Goal: Information Seeking & Learning: Learn about a topic

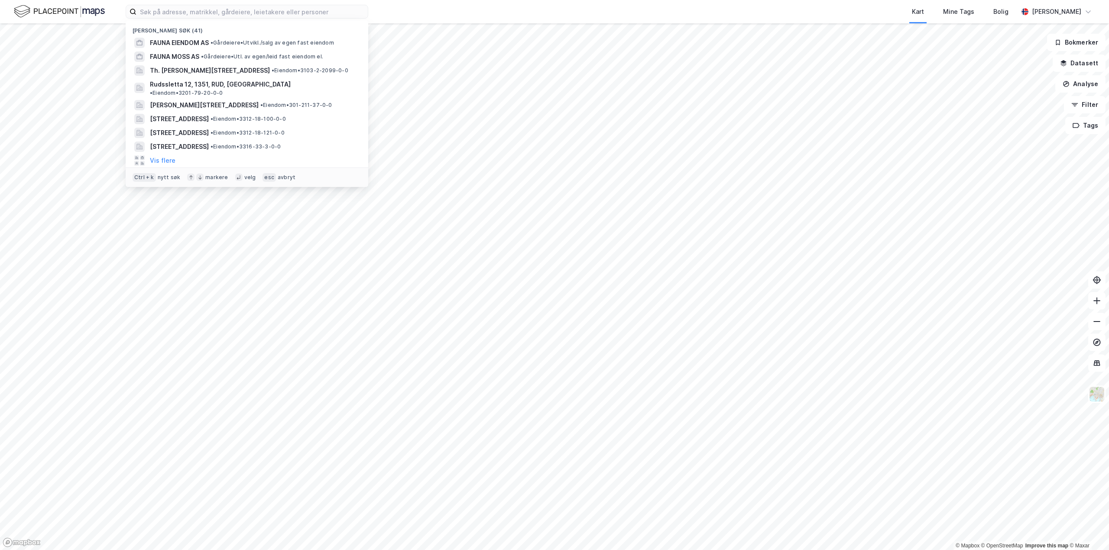
click at [56, 11] on img at bounding box center [59, 11] width 91 height 15
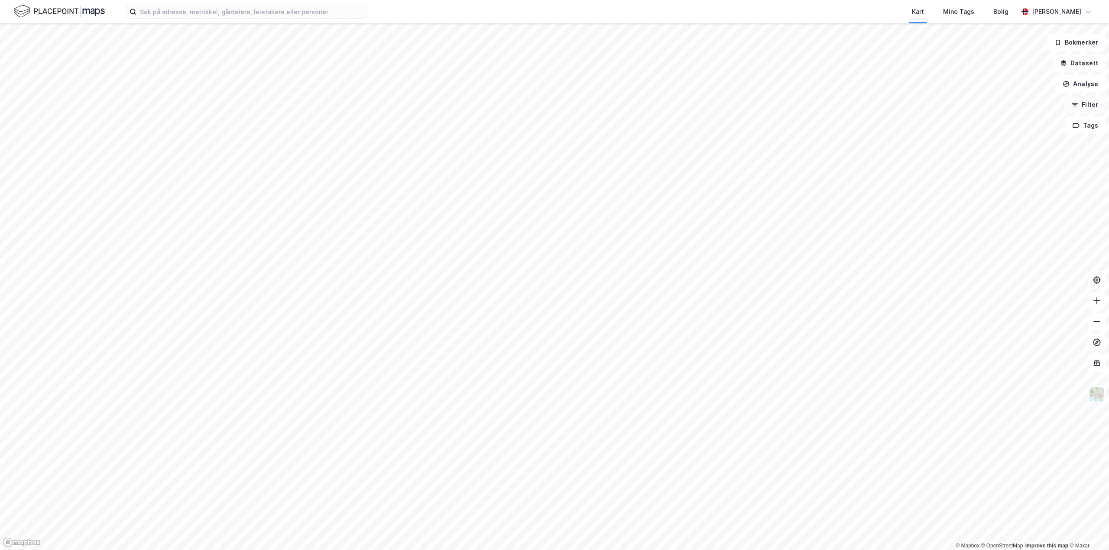
click at [1091, 107] on button "Filter" at bounding box center [1085, 104] width 42 height 17
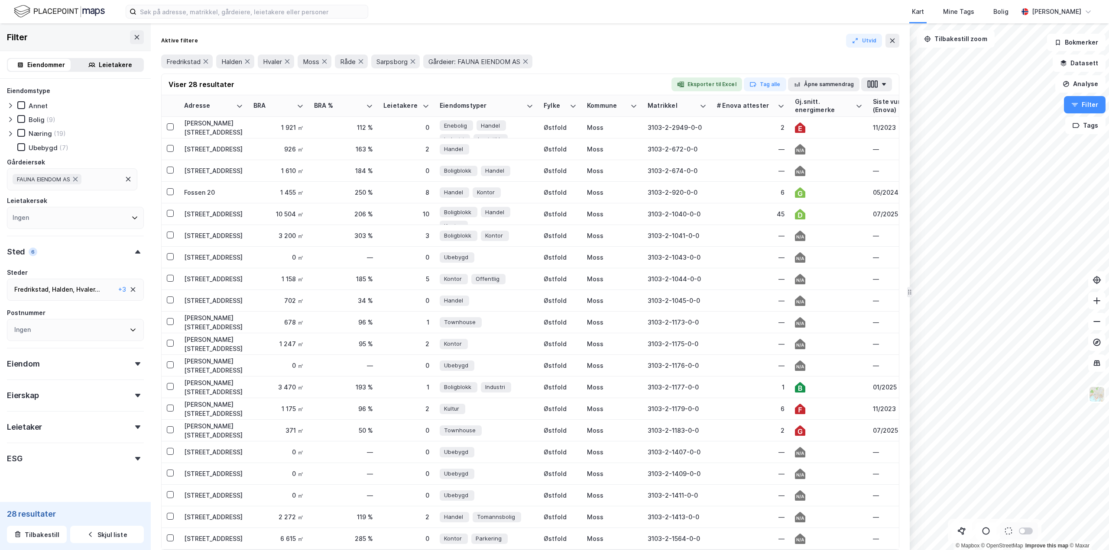
click at [21, 138] on div "Næring (19)" at bounding box center [41, 133] width 49 height 9
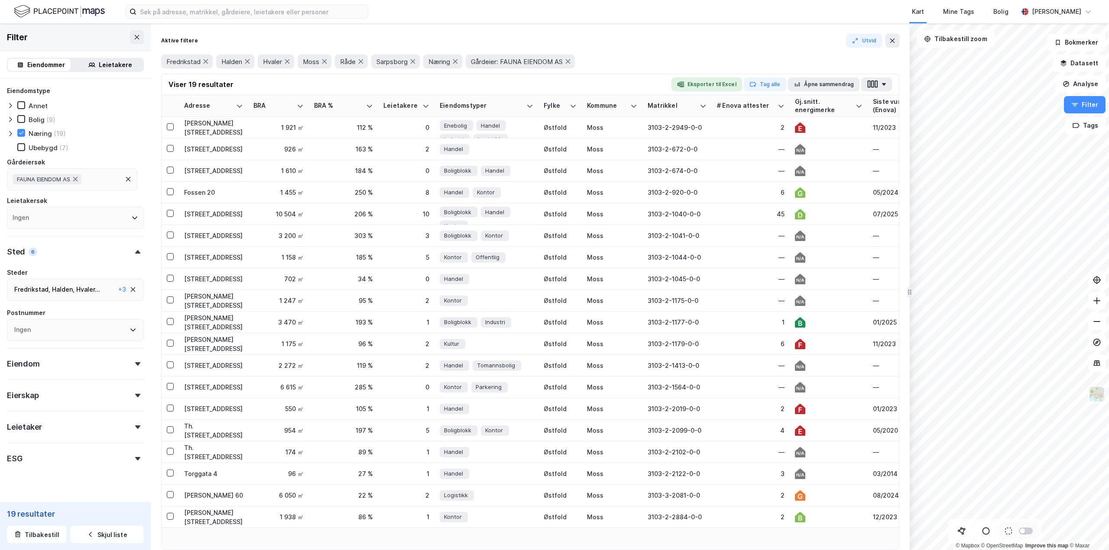
click at [126, 179] on icon at bounding box center [128, 179] width 7 height 7
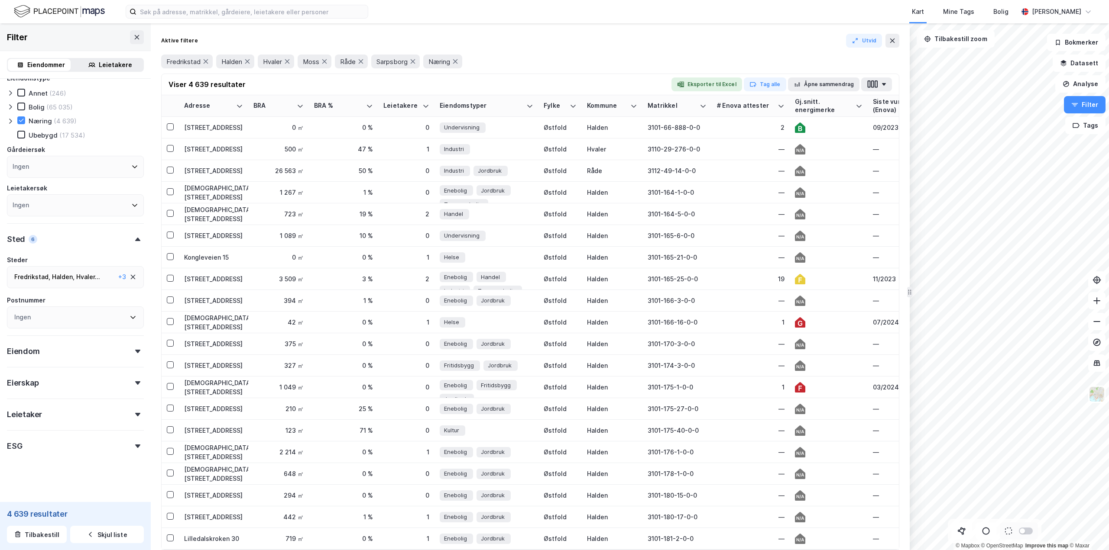
scroll to position [16, 0]
click at [130, 276] on icon at bounding box center [133, 274] width 7 height 7
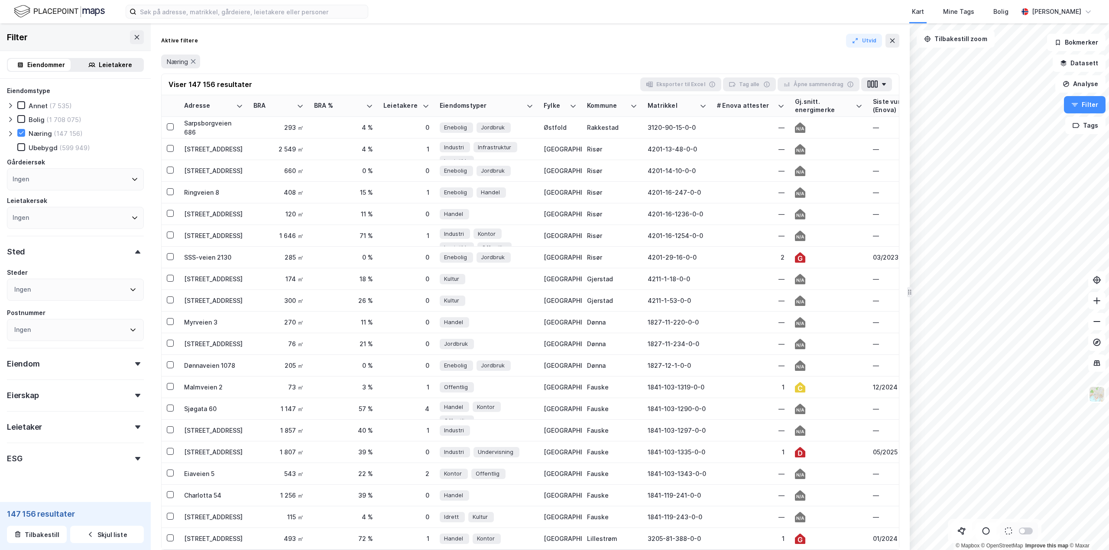
click at [132, 288] on div "Ingen" at bounding box center [75, 290] width 137 height 22
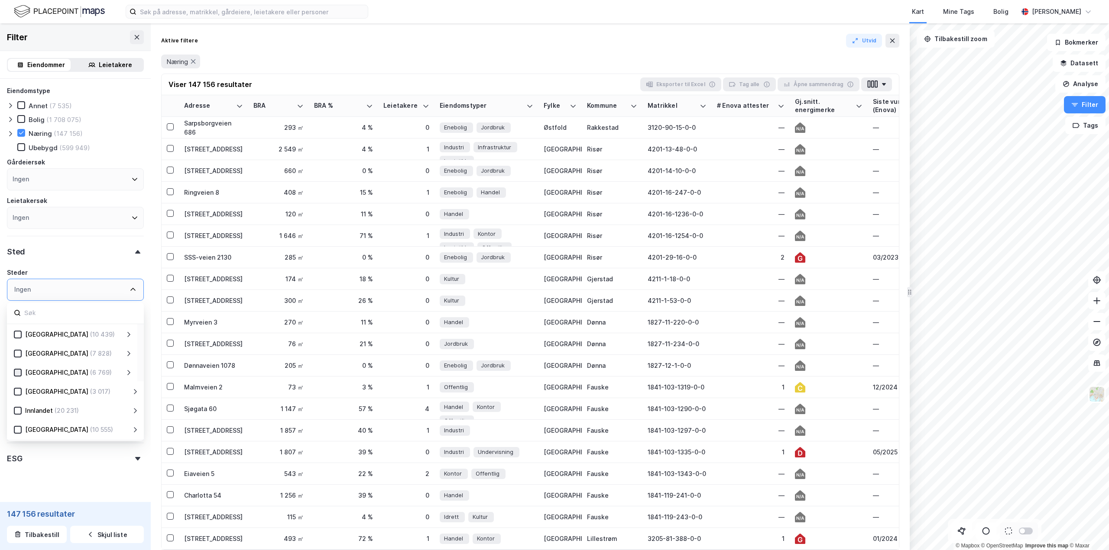
click at [18, 374] on icon at bounding box center [18, 373] width 6 height 6
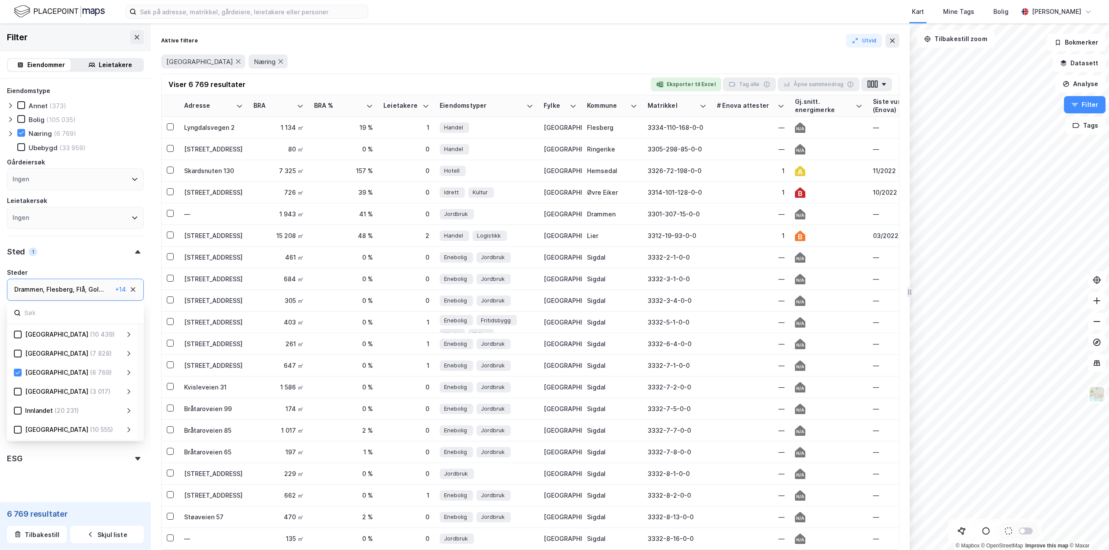
click at [127, 372] on icon at bounding box center [128, 372] width 7 height 7
click at [29, 395] on div at bounding box center [28, 392] width 8 height 8
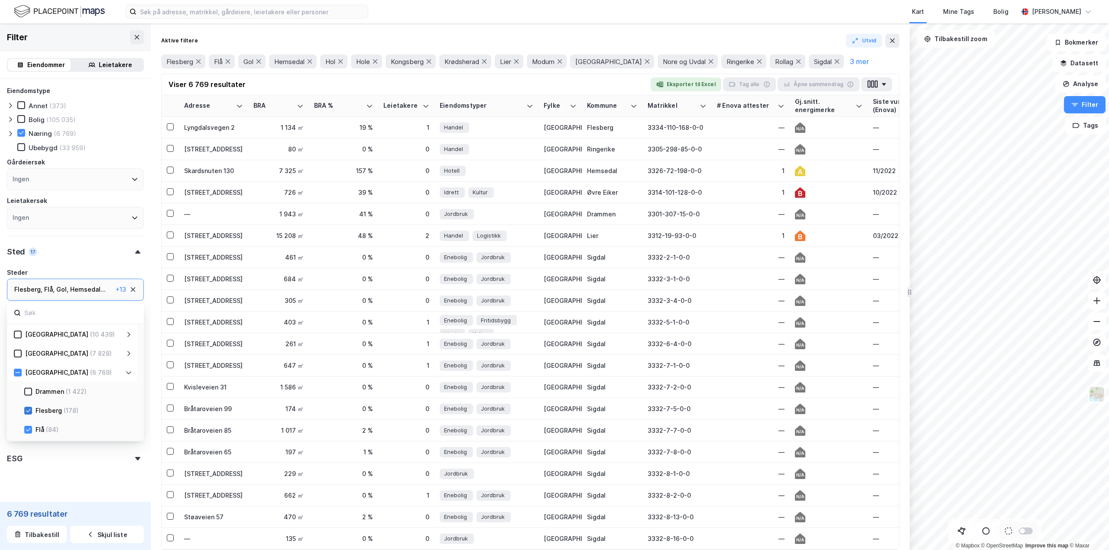
click at [27, 408] on icon at bounding box center [28, 411] width 6 height 6
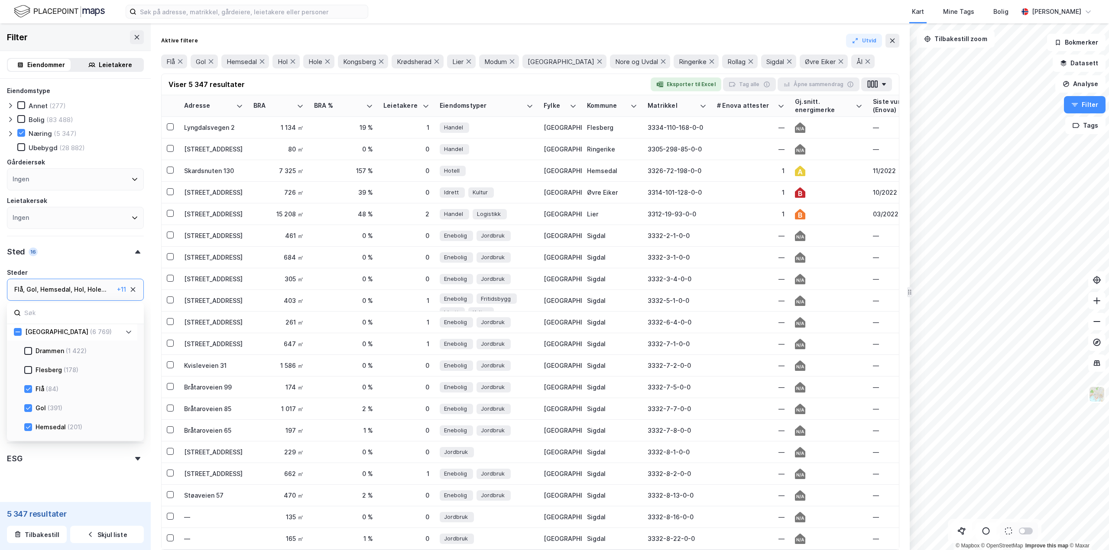
scroll to position [43, 0]
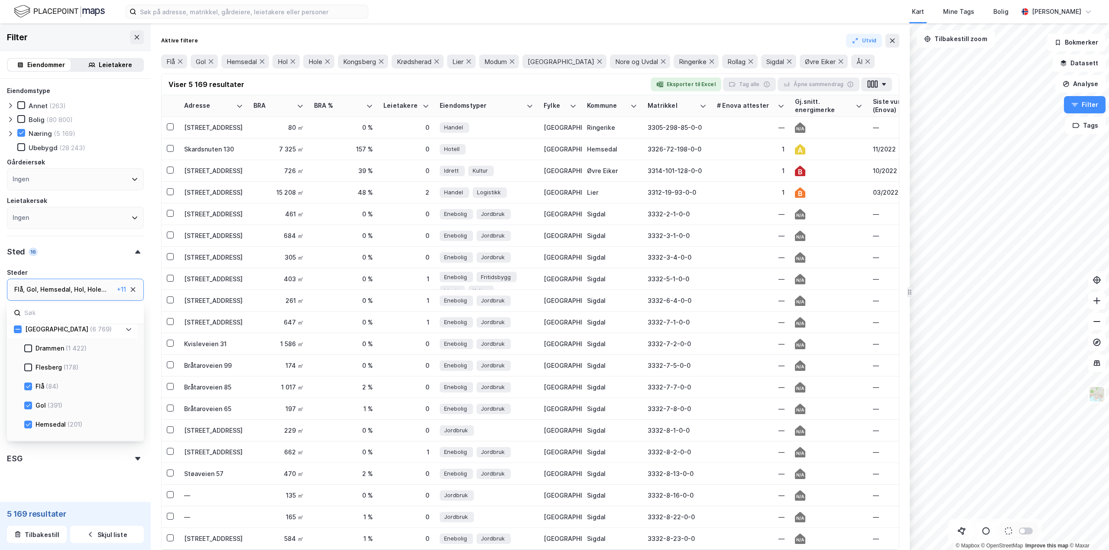
click at [29, 391] on div "Flå (84)" at bounding box center [78, 387] width 108 height 10
click at [29, 405] on icon at bounding box center [28, 406] width 6 height 6
click at [27, 385] on icon at bounding box center [28, 387] width 6 height 6
click at [26, 425] on icon at bounding box center [28, 424] width 5 height 3
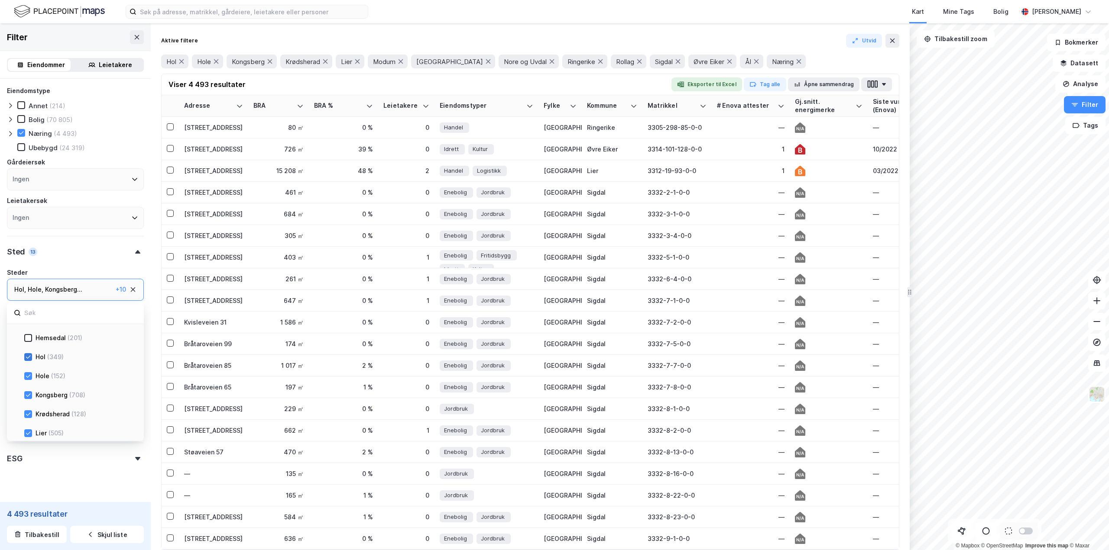
click at [29, 357] on icon at bounding box center [28, 357] width 5 height 3
click at [25, 375] on div at bounding box center [28, 376] width 8 height 8
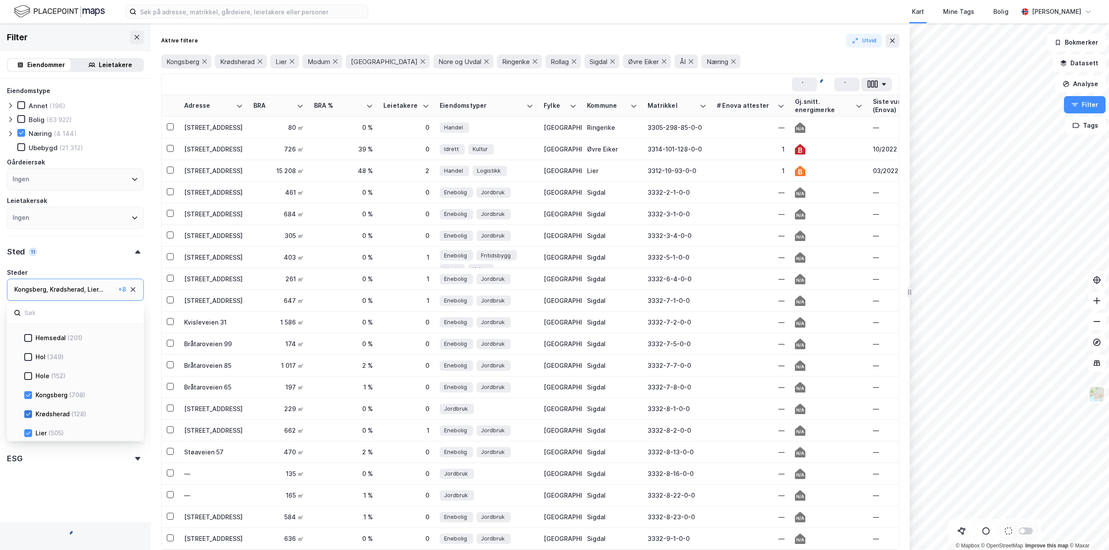
click at [28, 411] on div at bounding box center [28, 415] width 8 height 8
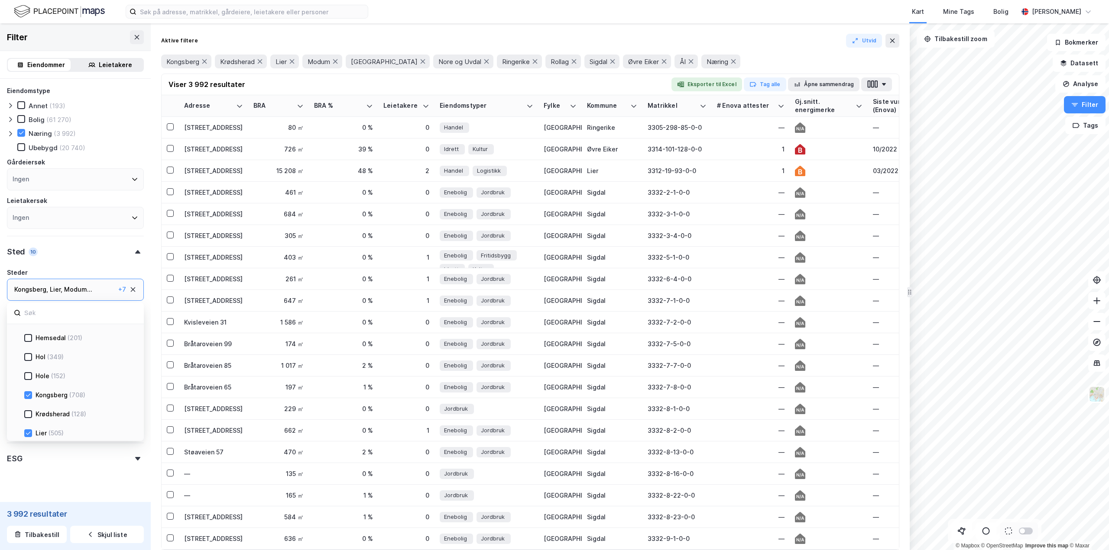
click at [23, 435] on div "Lier (505)" at bounding box center [72, 432] width 130 height 19
click at [28, 348] on icon at bounding box center [28, 346] width 5 height 3
click at [28, 365] on icon at bounding box center [28, 366] width 6 height 6
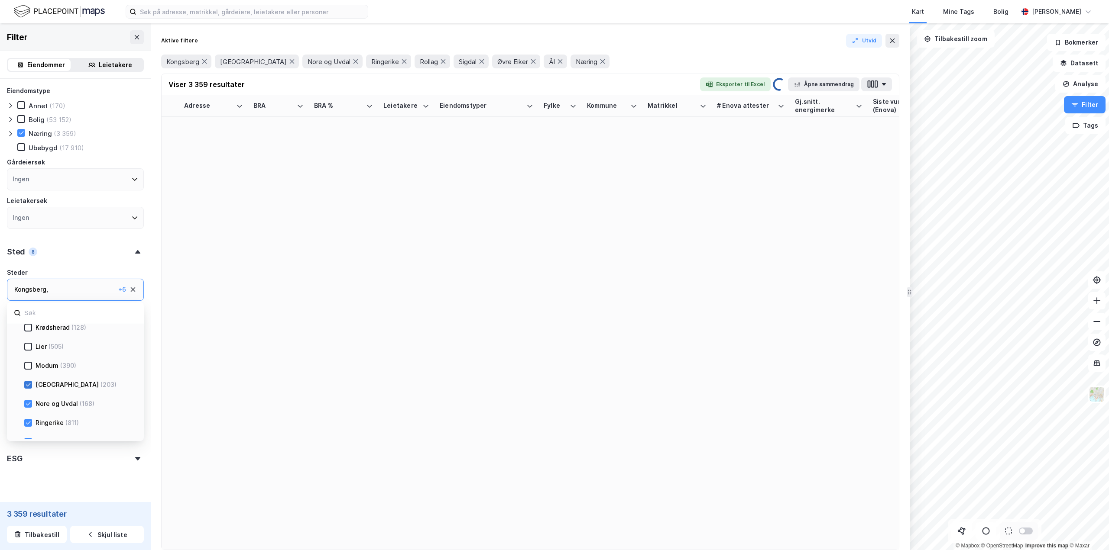
click at [26, 385] on icon at bounding box center [28, 384] width 5 height 3
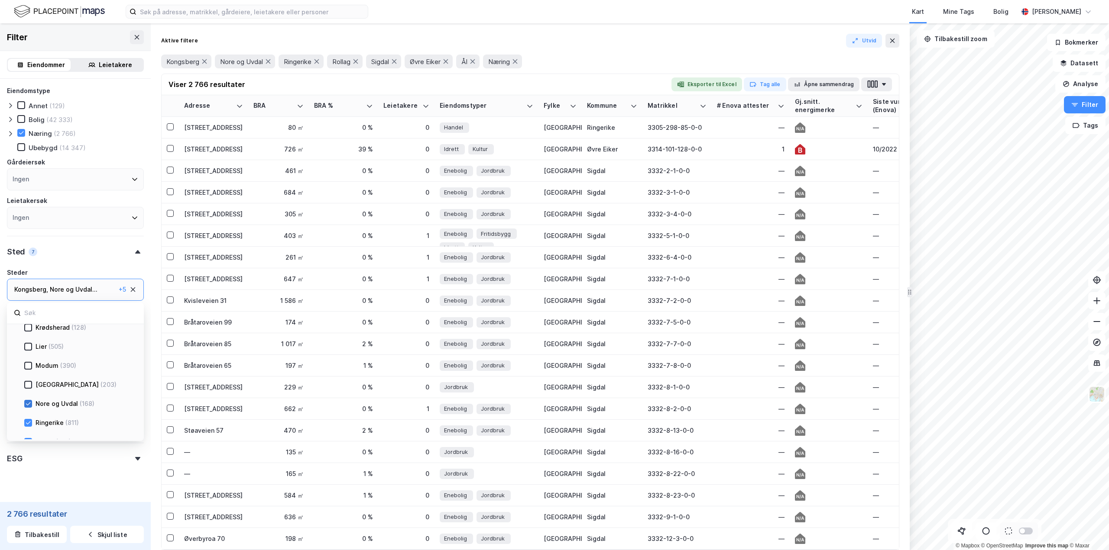
click at [29, 404] on icon at bounding box center [28, 404] width 6 height 6
click at [25, 424] on icon at bounding box center [28, 423] width 6 height 6
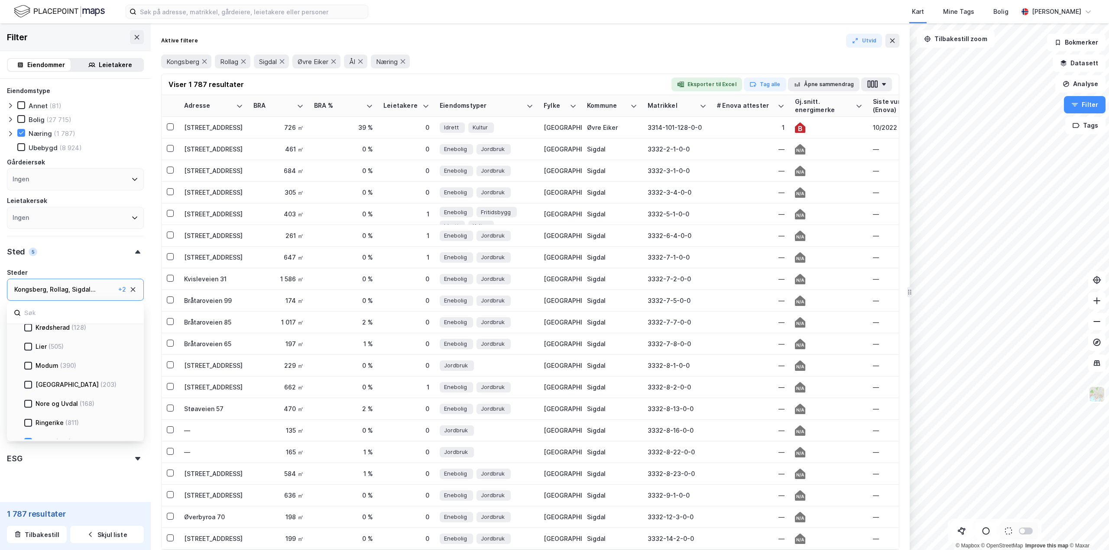
scroll to position [303, 0]
drag, startPoint x: 28, startPoint y: 357, endPoint x: 27, endPoint y: 368, distance: 11.3
click at [28, 357] on icon at bounding box center [28, 356] width 6 height 6
click at [27, 373] on icon at bounding box center [28, 375] width 6 height 6
click at [26, 395] on icon at bounding box center [28, 394] width 6 height 6
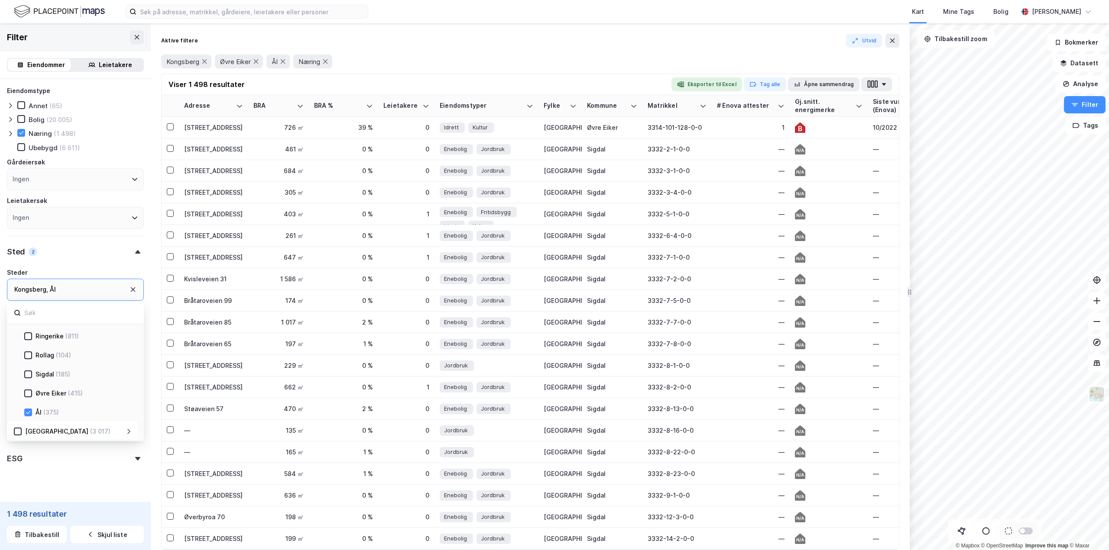
click at [26, 415] on icon at bounding box center [28, 413] width 6 height 6
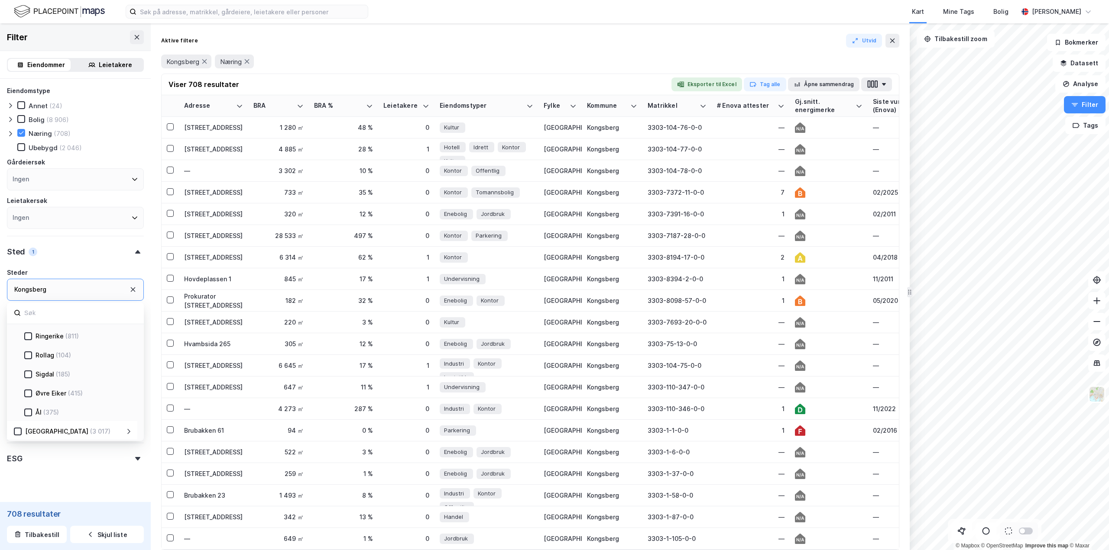
click at [92, 263] on div "Eiendomstype Annet (24) Bolig (8 906) Næring (708) [GEOGRAPHIC_DATA] (2 046) [G…" at bounding box center [75, 277] width 137 height 382
click at [135, 363] on icon at bounding box center [137, 364] width 5 height 3
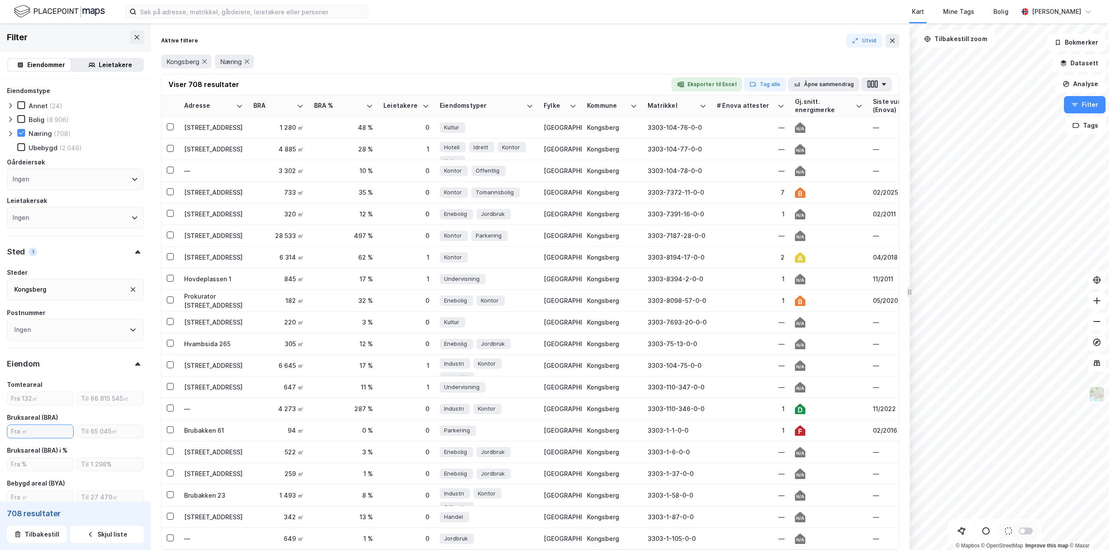
click at [43, 437] on input "number" at bounding box center [40, 431] width 66 height 13
type input "1500"
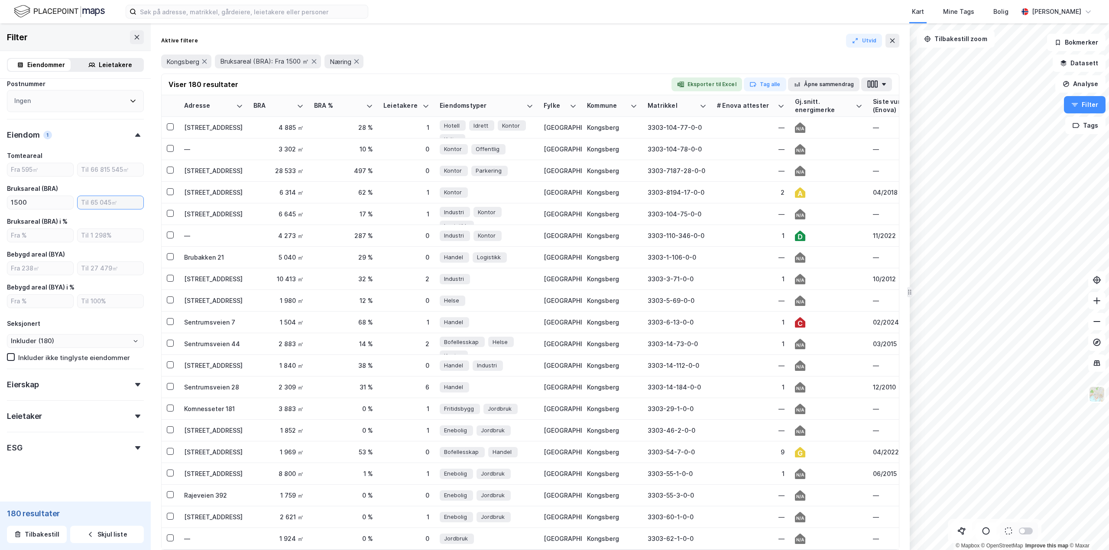
scroll to position [234, 0]
click at [135, 378] on icon at bounding box center [137, 379] width 5 height 3
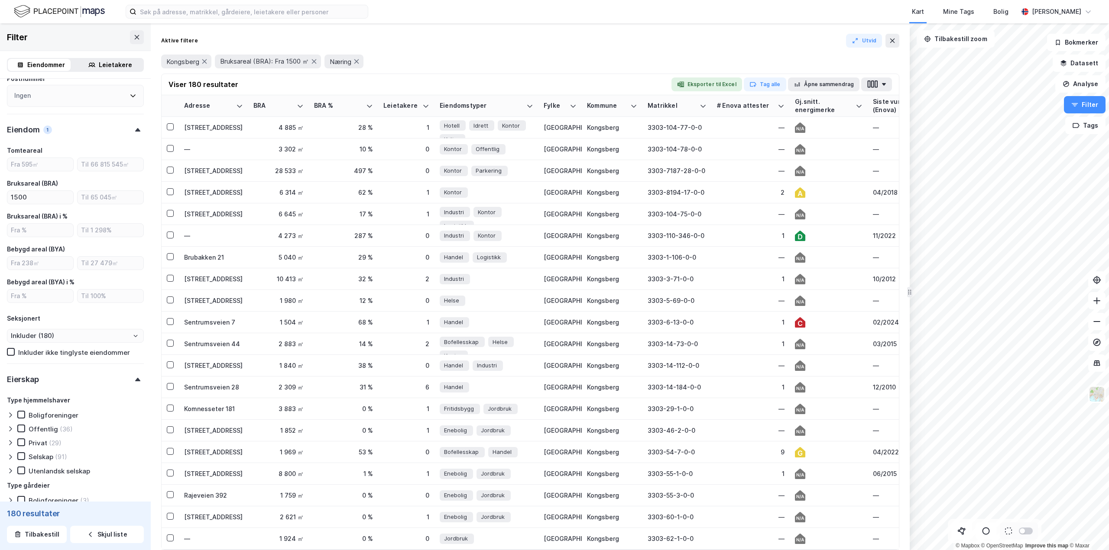
scroll to position [278, 0]
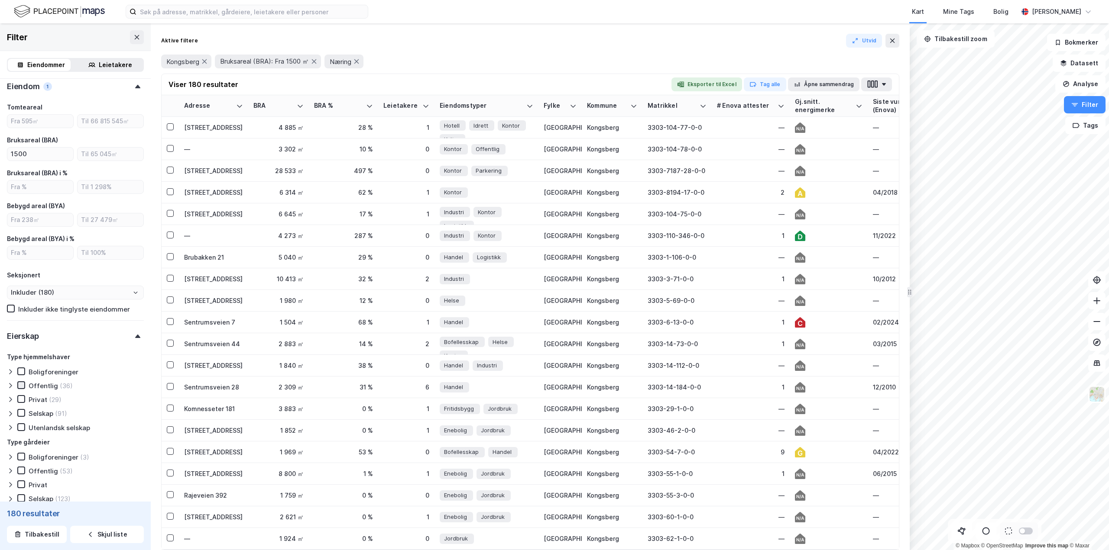
click at [23, 386] on icon at bounding box center [21, 385] width 6 height 6
click at [19, 400] on icon at bounding box center [21, 399] width 5 height 3
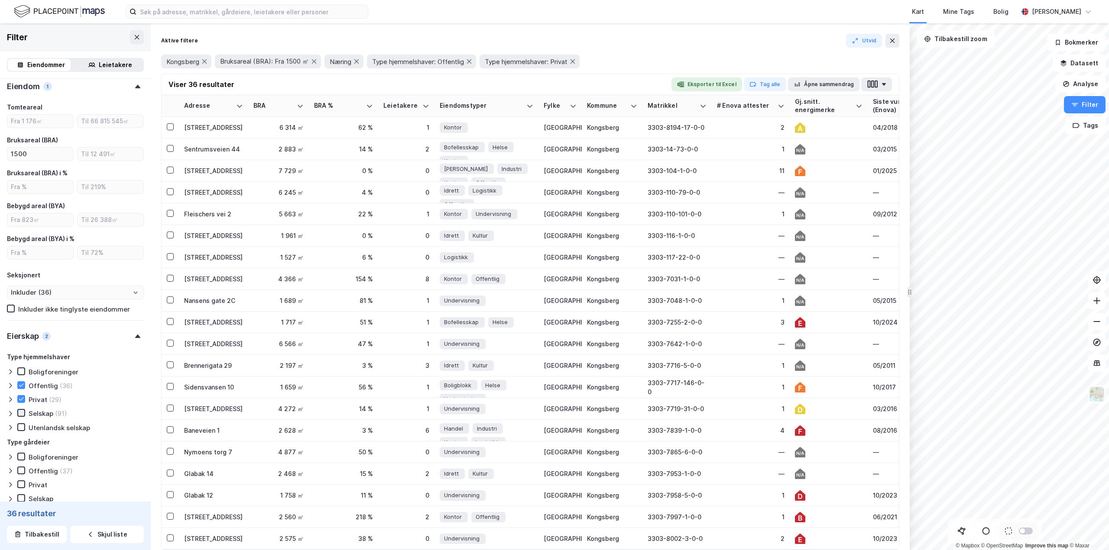
click at [18, 414] on div at bounding box center [21, 413] width 8 height 8
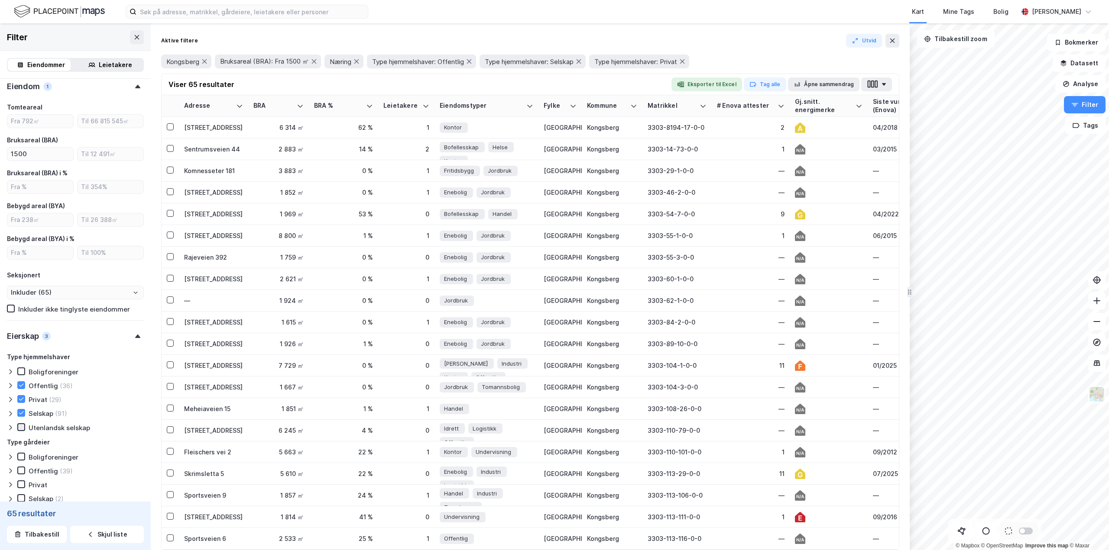
click at [19, 430] on icon at bounding box center [21, 427] width 6 height 6
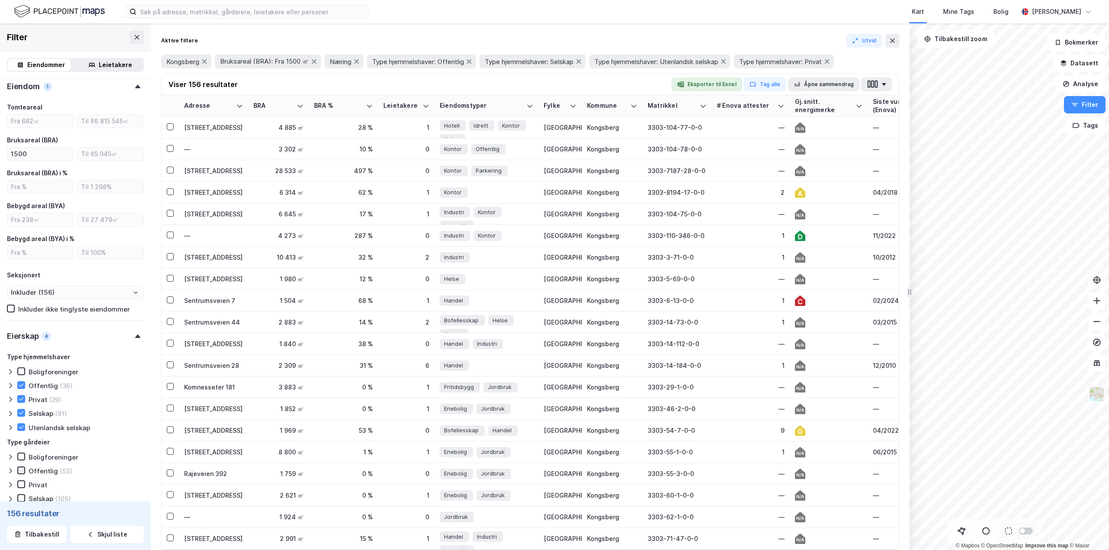
click at [18, 470] on icon at bounding box center [21, 471] width 6 height 6
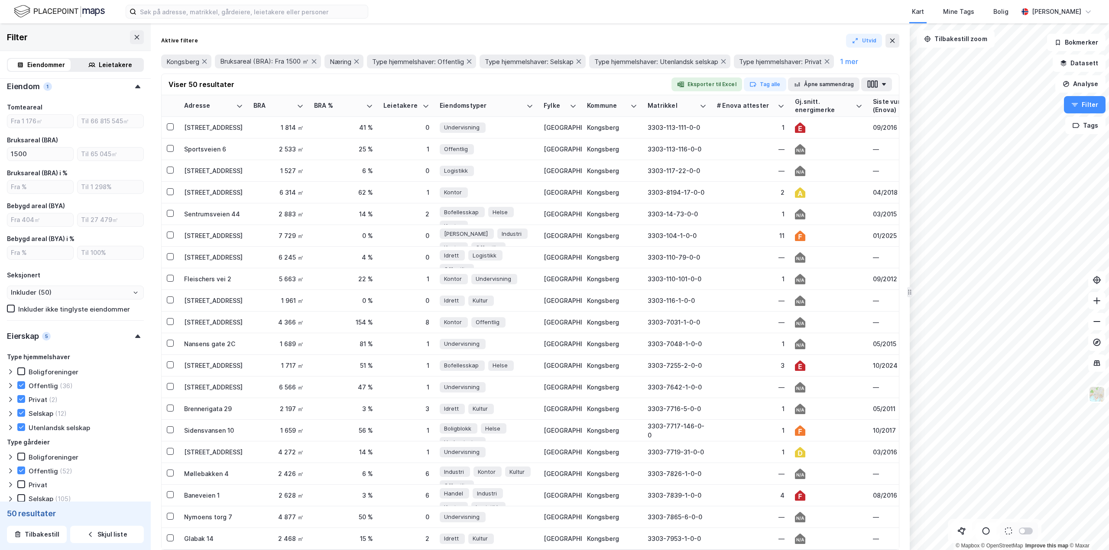
scroll to position [407, 0]
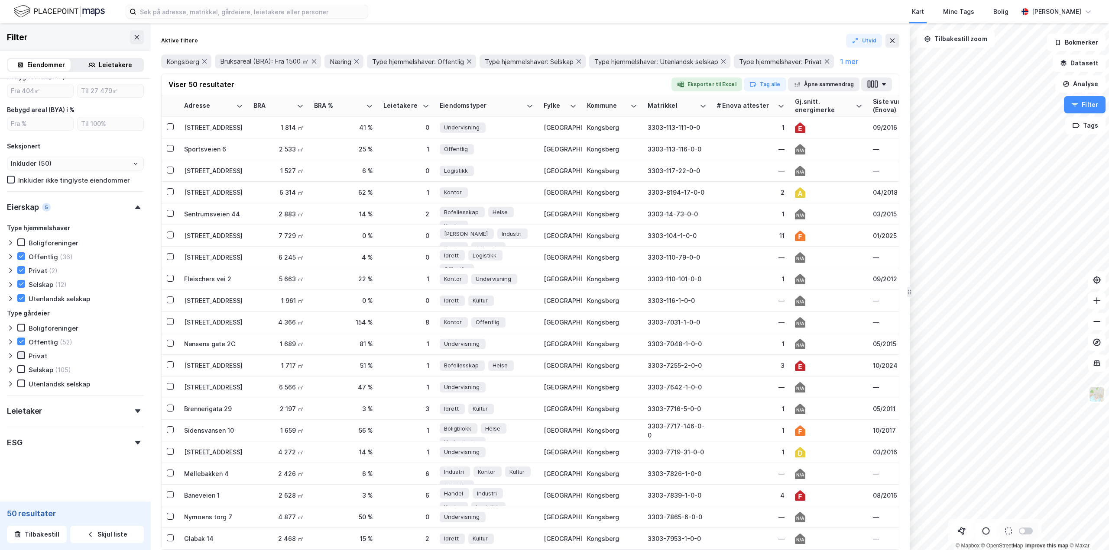
click at [25, 353] on div "Privat" at bounding box center [32, 356] width 30 height 9
click at [23, 368] on icon at bounding box center [21, 369] width 6 height 6
click at [19, 383] on icon at bounding box center [21, 384] width 6 height 6
type input "Inkluder (131)"
click at [132, 444] on div at bounding box center [138, 442] width 12 height 3
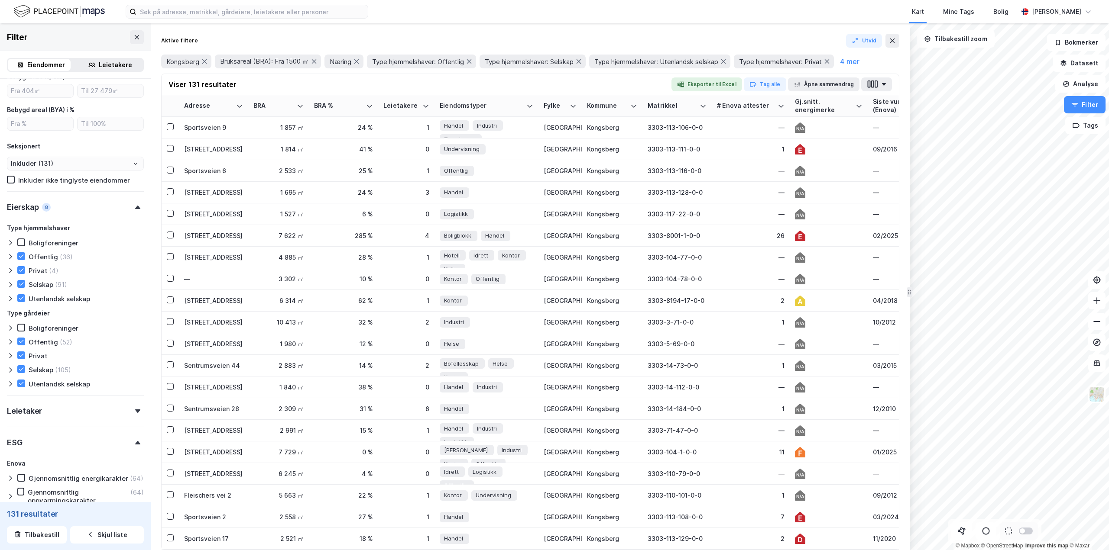
type input "--- (131)"
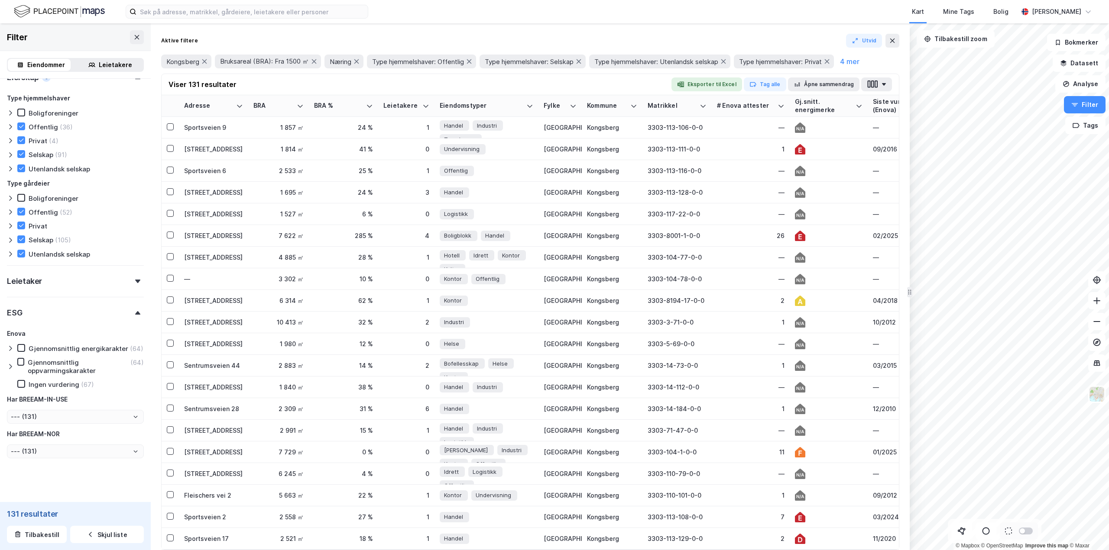
click at [10, 352] on icon at bounding box center [10, 348] width 7 height 7
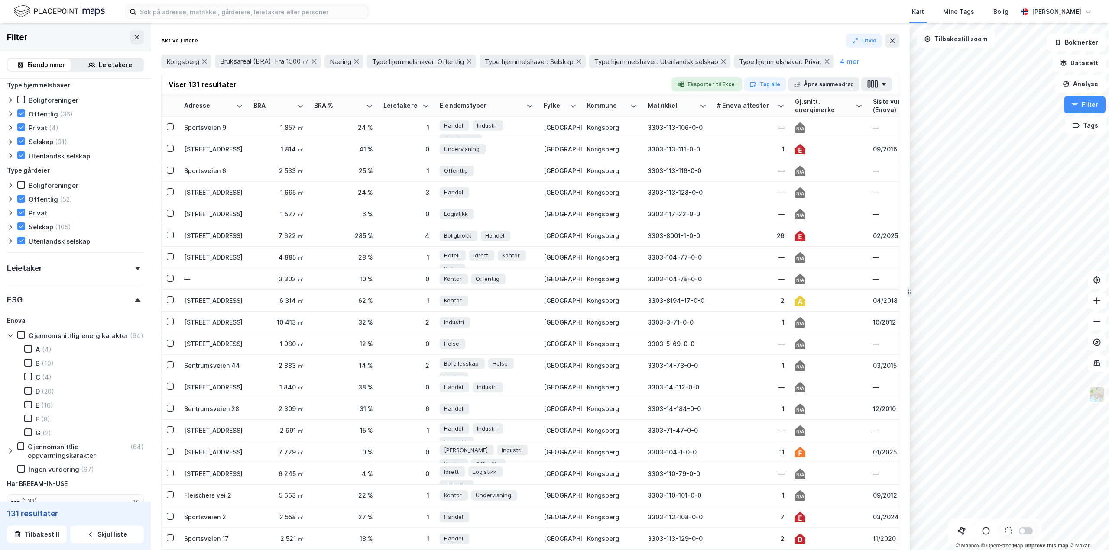
scroll to position [623, 0]
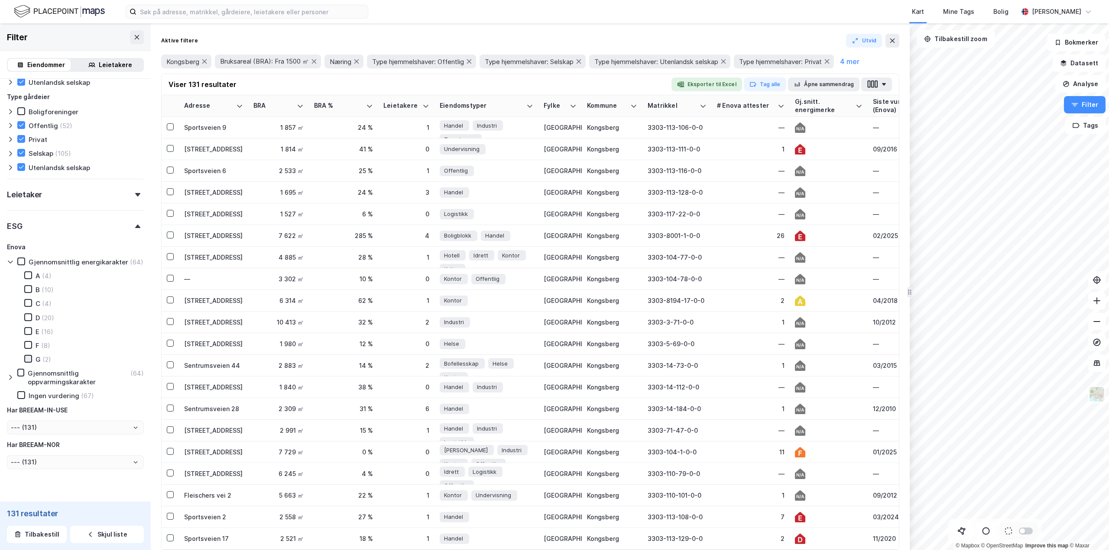
click at [26, 362] on icon at bounding box center [28, 359] width 6 height 6
click at [29, 348] on icon at bounding box center [28, 345] width 6 height 6
type input "Inkluder (2)"
type input "--- (2)"
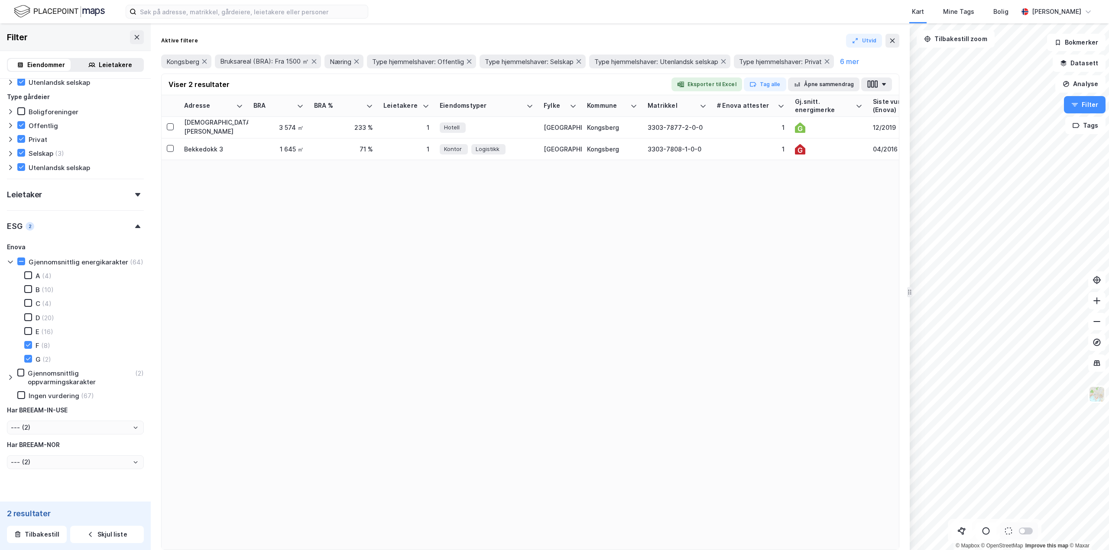
click at [28, 334] on icon at bounding box center [28, 331] width 6 height 6
click at [28, 321] on icon at bounding box center [28, 317] width 6 height 6
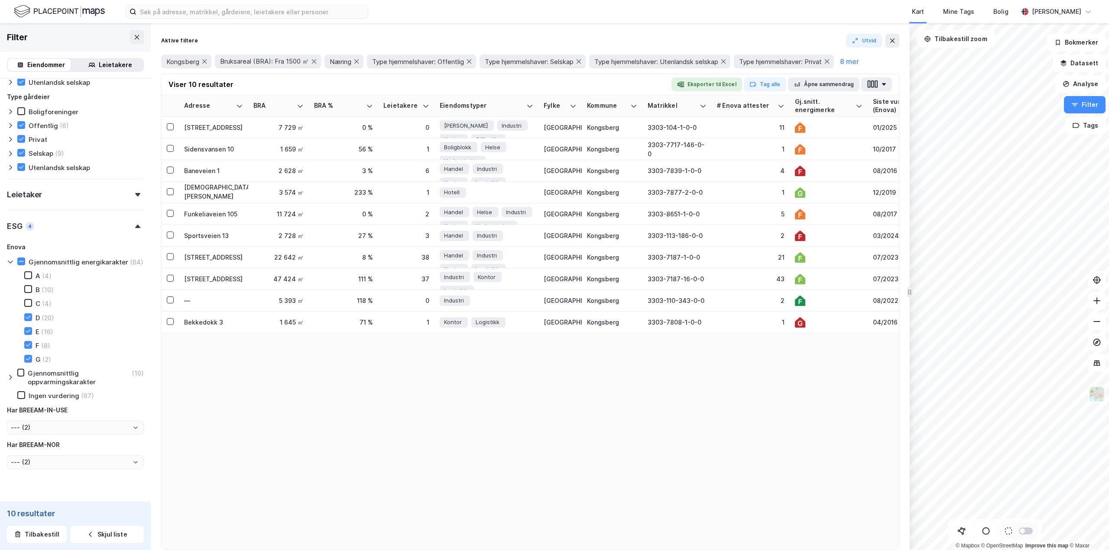
type input "Inkluder (10)"
type input "--- (10)"
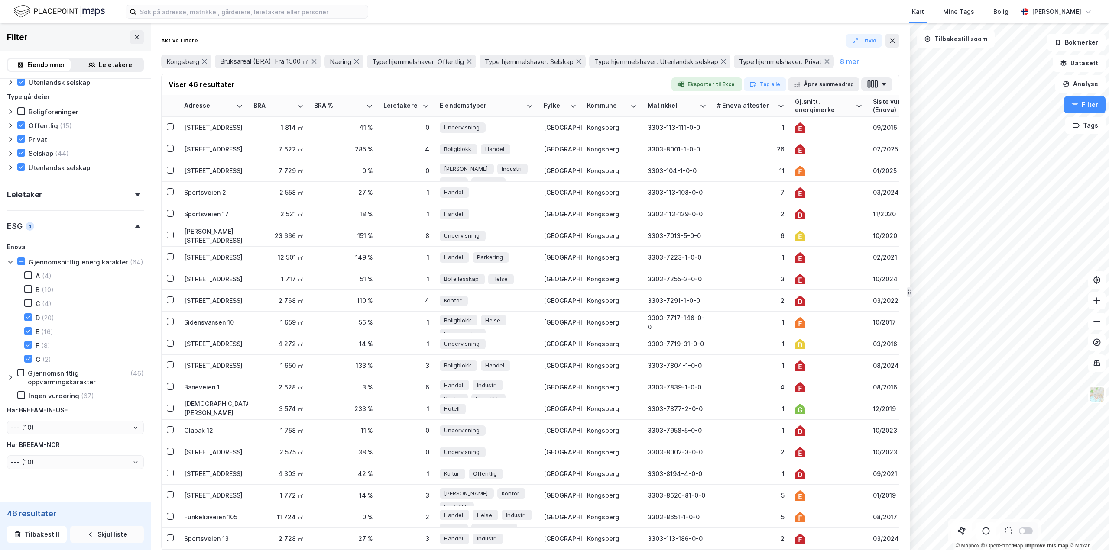
type input "Inkluder (46)"
type input "--- (46)"
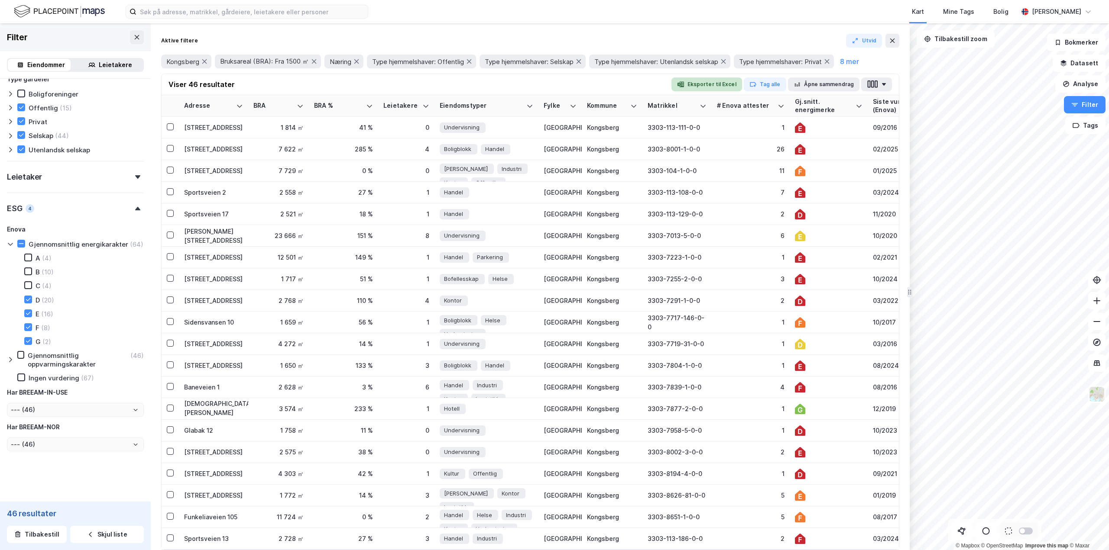
click at [712, 85] on button "Eksporter til Excel" at bounding box center [706, 85] width 71 height 14
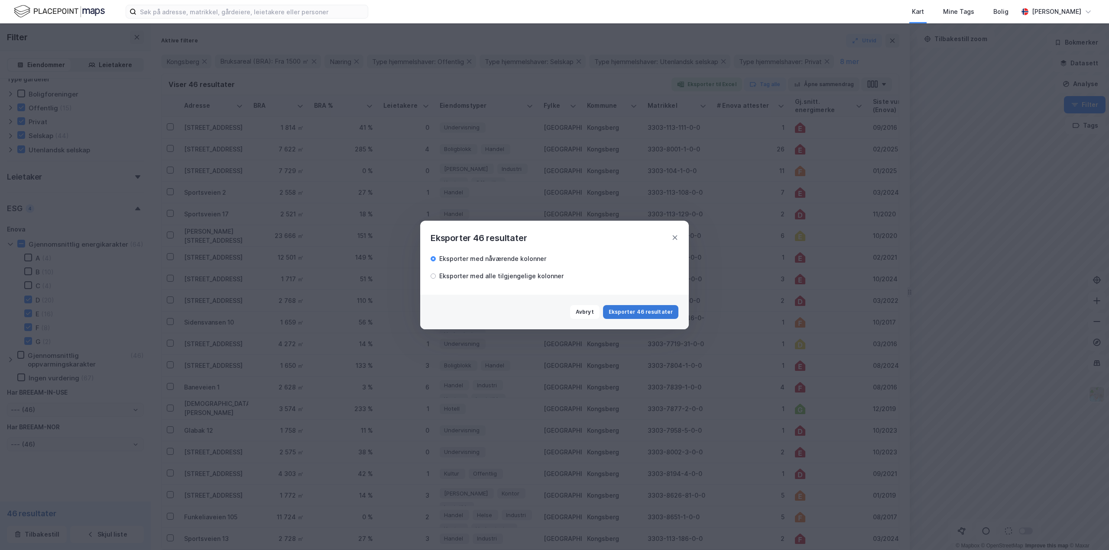
click at [656, 317] on button "Eksporter 46 resultater" at bounding box center [640, 312] width 75 height 14
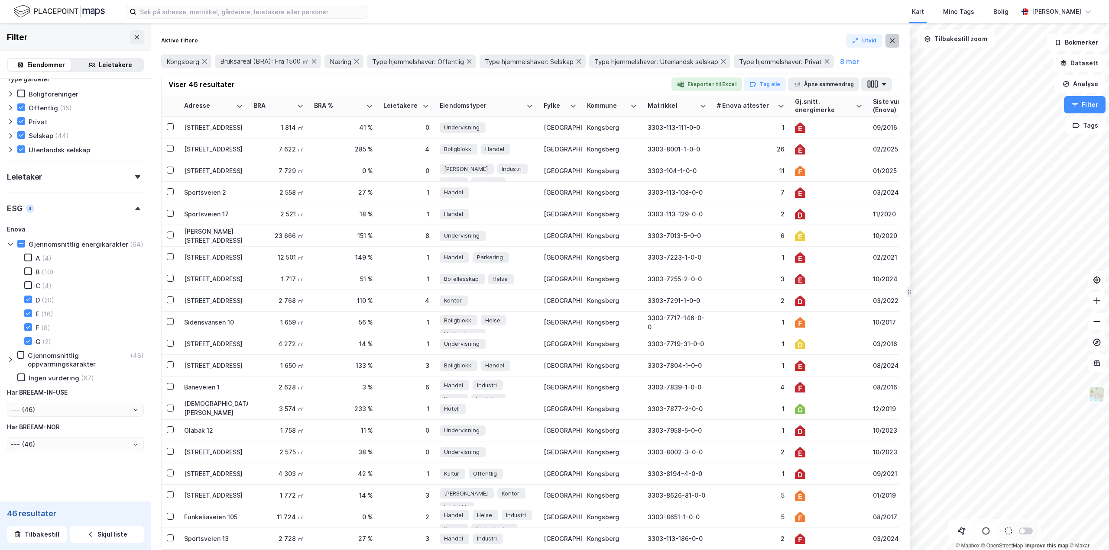
click at [891, 45] on button at bounding box center [892, 41] width 14 height 14
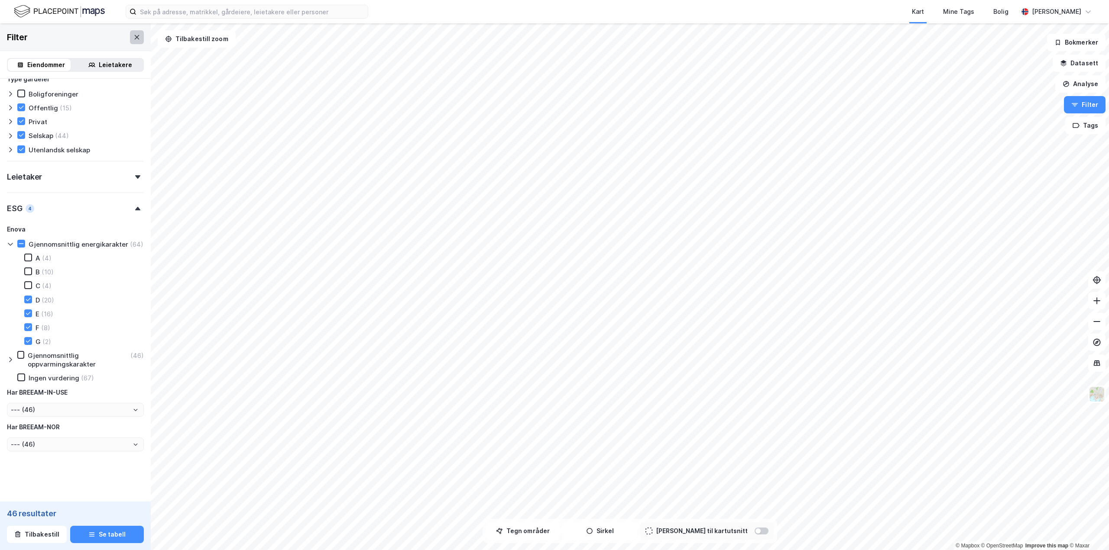
click at [133, 39] on icon at bounding box center [136, 37] width 7 height 7
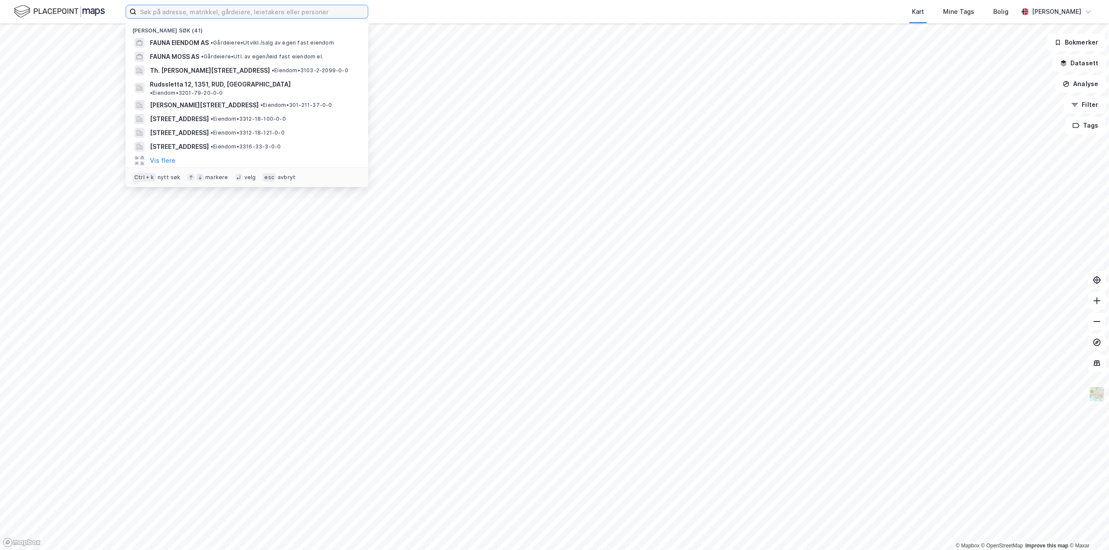
click at [234, 12] on input at bounding box center [251, 11] width 231 height 13
click at [295, 10] on input at bounding box center [251, 11] width 231 height 13
click at [244, 15] on input at bounding box center [251, 11] width 231 height 13
click at [249, 10] on input at bounding box center [251, 11] width 231 height 13
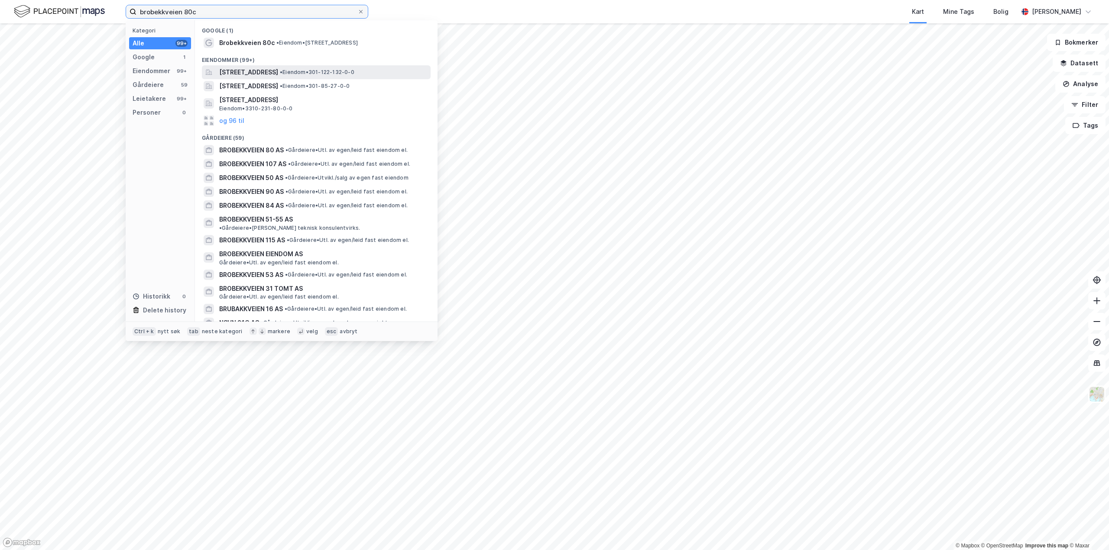
type input "brobekkveien 80c"
click at [258, 70] on span "[STREET_ADDRESS]" at bounding box center [248, 72] width 59 height 10
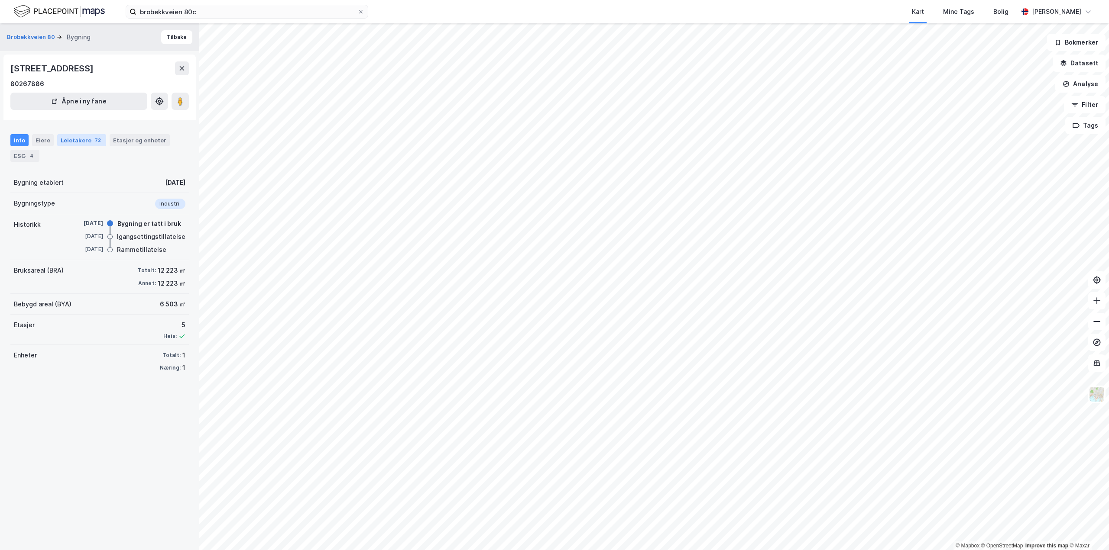
click at [82, 139] on div "Leietakere 72" at bounding box center [81, 140] width 49 height 12
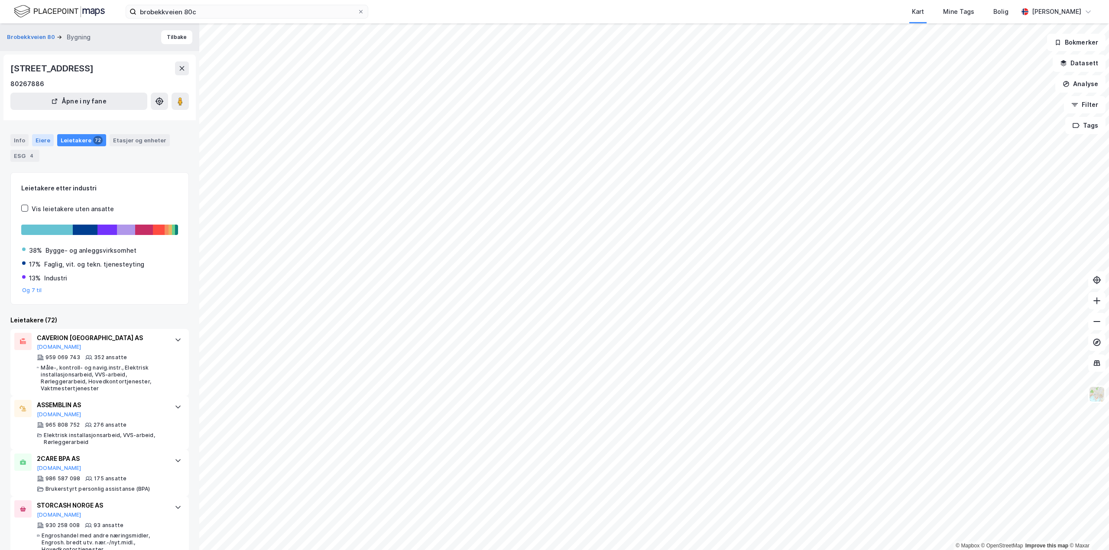
click at [40, 143] on div "Eiere" at bounding box center [43, 140] width 22 height 12
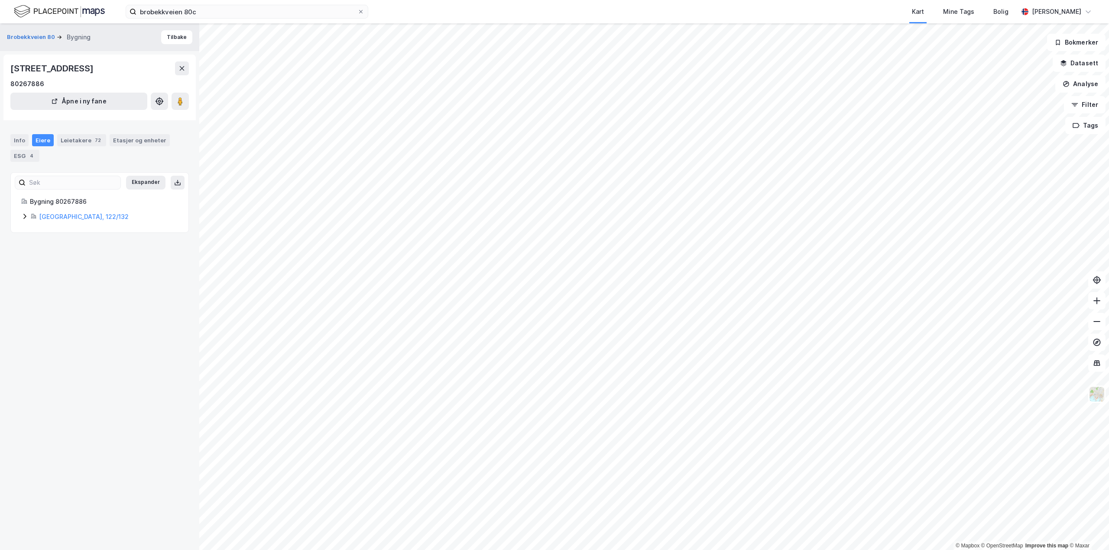
click at [25, 217] on icon at bounding box center [24, 216] width 7 height 7
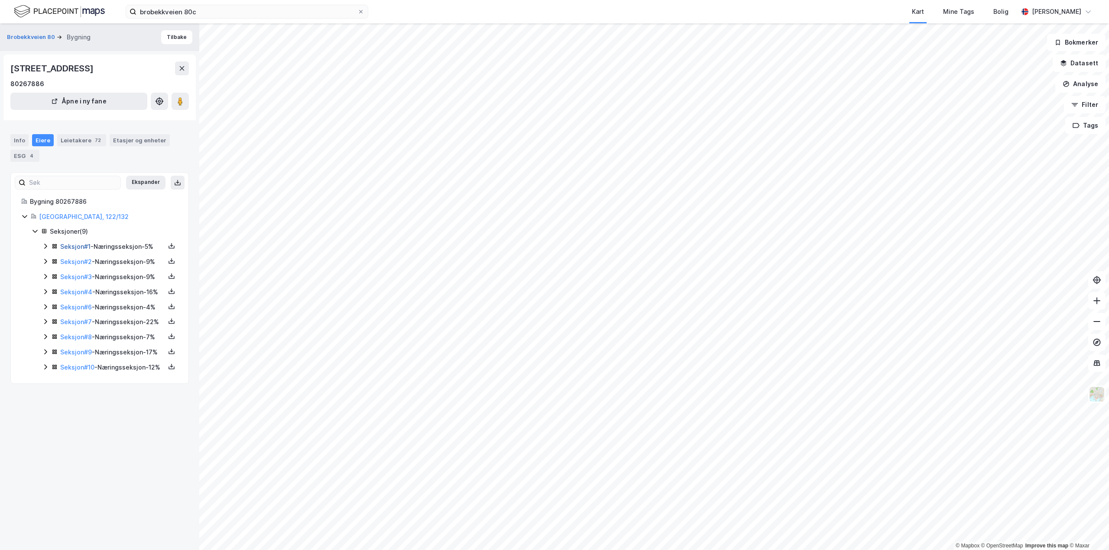
click at [66, 244] on link "Seksjon # 1" at bounding box center [75, 246] width 30 height 7
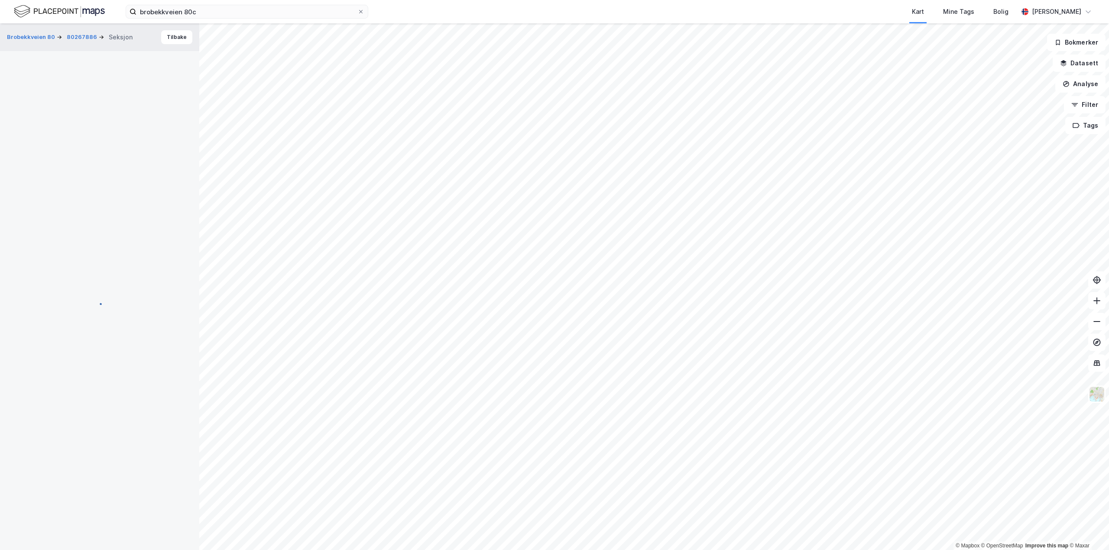
scroll to position [15, 0]
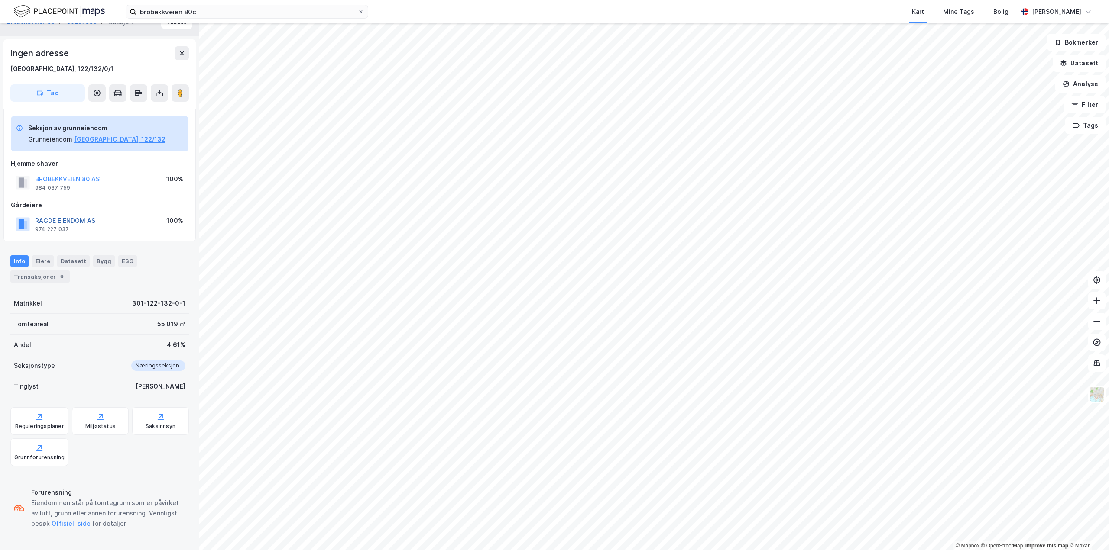
click at [0, 0] on button "RAGDE EIENDOM AS" at bounding box center [0, 0] width 0 height 0
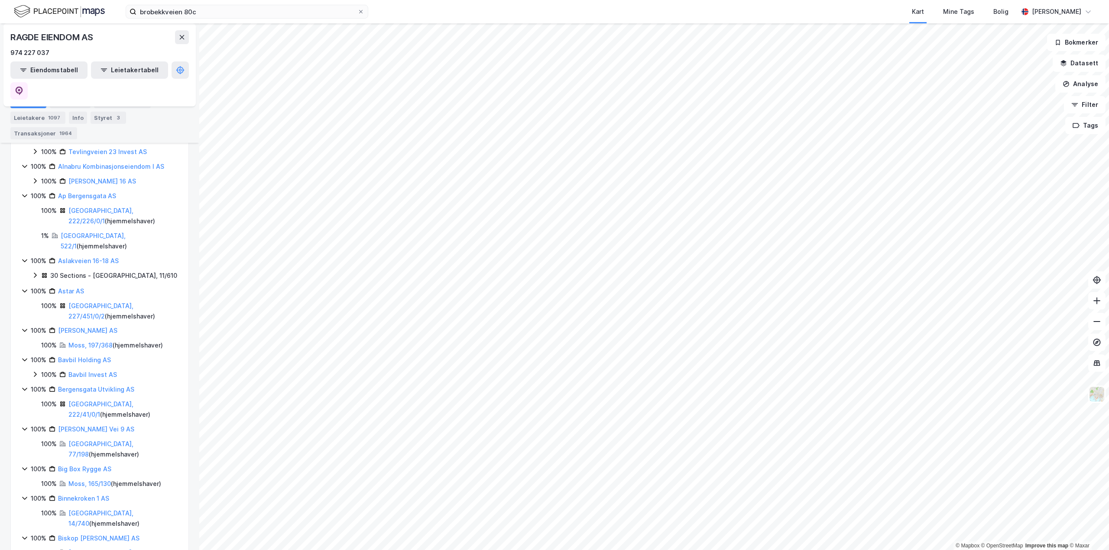
scroll to position [260, 0]
click at [206, 9] on input "brobekkveien 80c" at bounding box center [246, 11] width 221 height 13
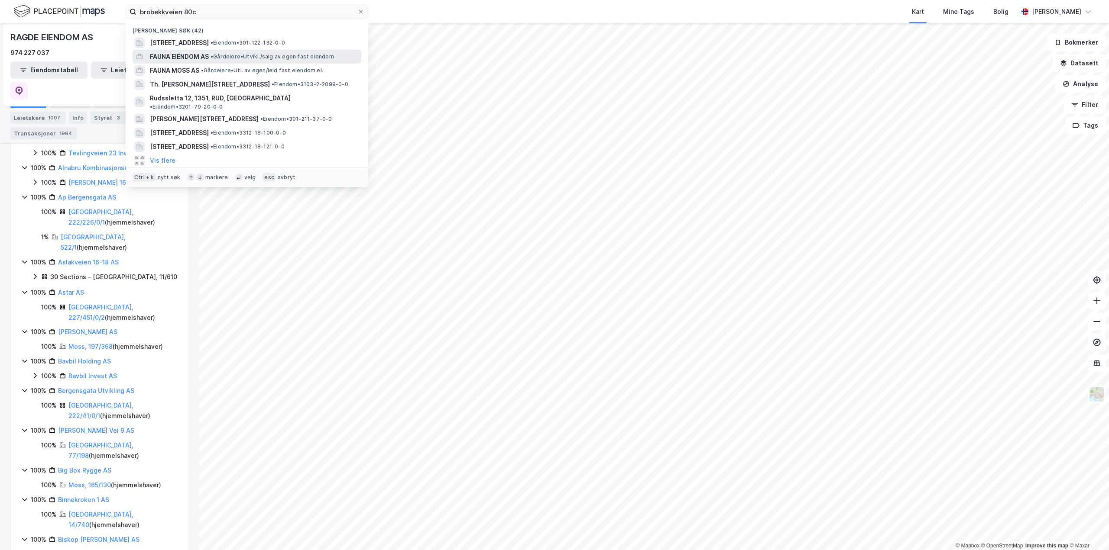
click at [175, 58] on span "FAUNA EIENDOM AS" at bounding box center [179, 57] width 59 height 10
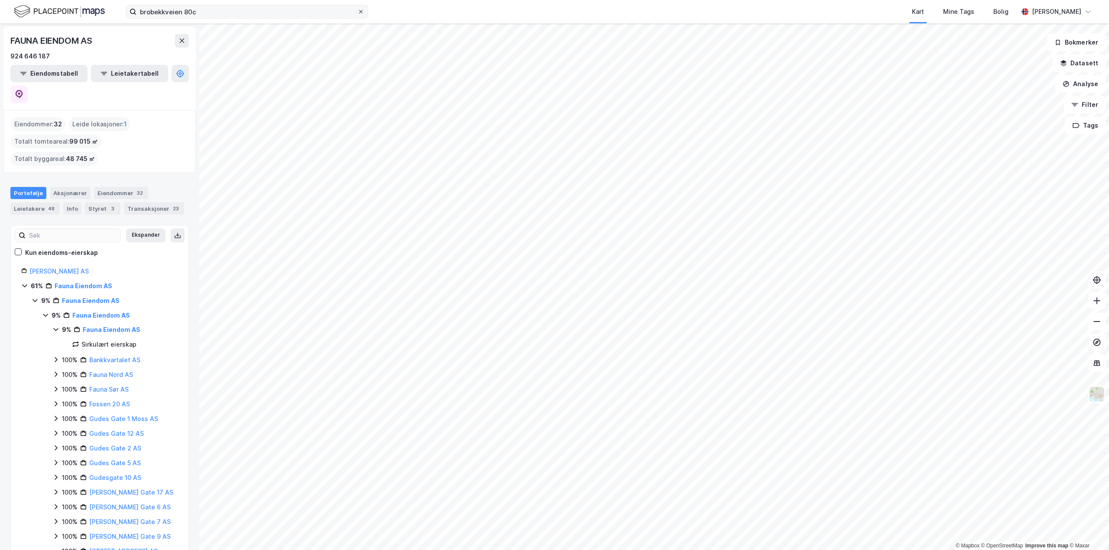
click at [360, 13] on icon at bounding box center [360, 11] width 3 height 3
click at [357, 13] on input "brobekkveien 80c" at bounding box center [246, 11] width 221 height 13
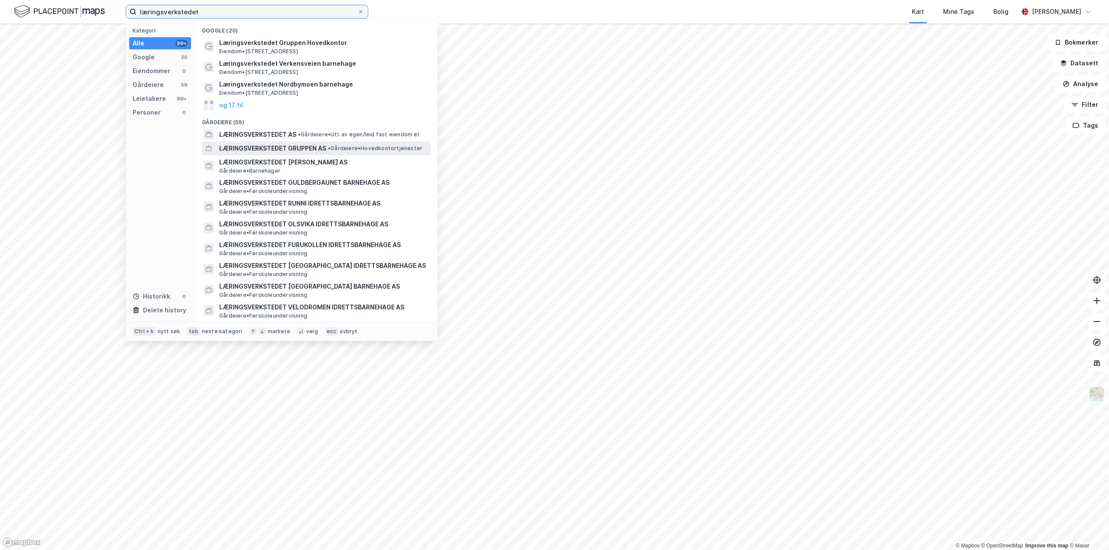
type input "læringsverkstedet"
click at [276, 147] on span "LÆRINGSVERKSTEDET GRUPPEN AS" at bounding box center [272, 148] width 107 height 10
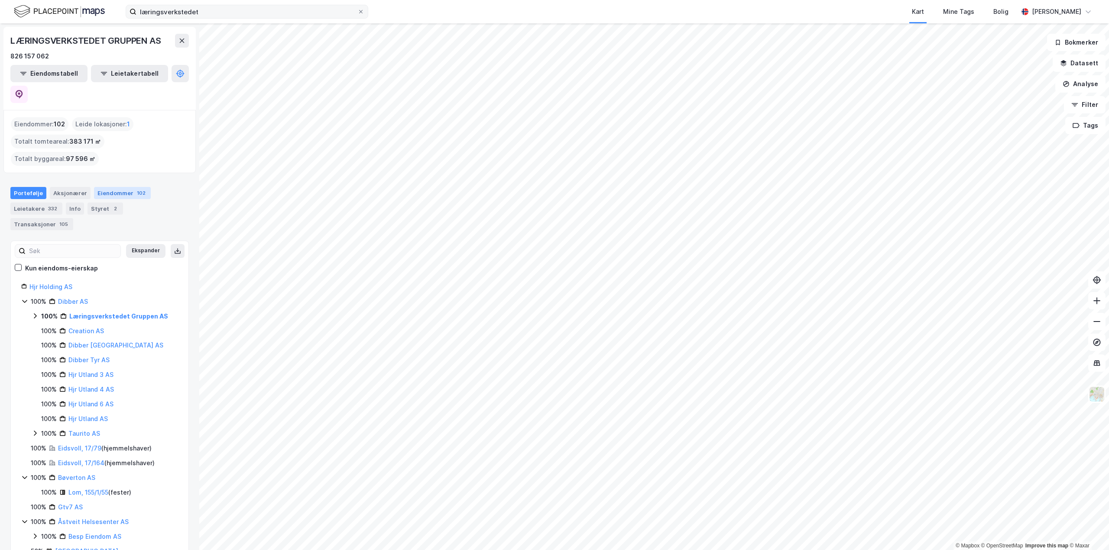
click at [123, 187] on div "Eiendommer 102" at bounding box center [122, 193] width 57 height 12
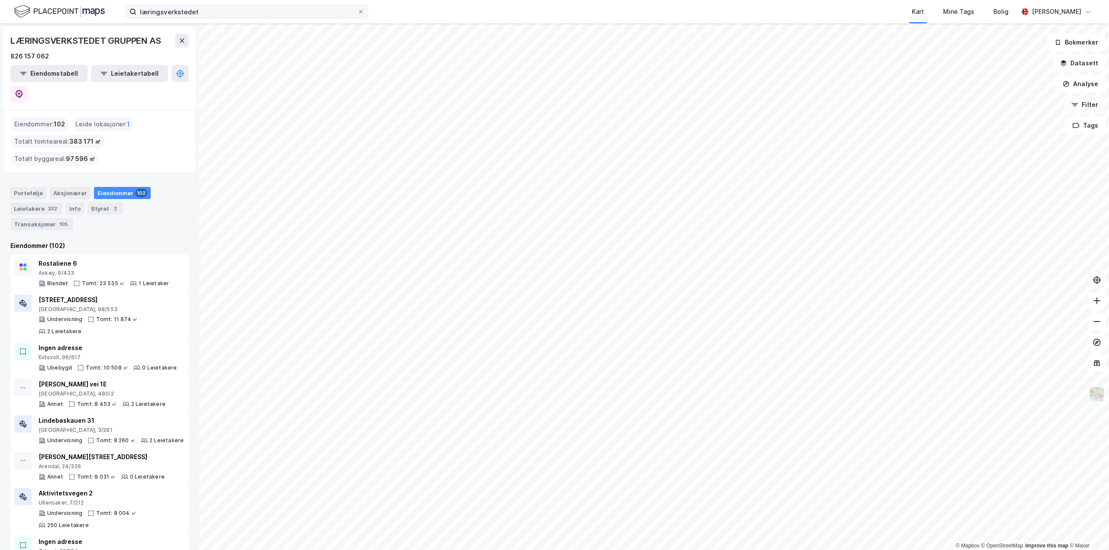
click at [1091, 104] on button "Filter" at bounding box center [1085, 104] width 42 height 17
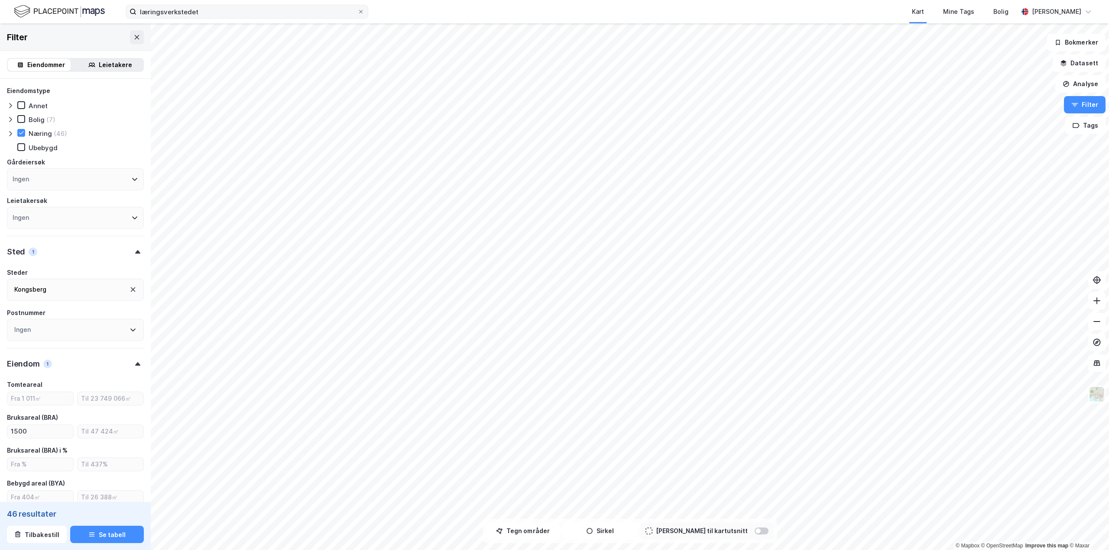
click at [130, 291] on icon at bounding box center [133, 289] width 7 height 7
type input "Inkluder (5 573)"
type input "--- (5 573)"
click at [105, 64] on div "Leietakere" at bounding box center [115, 65] width 33 height 10
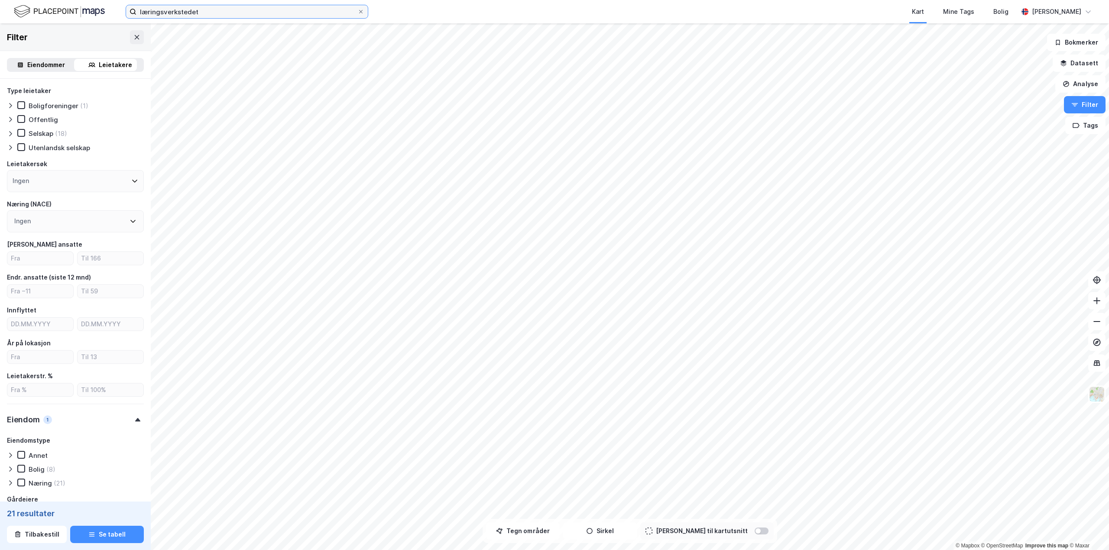
click at [218, 10] on input "læringsverkstedet" at bounding box center [246, 11] width 221 height 13
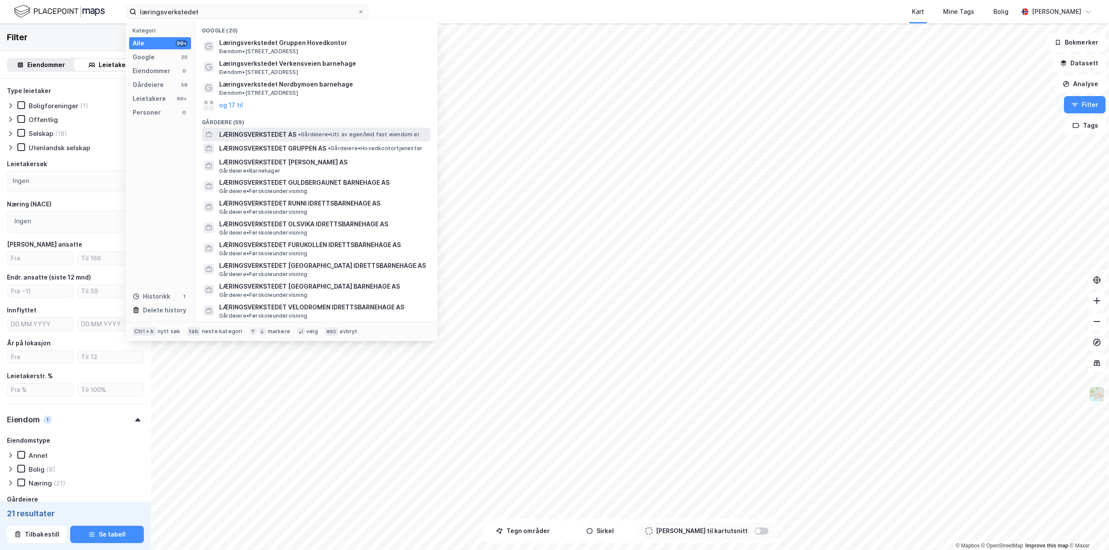
click at [269, 135] on span "LÆRINGSVERKSTEDET AS" at bounding box center [257, 135] width 77 height 10
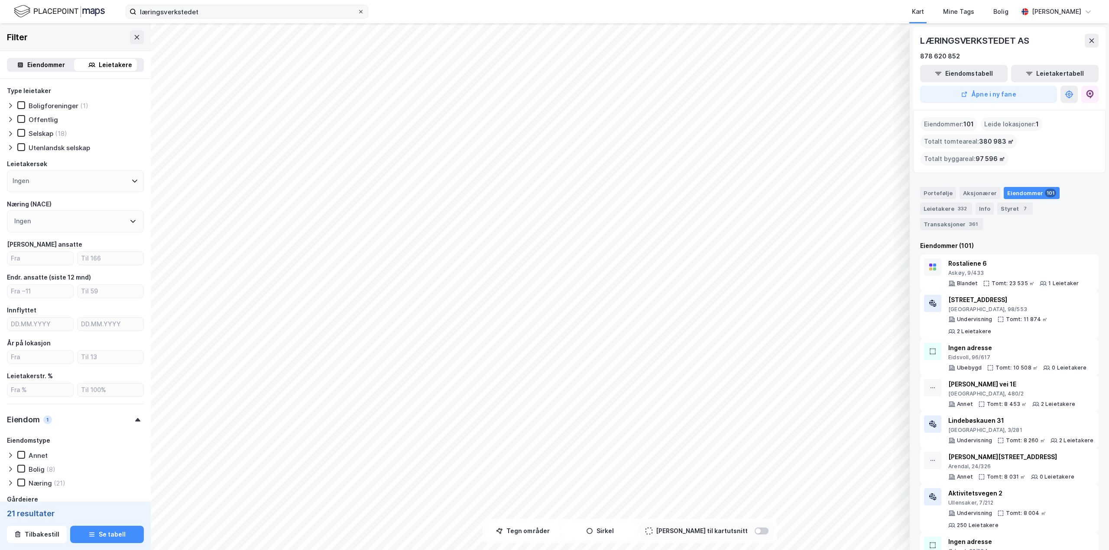
click at [360, 15] on div at bounding box center [360, 11] width 5 height 7
click at [357, 15] on input "læringsverkstedet" at bounding box center [246, 11] width 221 height 13
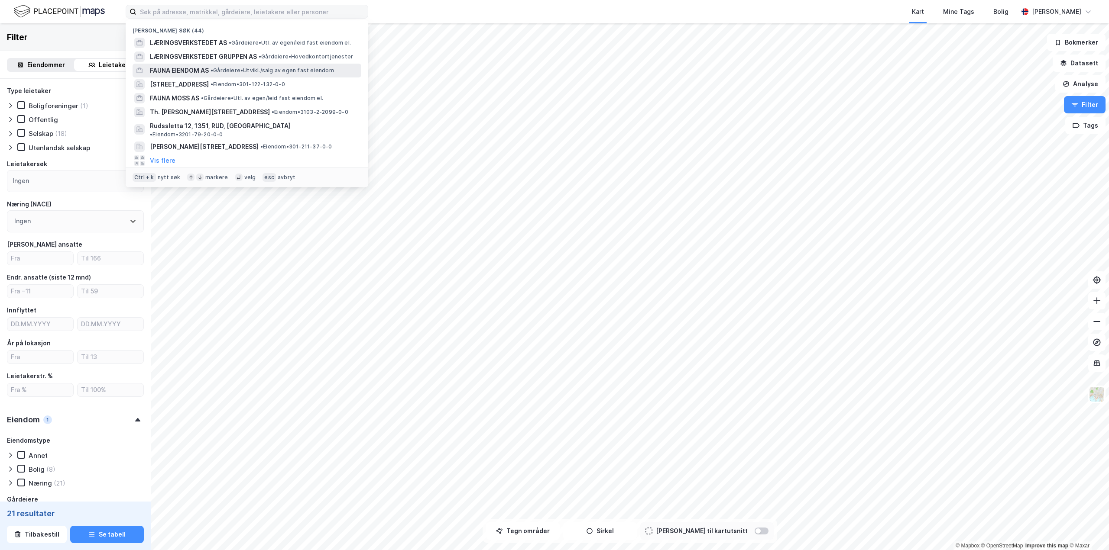
click at [190, 72] on span "FAUNA EIENDOM AS" at bounding box center [179, 70] width 59 height 10
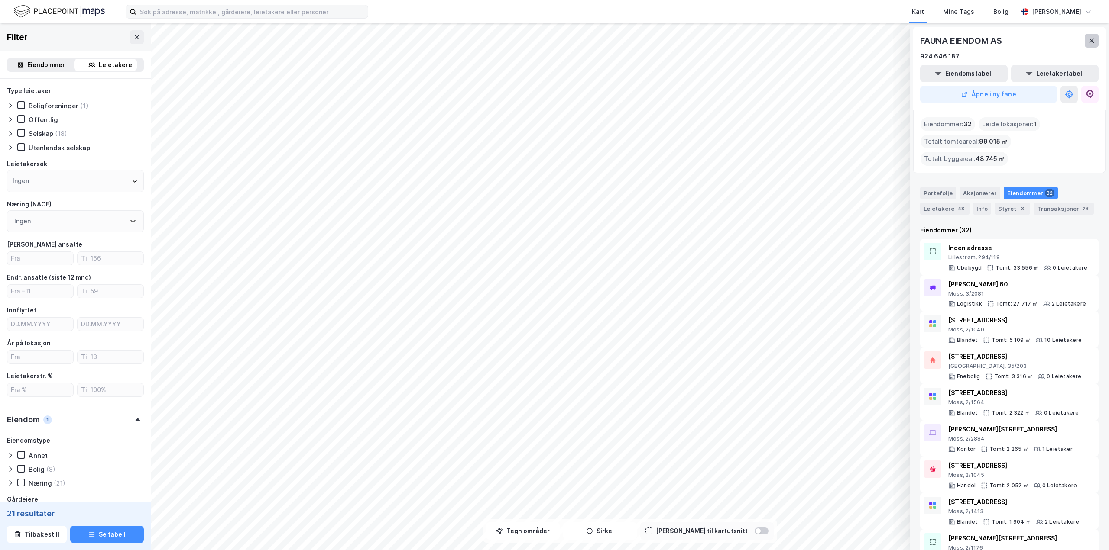
click at [1091, 38] on icon at bounding box center [1091, 40] width 7 height 7
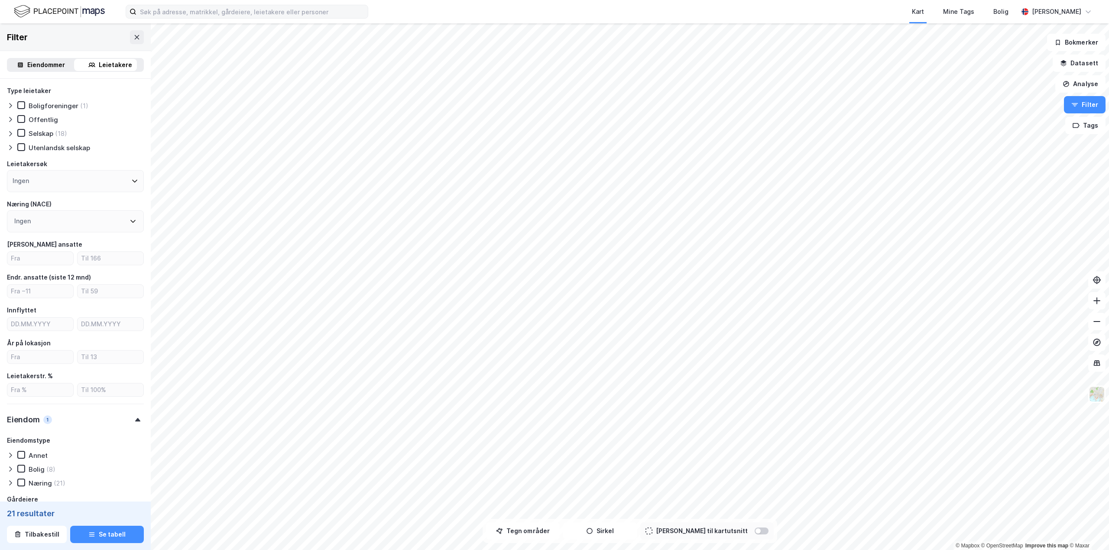
click at [64, 13] on img at bounding box center [59, 11] width 91 height 15
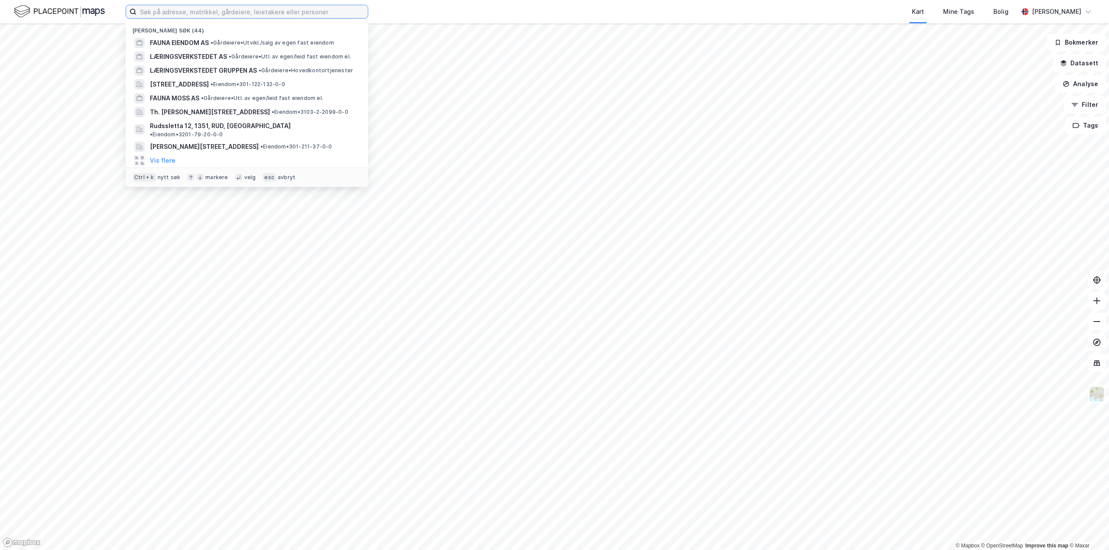
click at [234, 12] on input at bounding box center [251, 11] width 231 height 13
click at [184, 43] on span "FAUNA EIENDOM AS" at bounding box center [179, 43] width 59 height 10
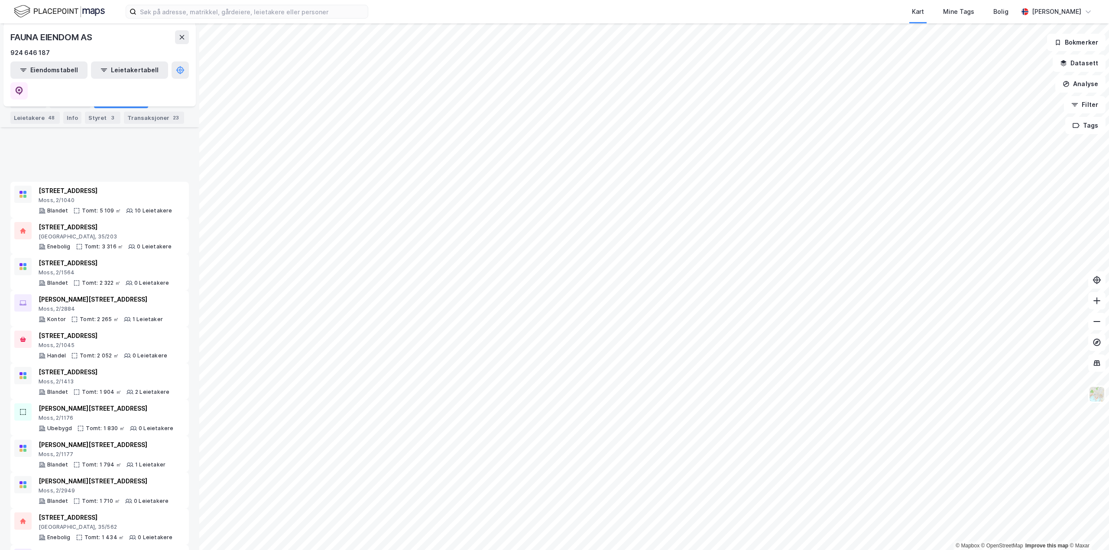
scroll to position [43, 0]
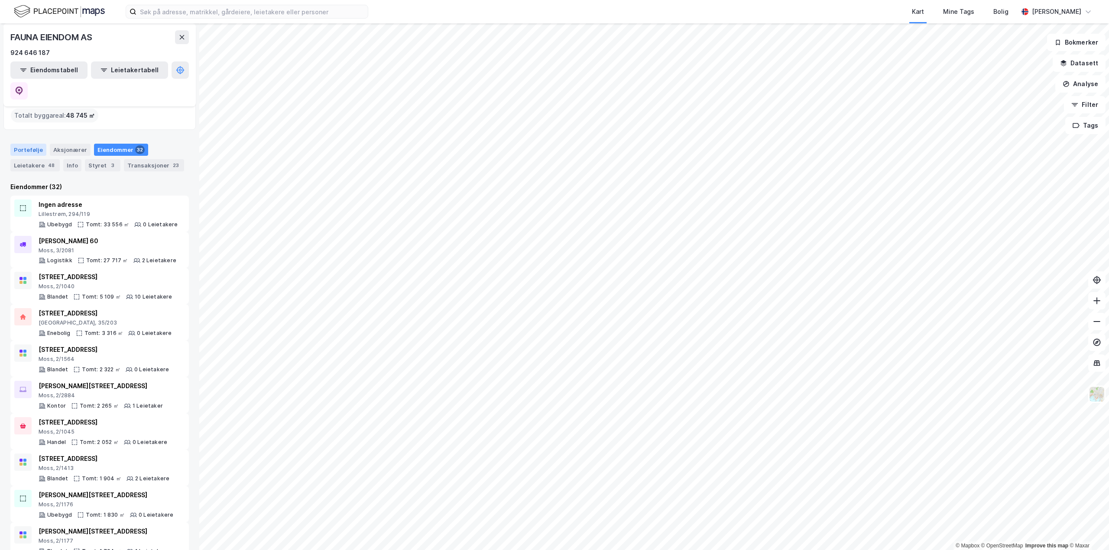
click at [24, 144] on div "Portefølje" at bounding box center [28, 150] width 36 height 12
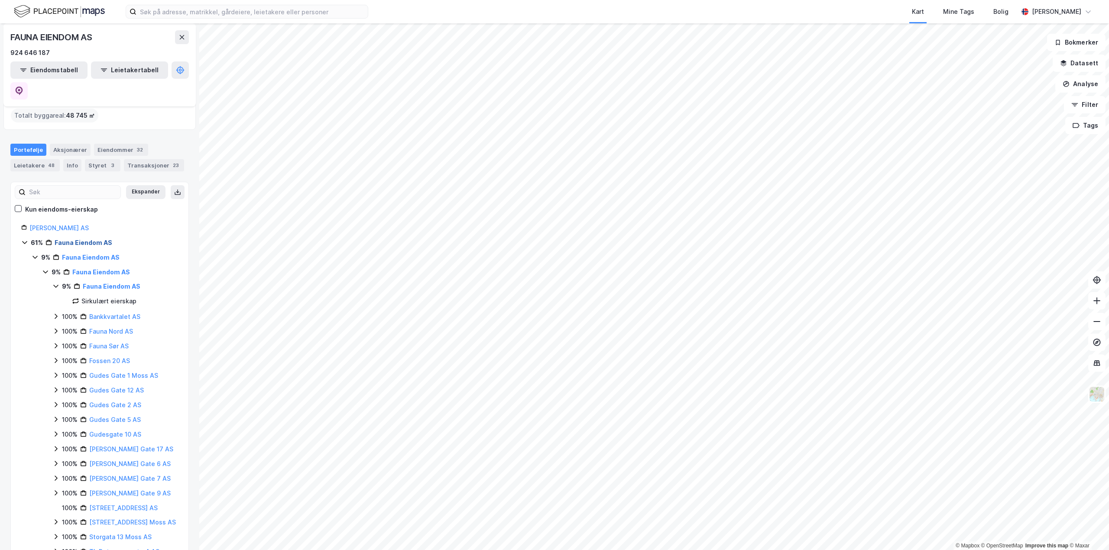
click at [84, 239] on link "Fauna Eiendom AS" at bounding box center [84, 242] width 58 height 7
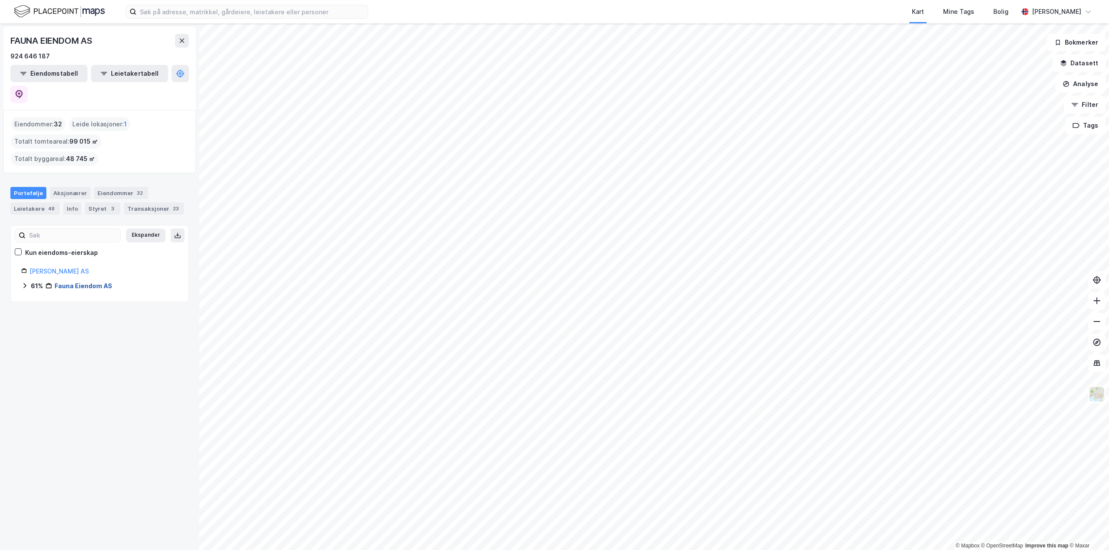
click at [62, 282] on link "Fauna Eiendom AS" at bounding box center [84, 285] width 58 height 7
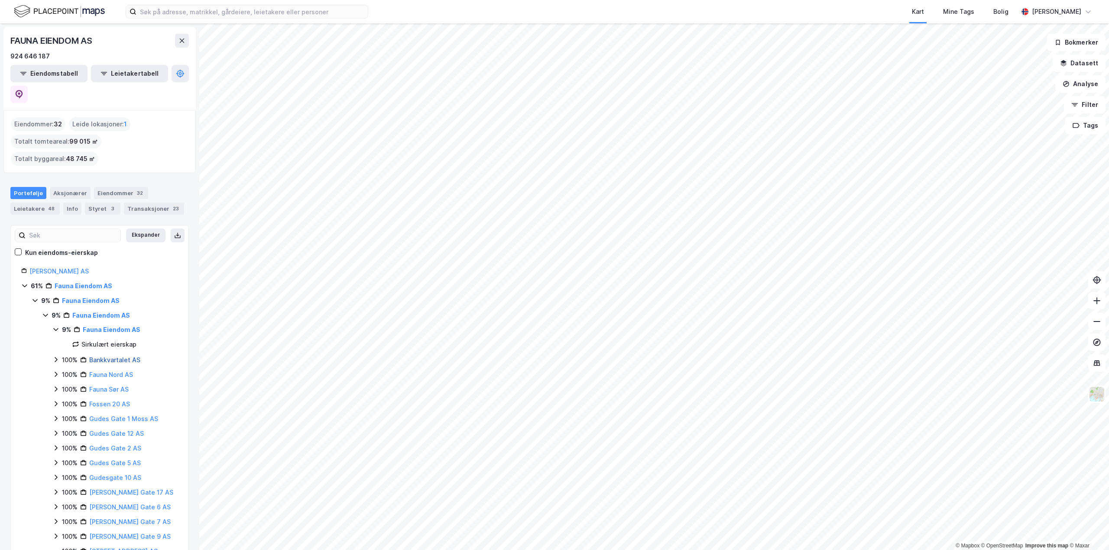
click at [112, 356] on link "Bankkvartalet AS" at bounding box center [114, 359] width 51 height 7
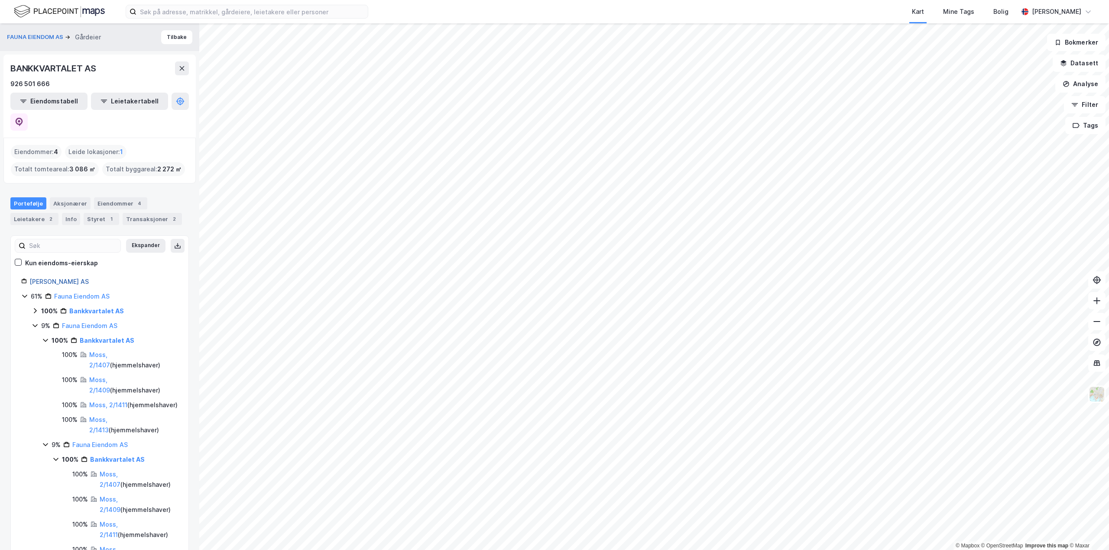
click at [61, 278] on link "[PERSON_NAME] AS" at bounding box center [58, 281] width 59 height 7
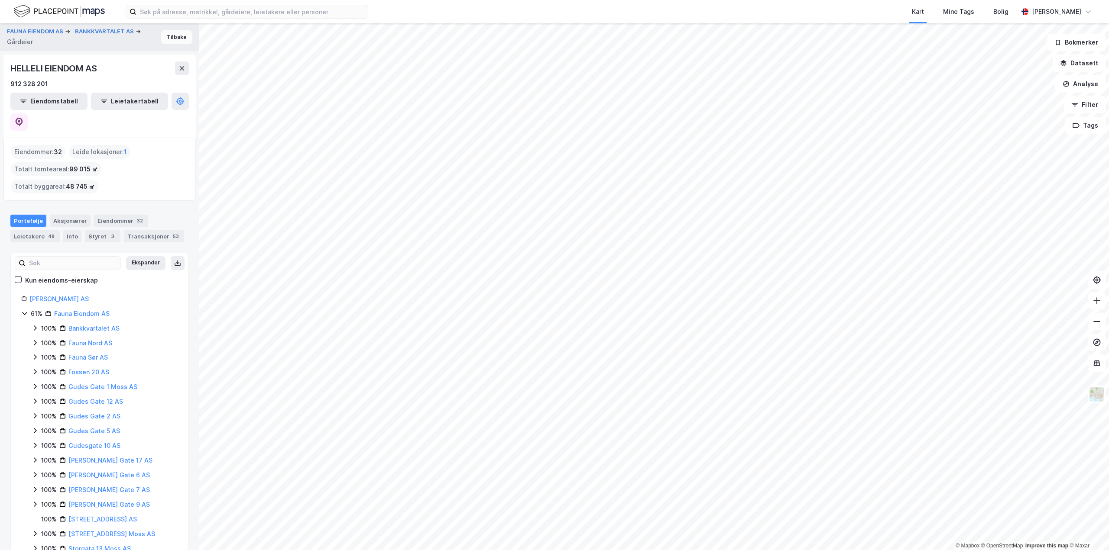
click at [170, 44] on button "Tilbake" at bounding box center [176, 37] width 31 height 14
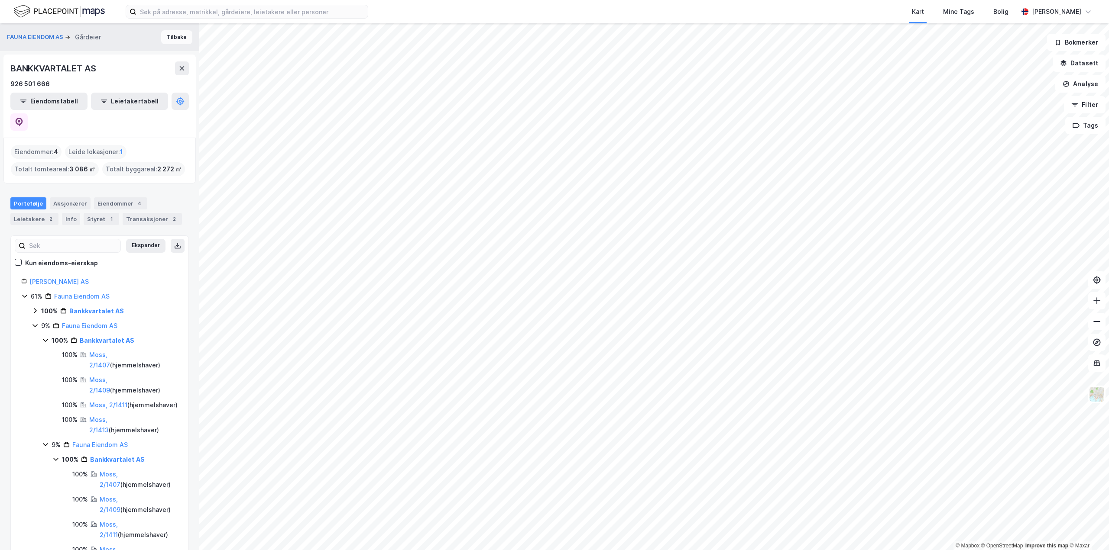
click at [168, 37] on button "Tilbake" at bounding box center [176, 37] width 31 height 14
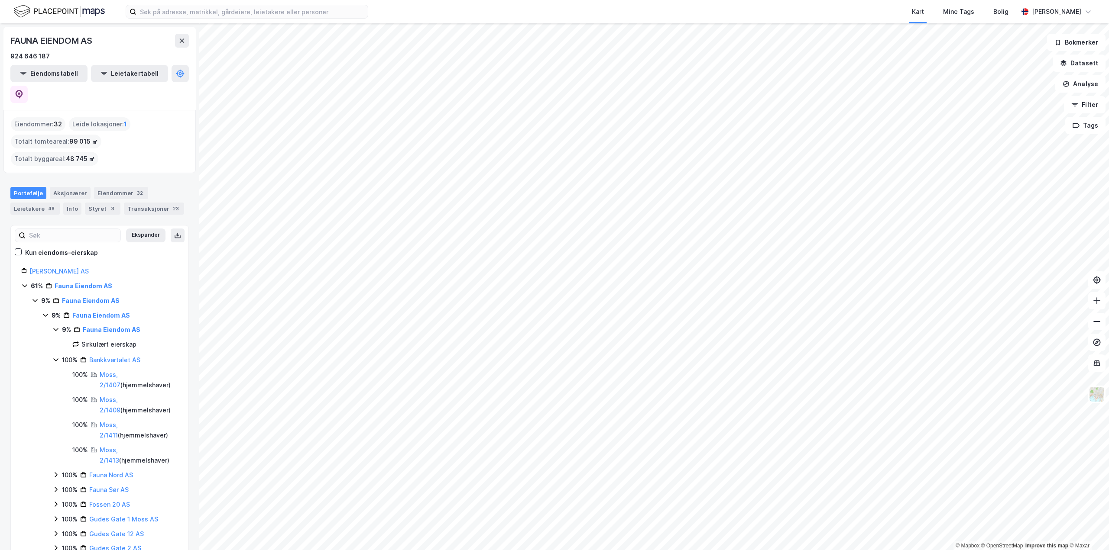
click at [98, 152] on div "Totalt byggareal : 48 745 ㎡" at bounding box center [54, 159] width 87 height 14
click at [117, 187] on div "Eiendommer 32" at bounding box center [121, 193] width 54 height 12
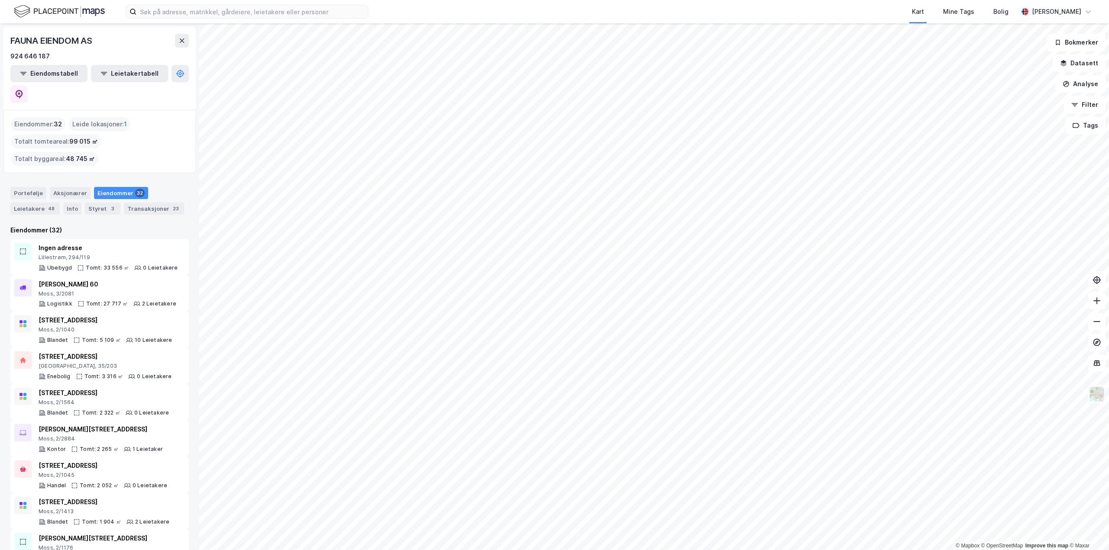
click at [68, 12] on img at bounding box center [59, 11] width 91 height 15
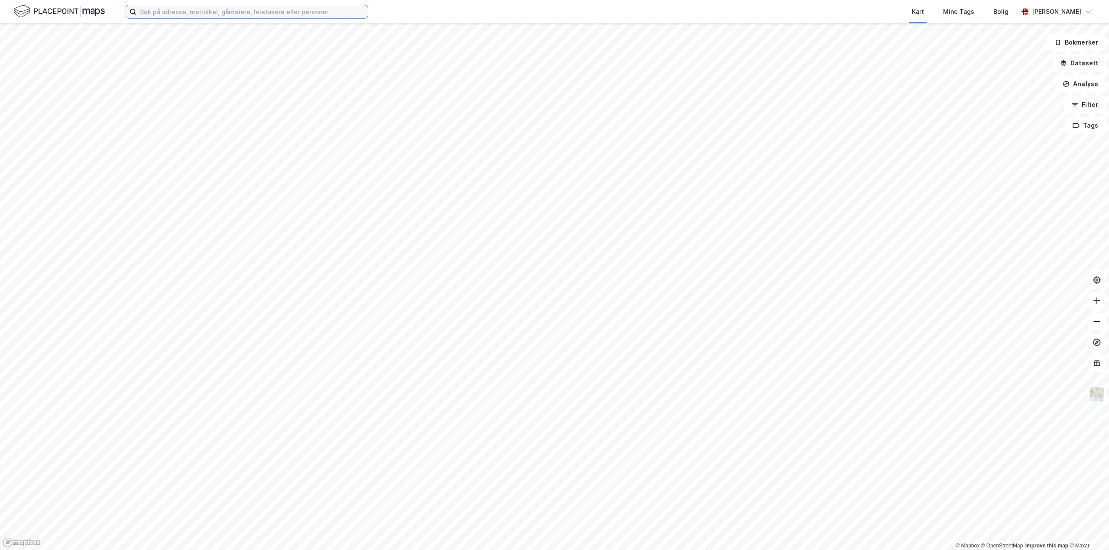
click at [306, 16] on input at bounding box center [251, 11] width 231 height 13
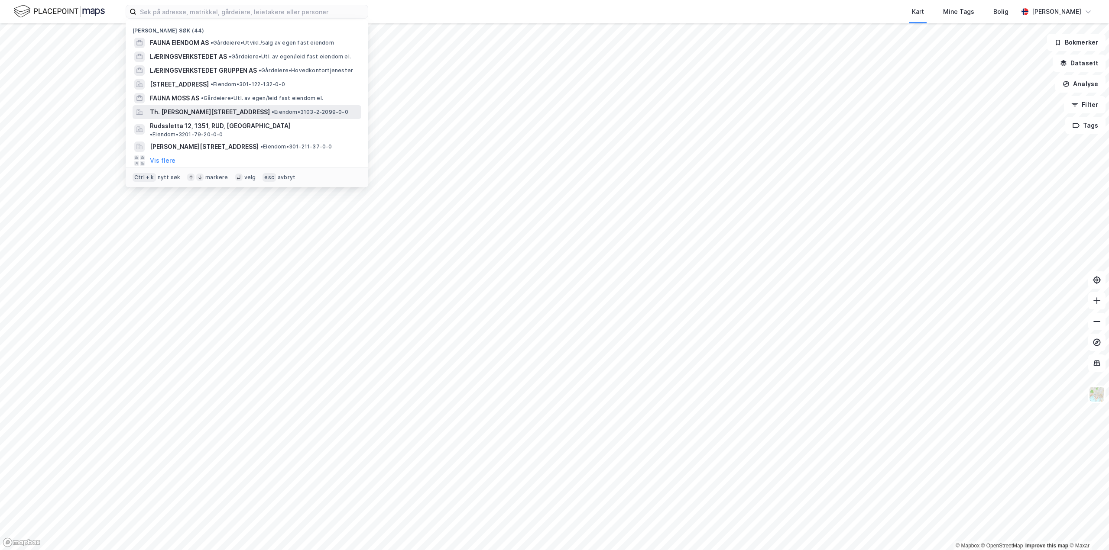
click at [186, 111] on span "Th. [PERSON_NAME][STREET_ADDRESS]" at bounding box center [210, 112] width 120 height 10
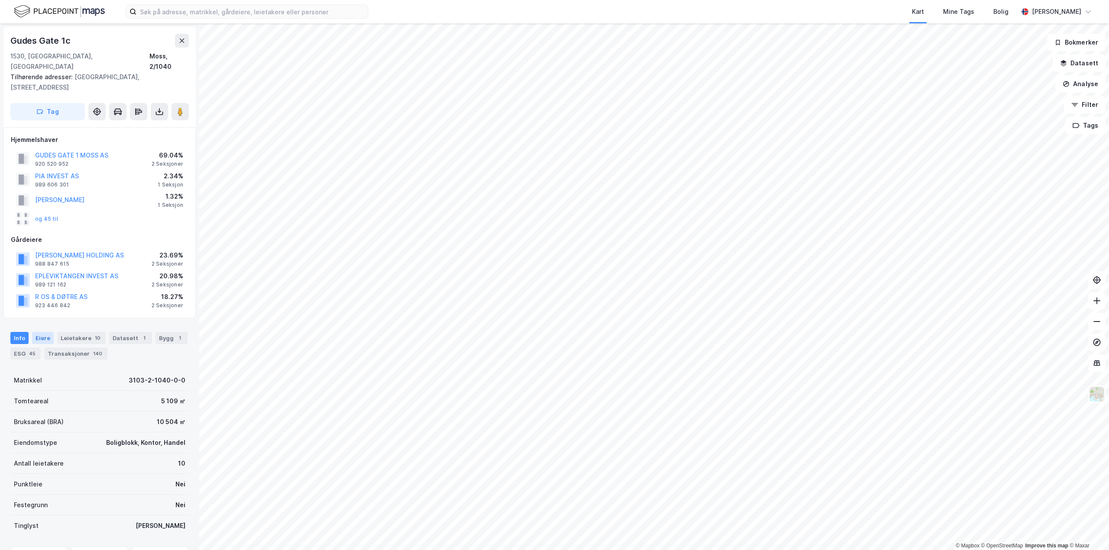
click at [43, 332] on div "Eiere" at bounding box center [43, 338] width 22 height 12
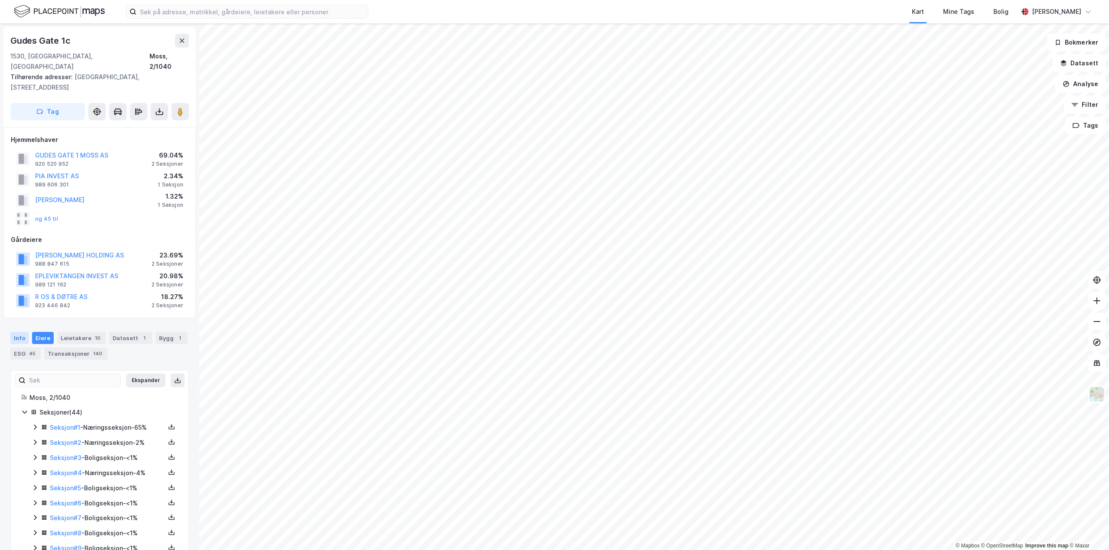
click at [16, 333] on div "Info" at bounding box center [19, 338] width 18 height 12
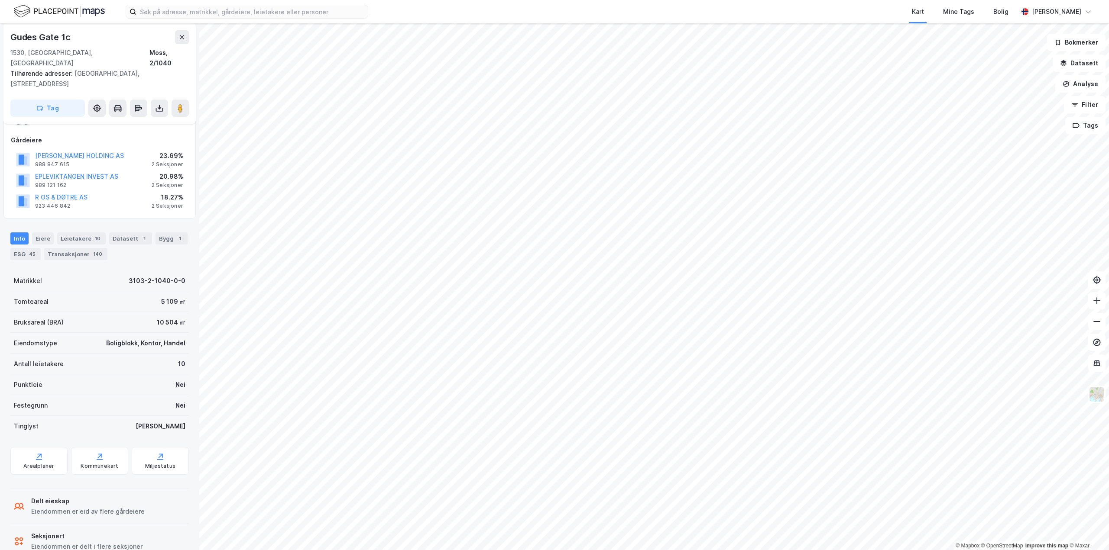
scroll to position [112, 0]
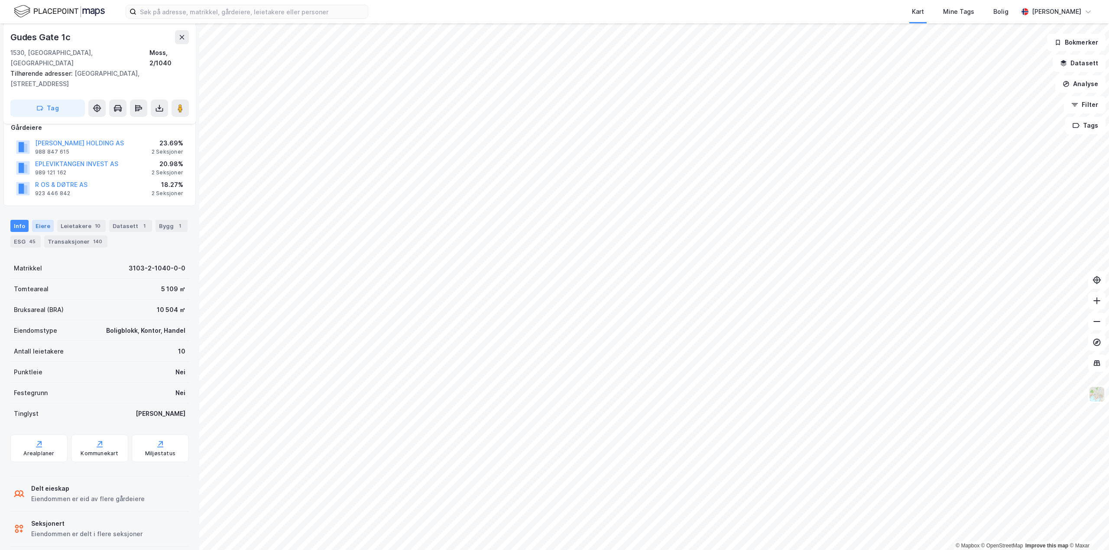
click at [36, 220] on div "Eiere" at bounding box center [43, 226] width 22 height 12
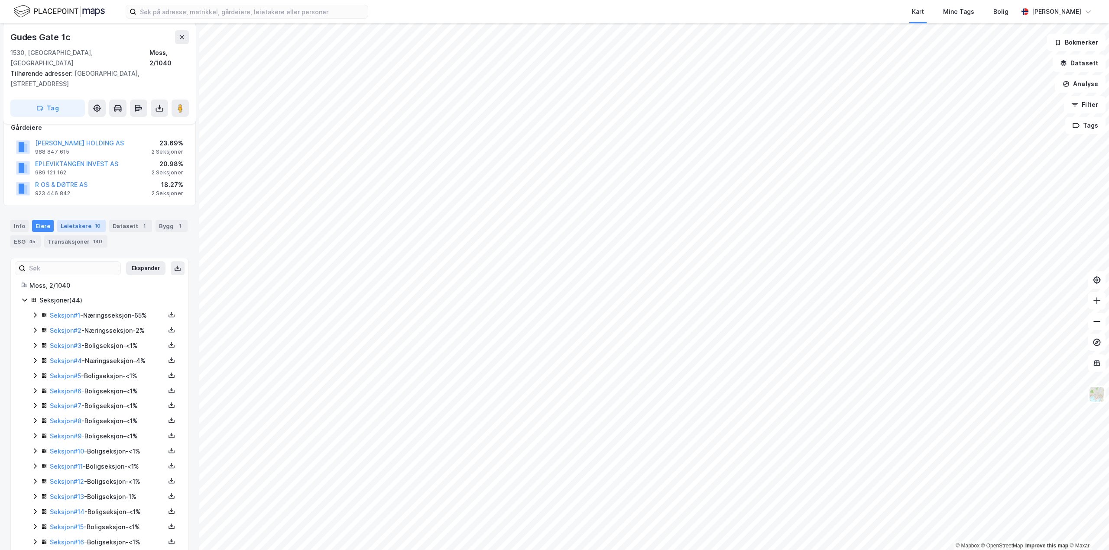
click at [75, 220] on div "Leietakere 10" at bounding box center [81, 226] width 49 height 12
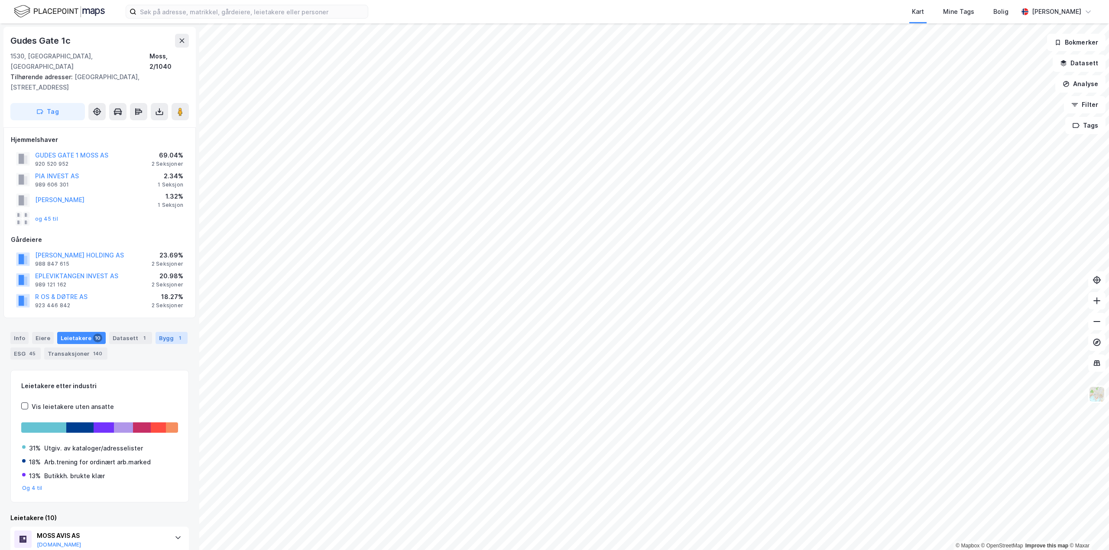
click at [175, 334] on div "1" at bounding box center [179, 338] width 9 height 9
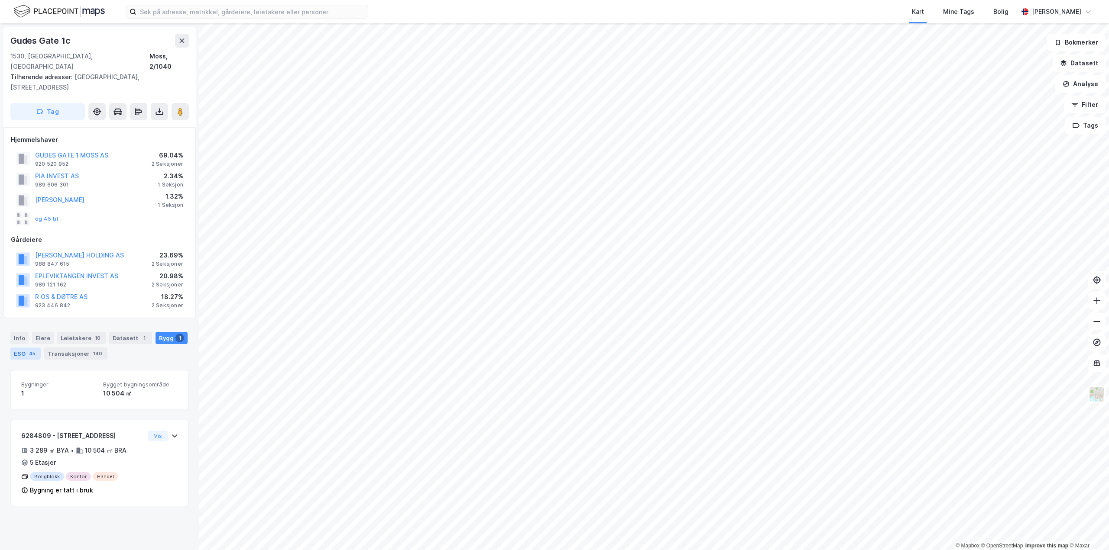
click at [22, 348] on div "ESG 45" at bounding box center [25, 354] width 30 height 12
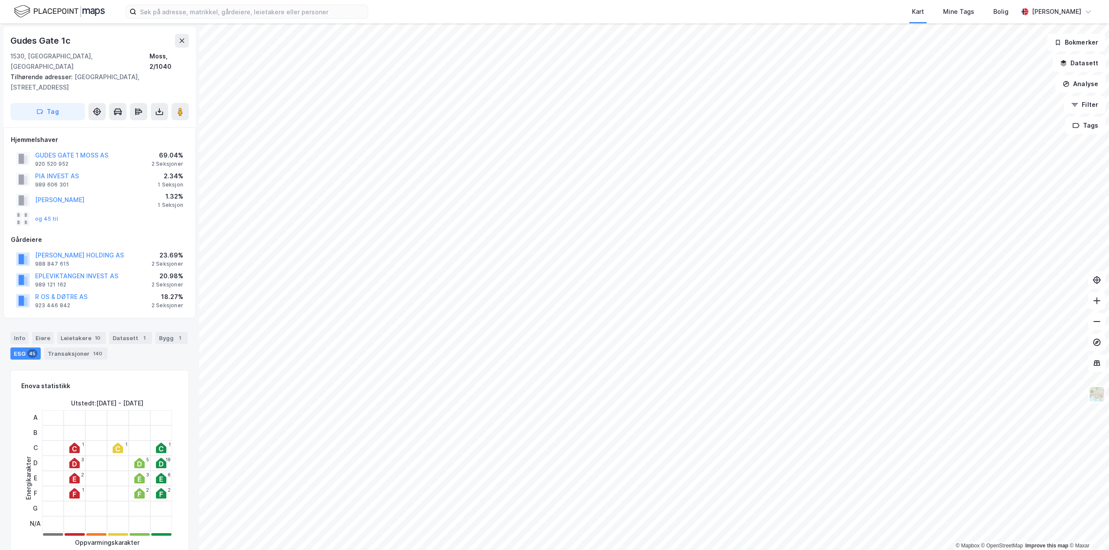
click at [71, 12] on img at bounding box center [59, 11] width 91 height 15
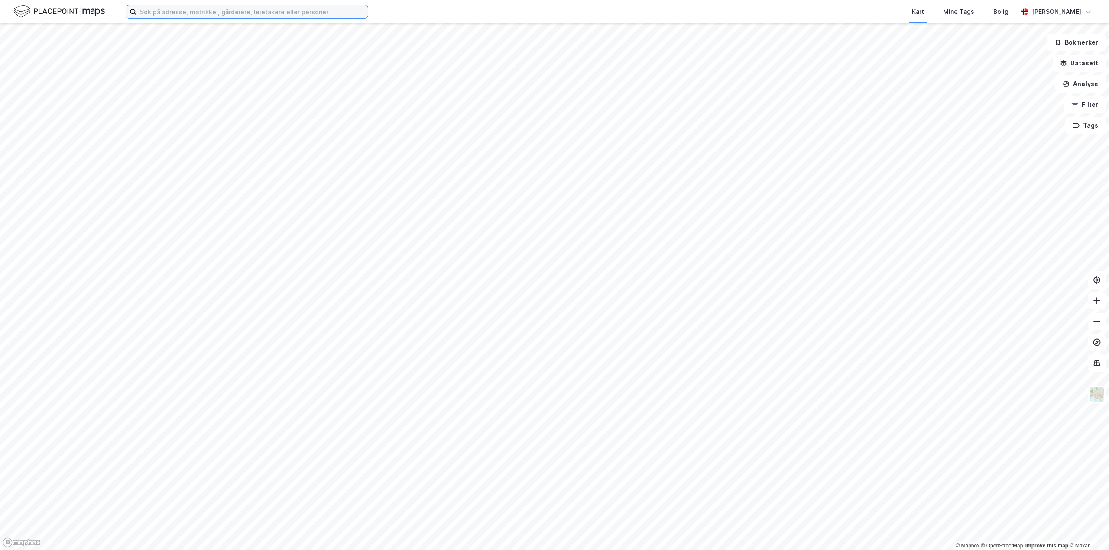
click at [240, 12] on input at bounding box center [251, 11] width 231 height 13
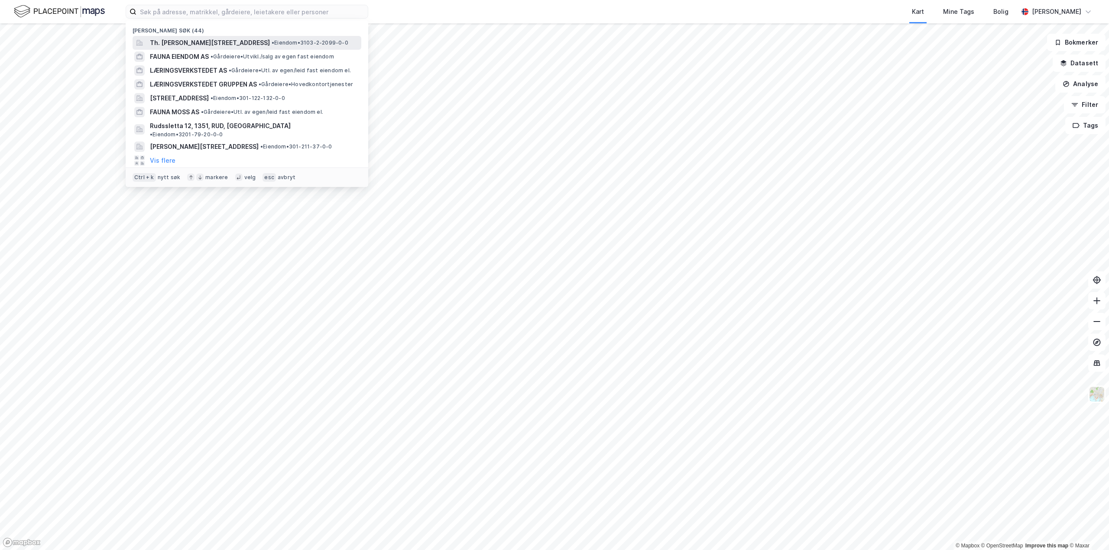
click at [178, 43] on span "Th. [PERSON_NAME][STREET_ADDRESS]" at bounding box center [210, 43] width 120 height 10
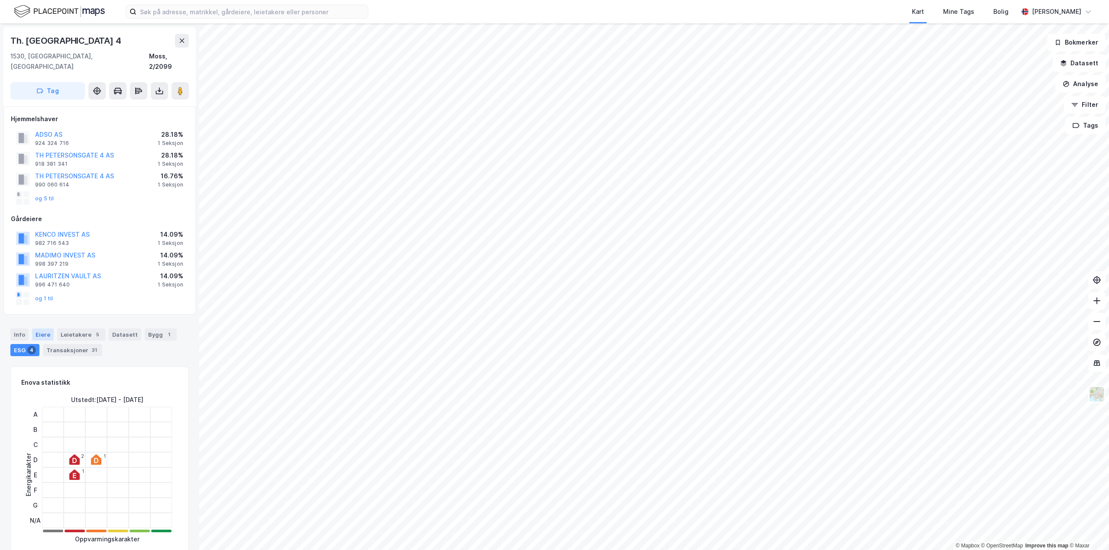
click at [37, 329] on div "Eiere" at bounding box center [43, 335] width 22 height 12
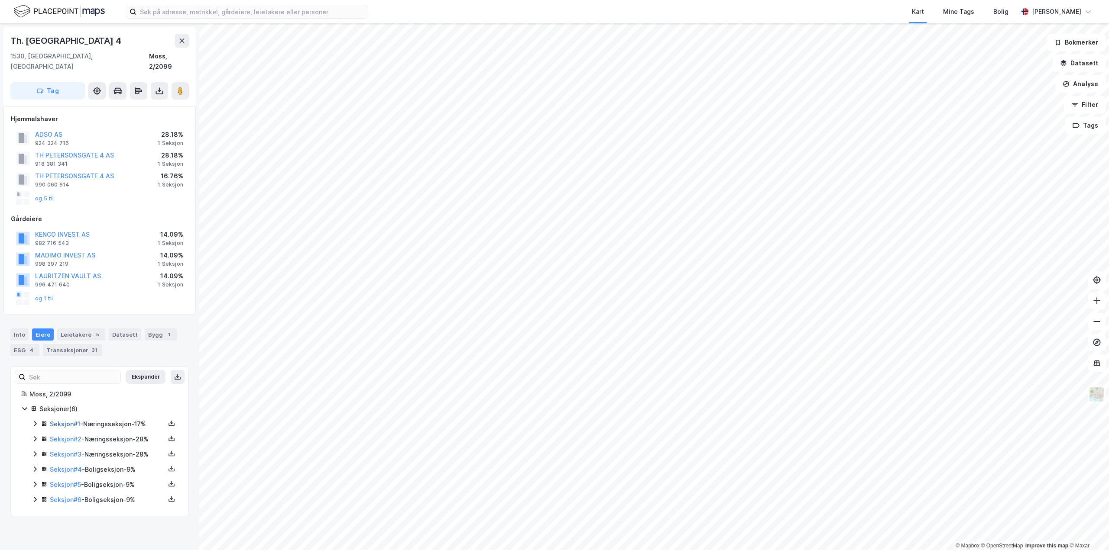
click at [64, 421] on link "Seksjon # 1" at bounding box center [65, 424] width 30 height 7
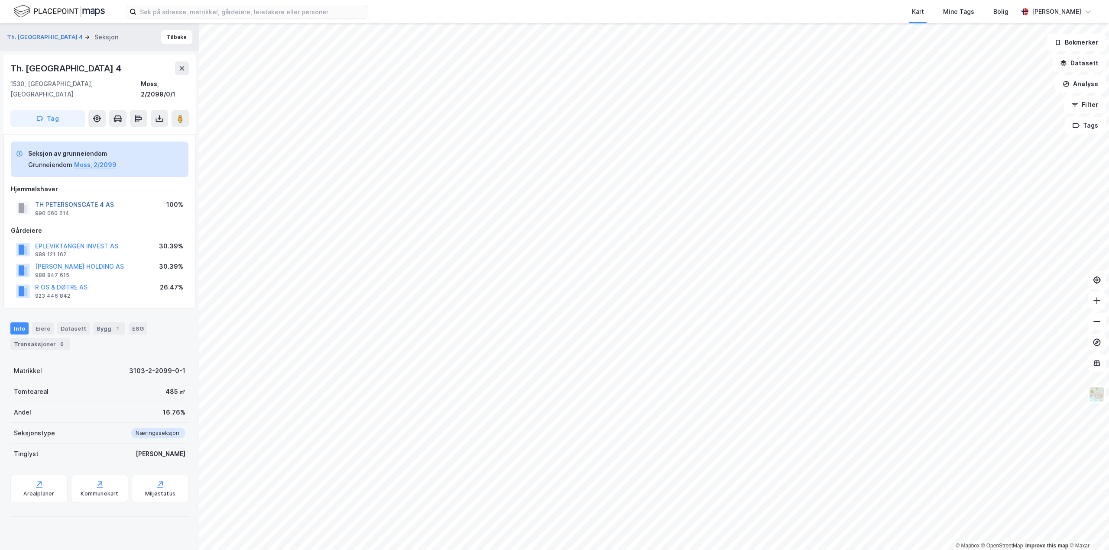
click at [0, 0] on button "TH PETERSONSGATE 4 AS" at bounding box center [0, 0] width 0 height 0
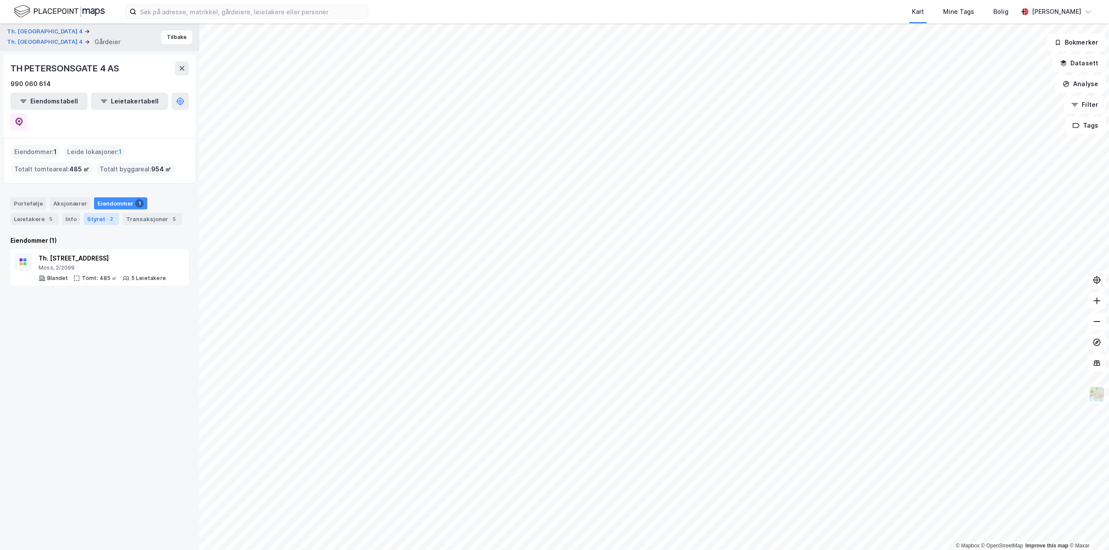
click at [98, 213] on div "Styret 2" at bounding box center [102, 219] width 36 height 12
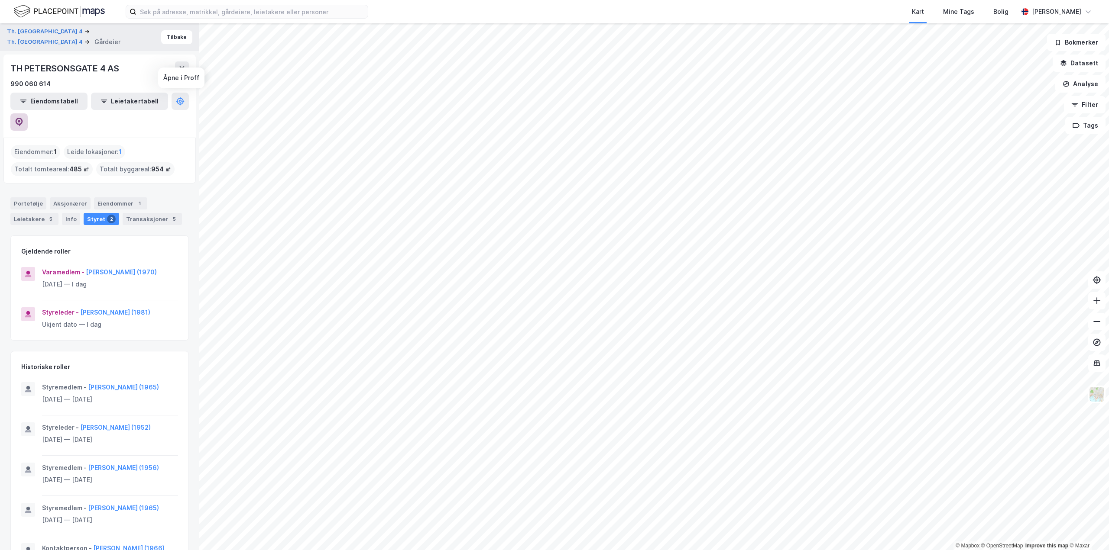
click at [20, 120] on icon at bounding box center [19, 121] width 3 height 3
click at [168, 40] on button "Tilbake" at bounding box center [176, 37] width 31 height 14
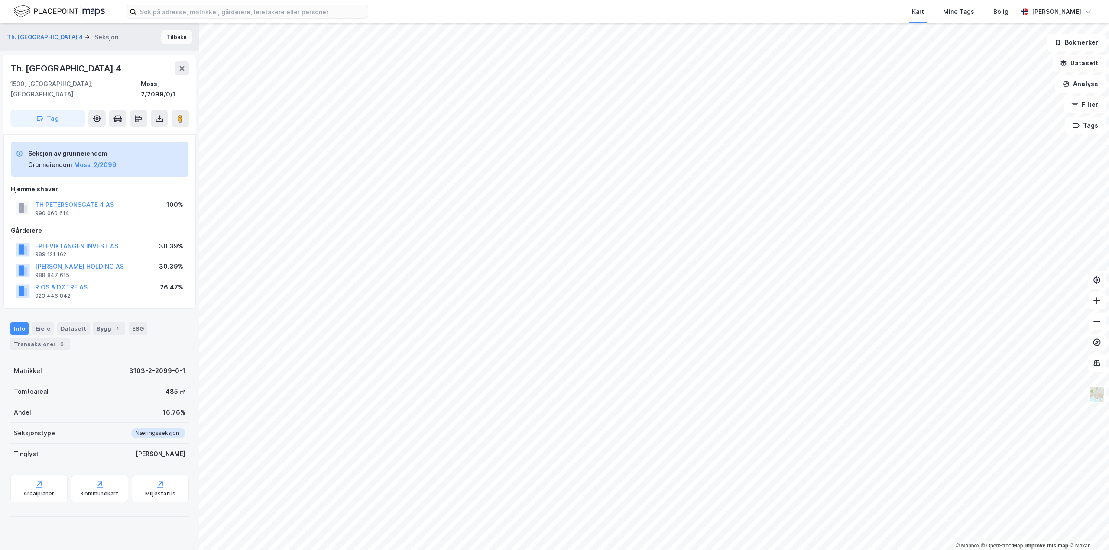
click at [176, 37] on button "Tilbake" at bounding box center [176, 37] width 31 height 14
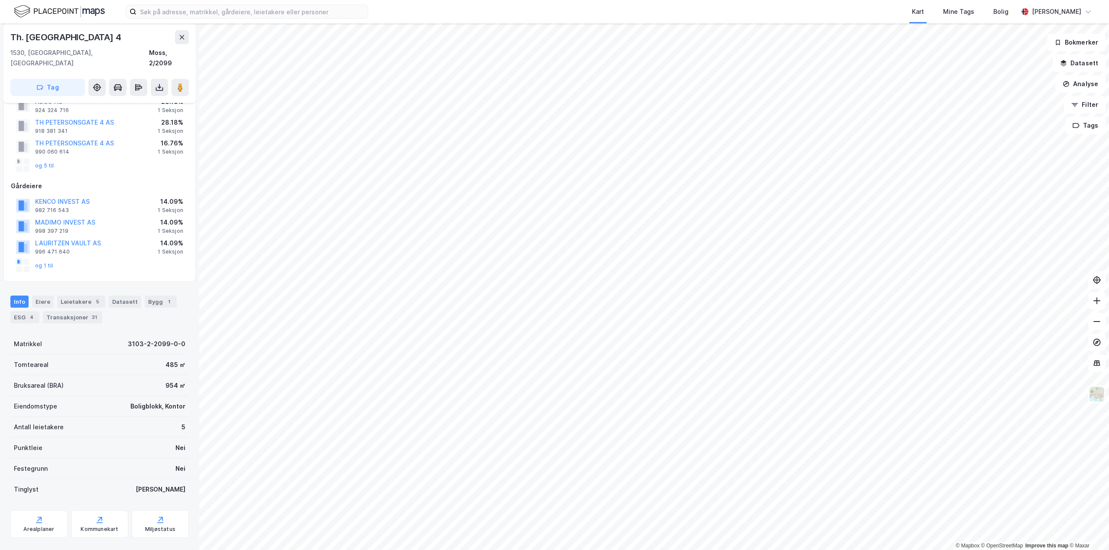
scroll to position [46, 0]
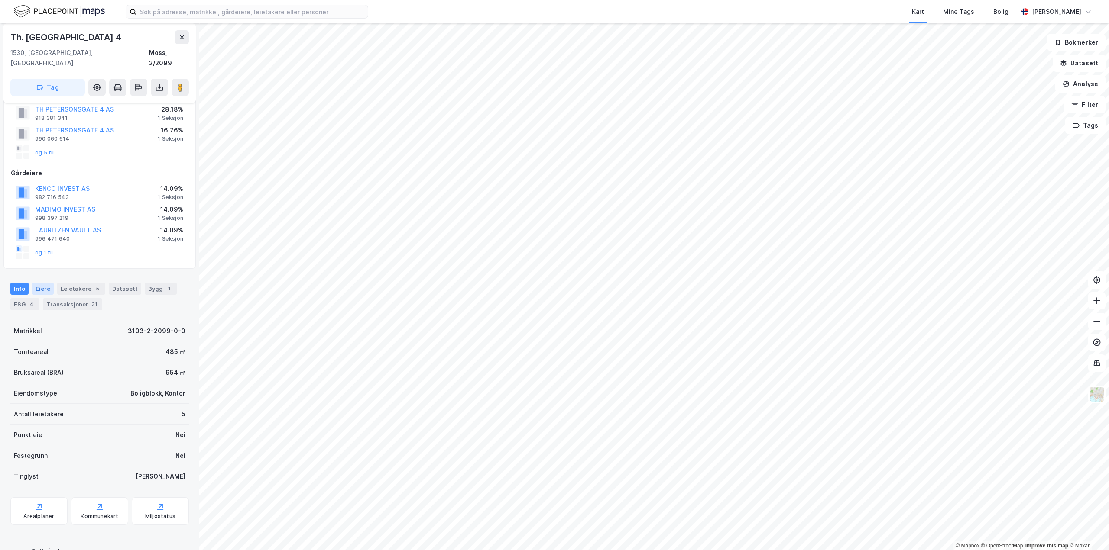
click at [43, 283] on div "Eiere" at bounding box center [43, 289] width 22 height 12
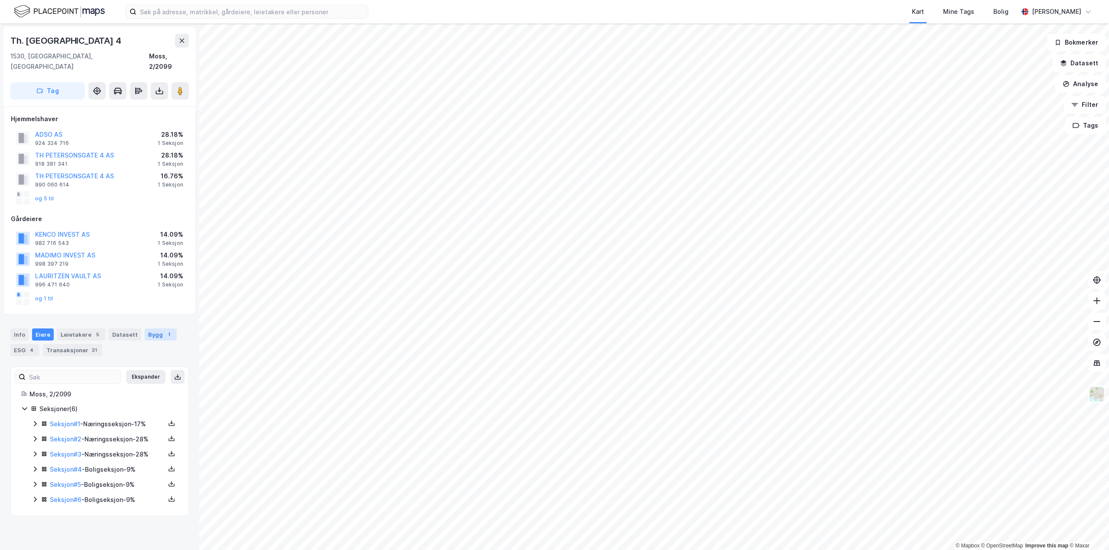
click at [155, 329] on div "Bygg 1" at bounding box center [161, 335] width 32 height 12
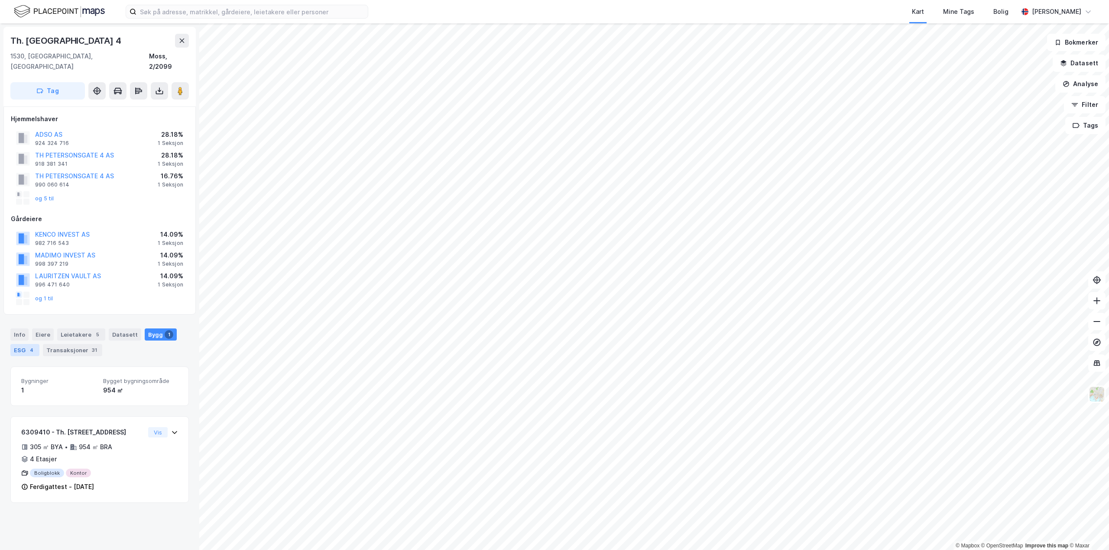
click at [24, 345] on div "ESG 4" at bounding box center [24, 350] width 29 height 12
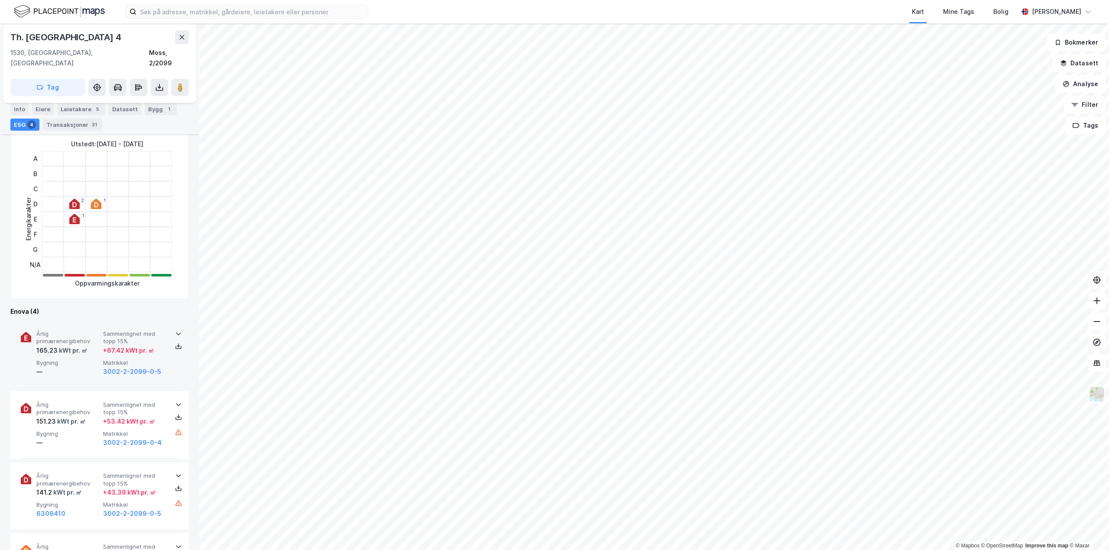
scroll to position [303, 0]
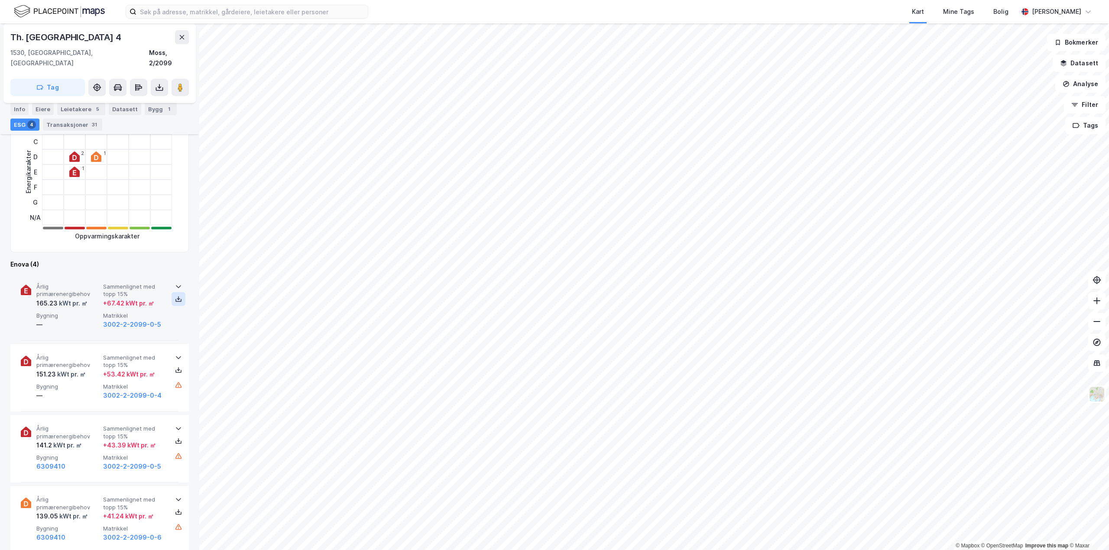
click at [178, 297] on icon at bounding box center [178, 299] width 1 height 4
click at [175, 283] on icon at bounding box center [178, 286] width 7 height 7
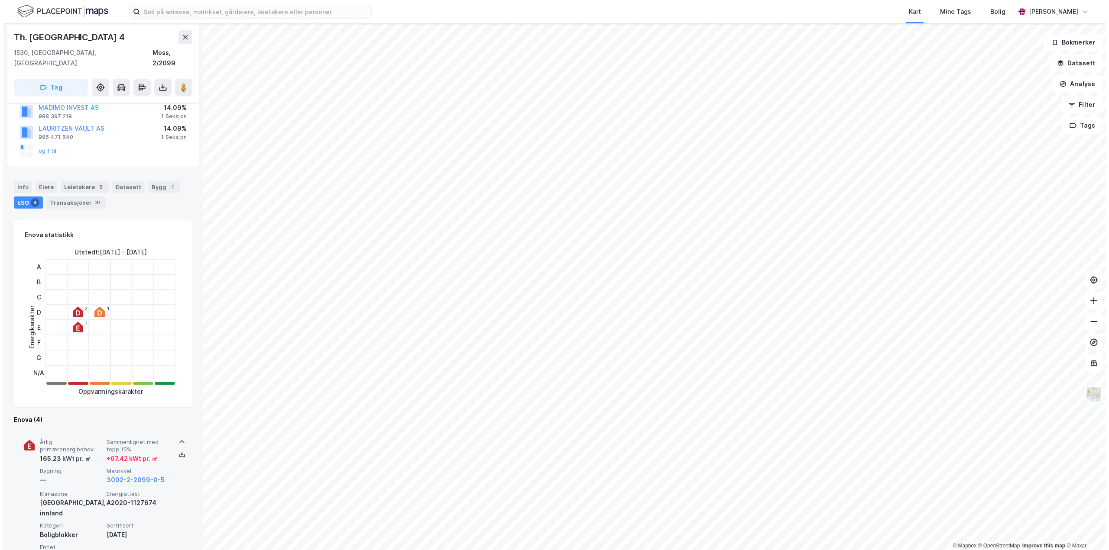
scroll to position [211, 0]
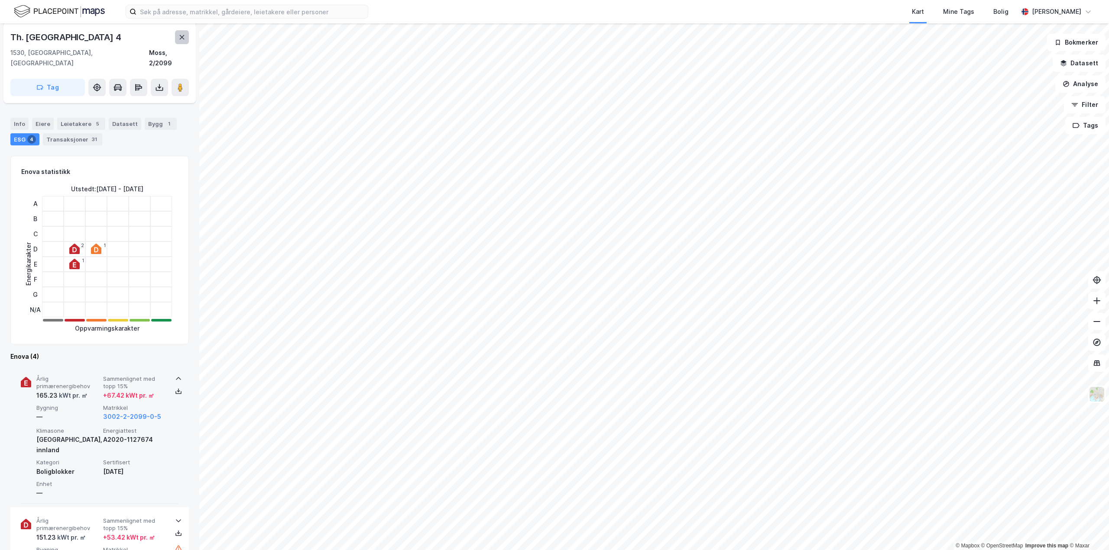
click at [179, 39] on icon at bounding box center [181, 37] width 7 height 7
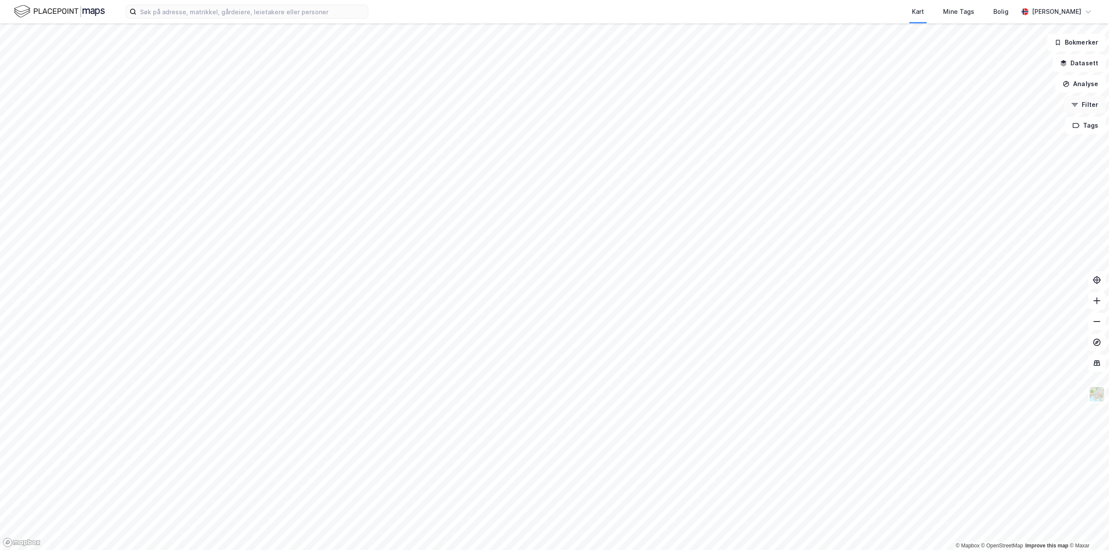
click at [1089, 111] on button "Filter" at bounding box center [1085, 104] width 42 height 17
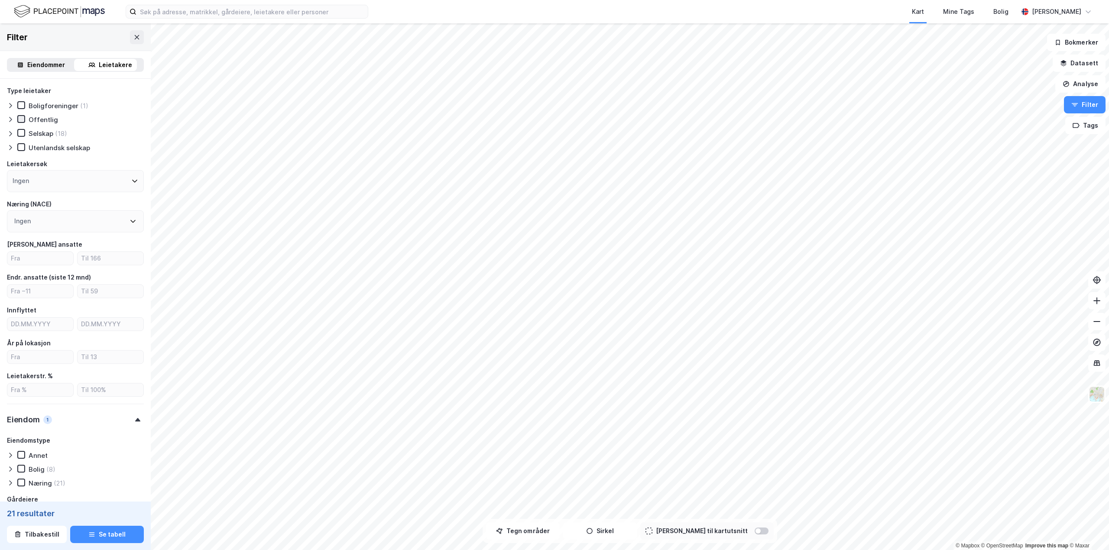
click at [19, 120] on icon at bounding box center [21, 119] width 6 height 6
click at [19, 134] on icon at bounding box center [21, 133] width 6 height 6
click at [19, 148] on icon at bounding box center [21, 147] width 6 height 6
click at [37, 67] on div "Eiendommer" at bounding box center [46, 65] width 38 height 10
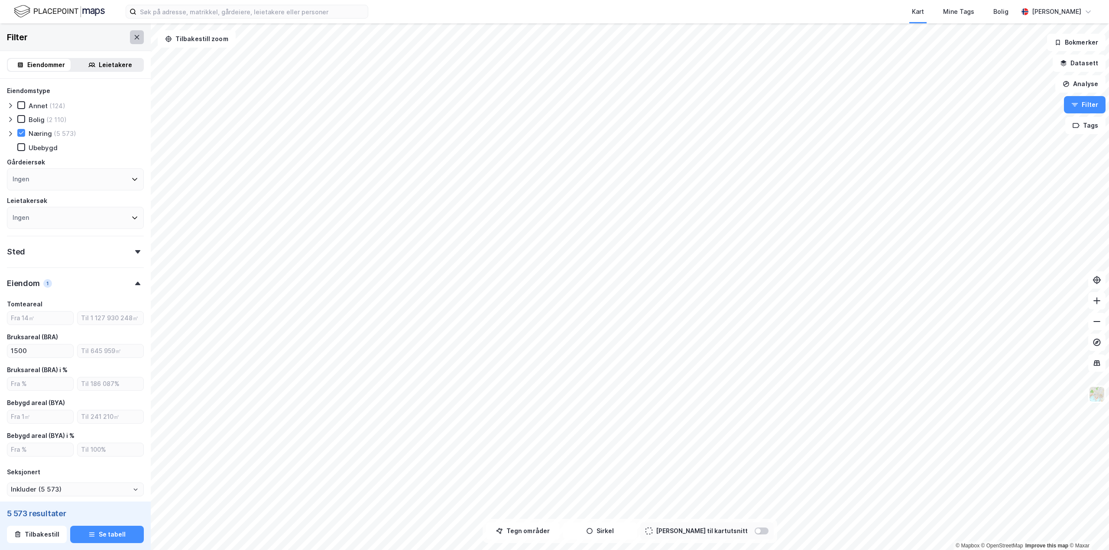
click at [133, 39] on icon at bounding box center [136, 37] width 7 height 7
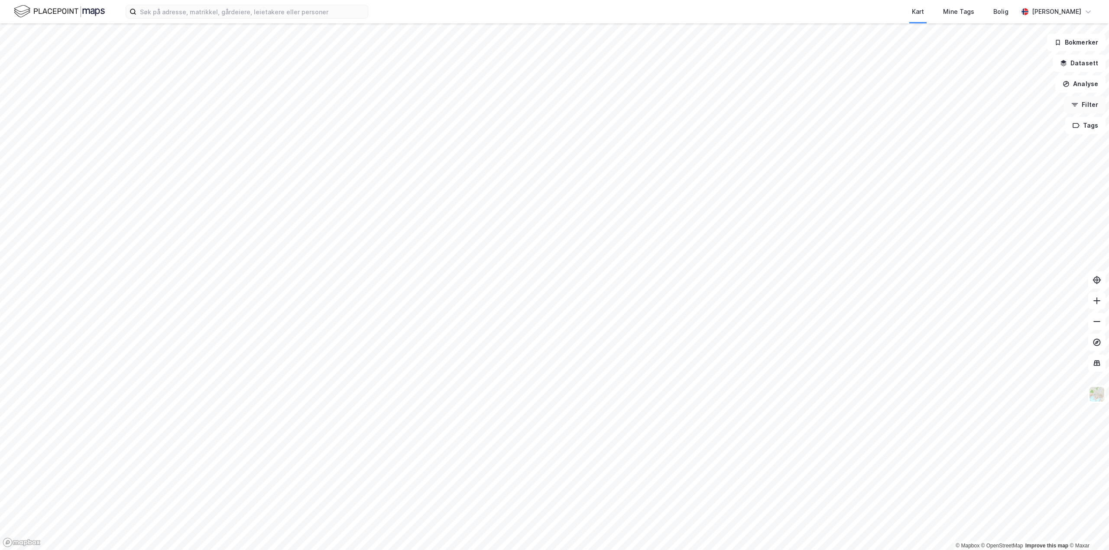
click at [1097, 109] on button "Filter" at bounding box center [1085, 104] width 42 height 17
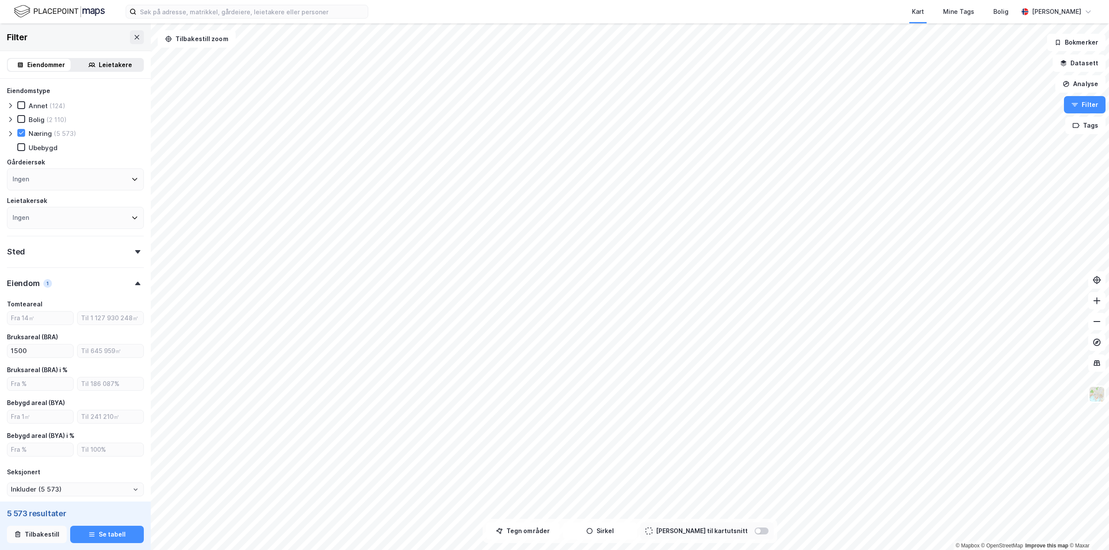
click at [33, 534] on button "Tilbakestill" at bounding box center [37, 534] width 60 height 17
type input "Inkluder (2 589 833)"
type input "--- (2 589 833)"
click at [23, 133] on icon at bounding box center [21, 133] width 5 height 3
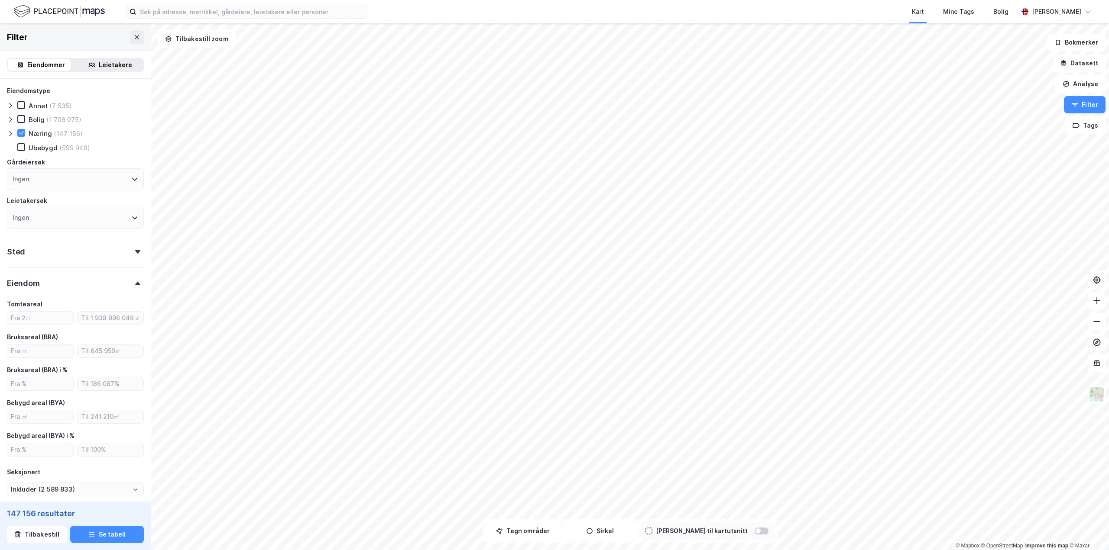
type input "Inkluder (147 156)"
type input "--- (147 156)"
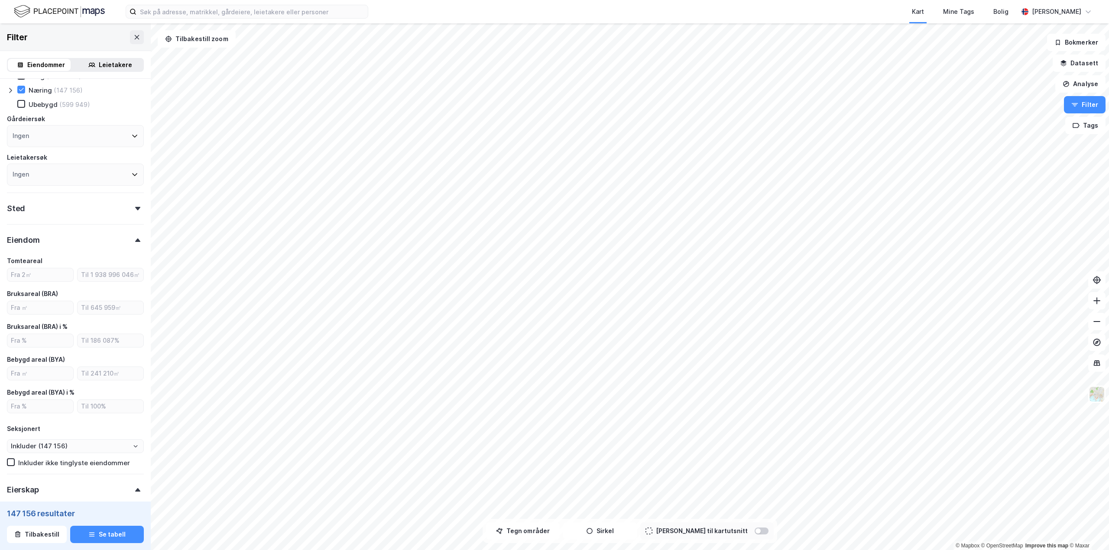
click at [133, 200] on div "Sted" at bounding box center [75, 205] width 137 height 25
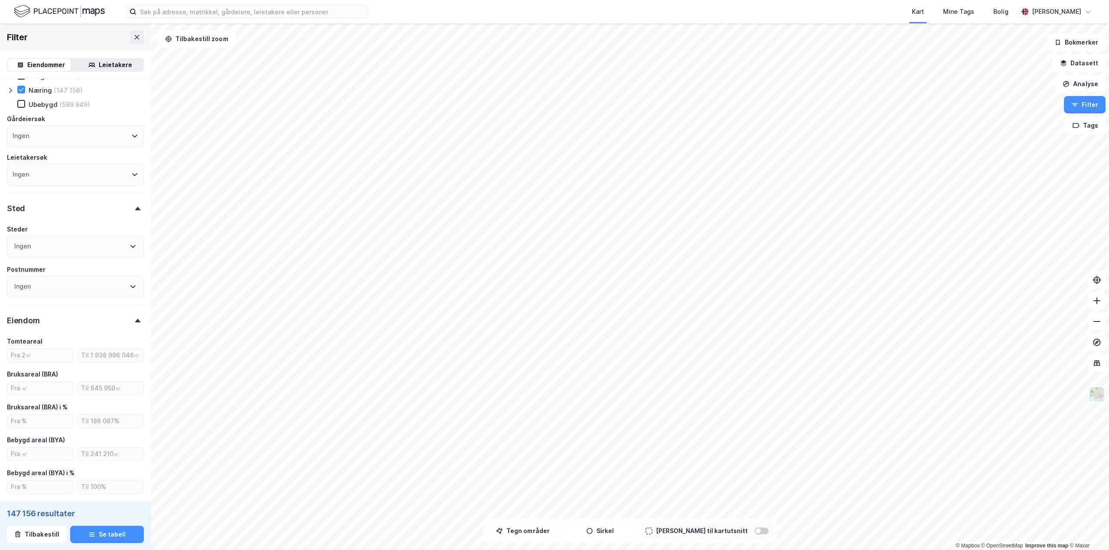
click at [130, 249] on icon at bounding box center [133, 246] width 7 height 7
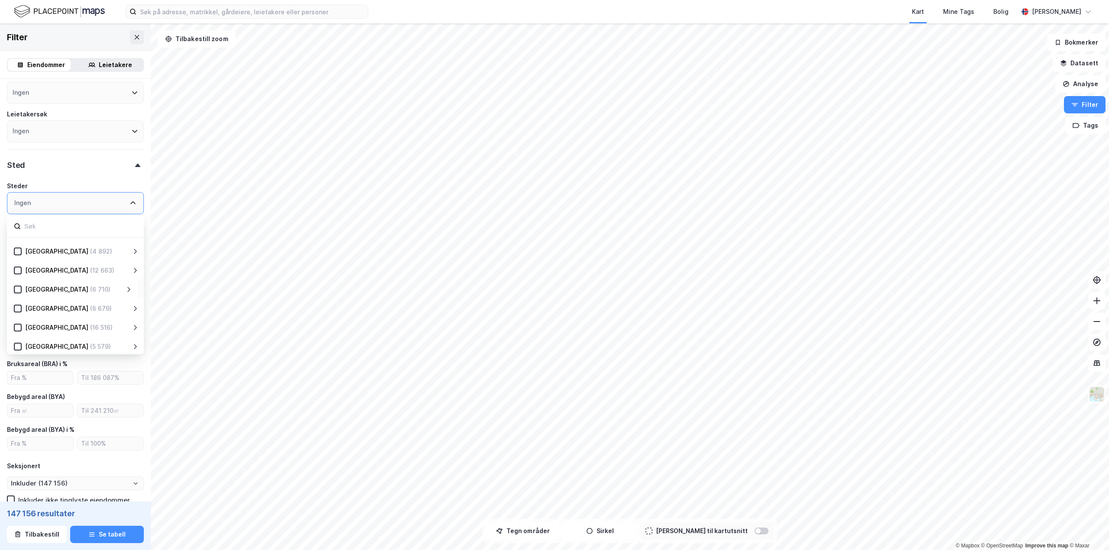
scroll to position [171, 0]
click at [129, 344] on icon at bounding box center [128, 344] width 7 height 7
click at [29, 297] on icon at bounding box center [28, 296] width 6 height 6
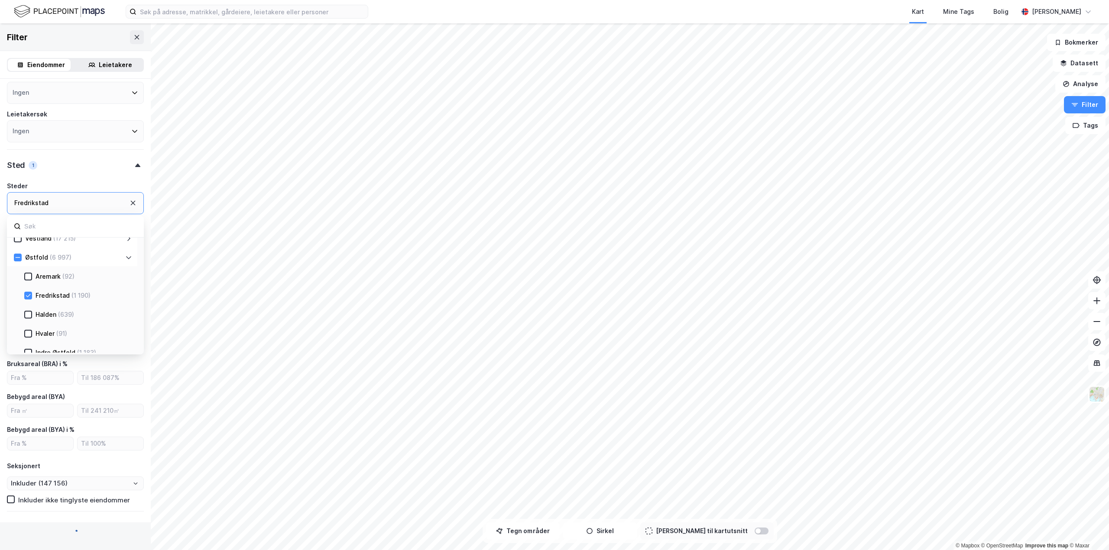
type input "Inkluder (1 190)"
type input "--- (1 190)"
click at [29, 316] on icon at bounding box center [28, 315] width 6 height 6
type input "Inkluder (1 829)"
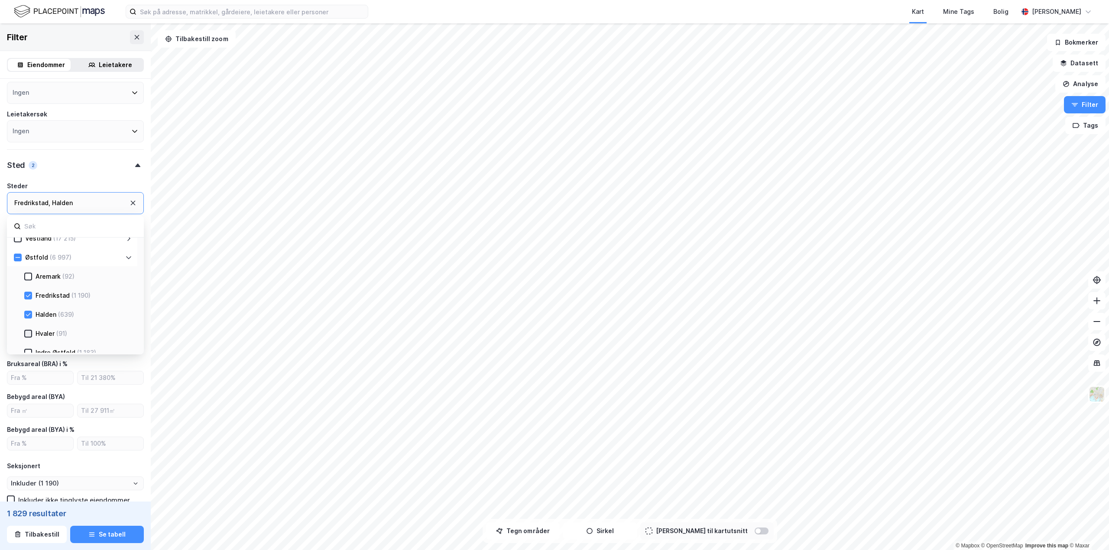
type input "--- (1 829)"
click at [29, 335] on icon at bounding box center [28, 334] width 6 height 6
type input "Inkluder (1 920)"
type input "--- (1 920)"
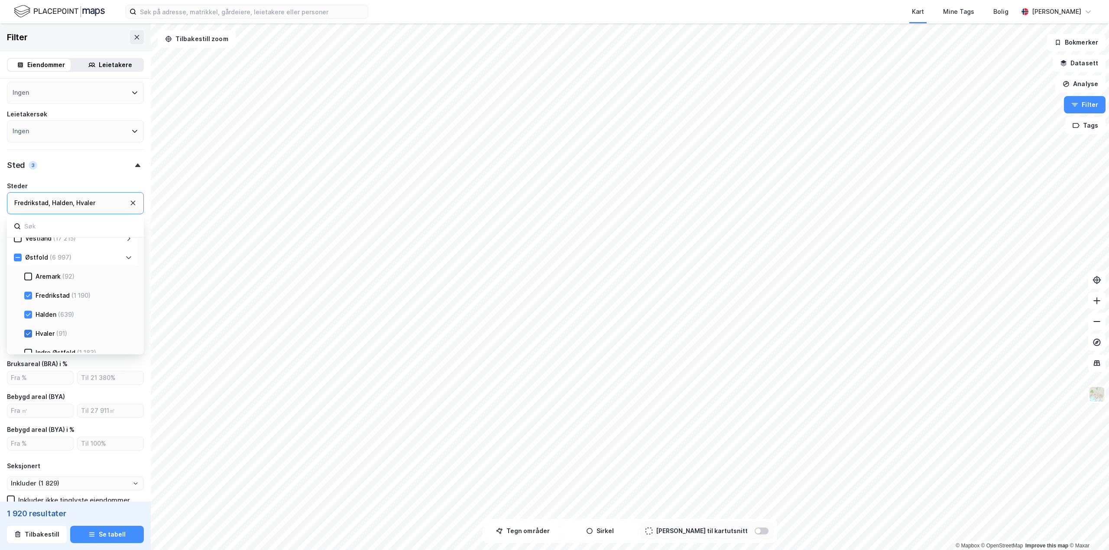
type input "--- (1 920)"
click at [26, 334] on icon at bounding box center [28, 334] width 6 height 6
click at [26, 314] on icon at bounding box center [28, 315] width 6 height 6
type input "Inkluder (1 829)"
type input "--- (1 829)"
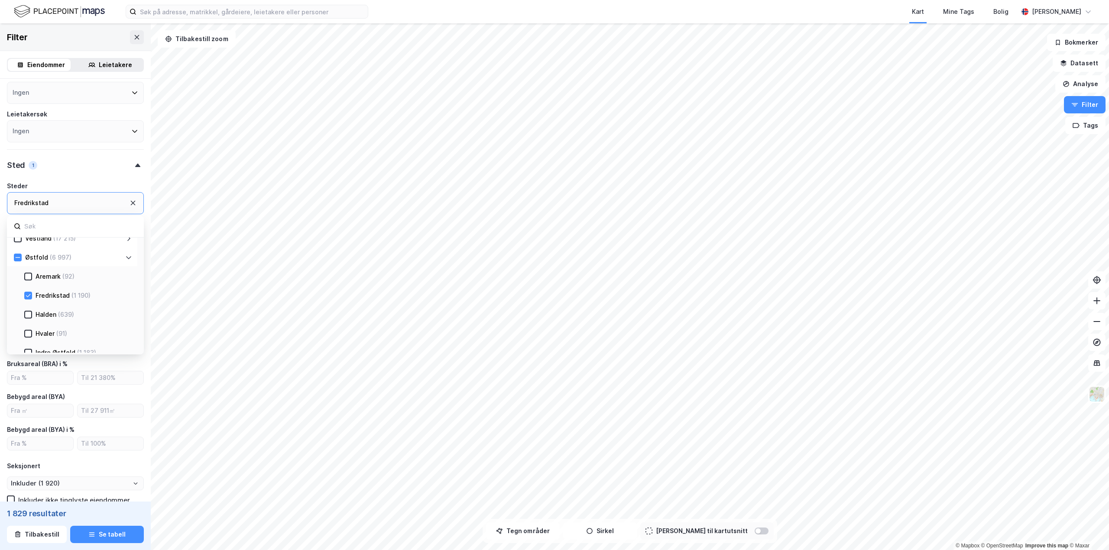
type input "--- (1 829)"
type input "Inkluder (1 190)"
type input "--- (1 190)"
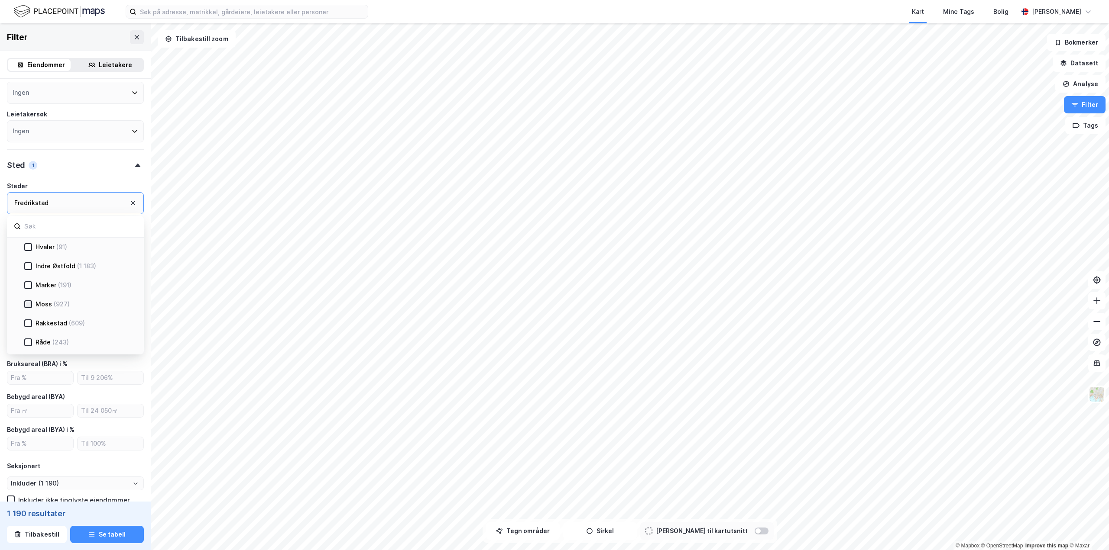
click at [29, 307] on icon at bounding box center [28, 304] width 6 height 6
type input "Inkluder (2 117)"
type input "--- (2 117)"
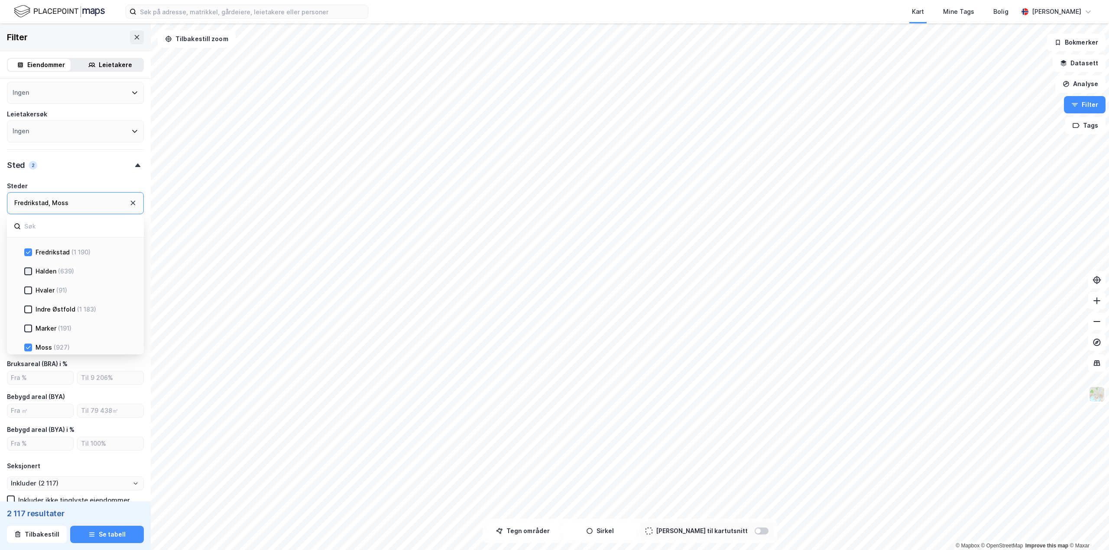
click at [29, 272] on icon at bounding box center [28, 272] width 6 height 6
type input "Inkluder (2 756)"
type input "--- (2 756)"
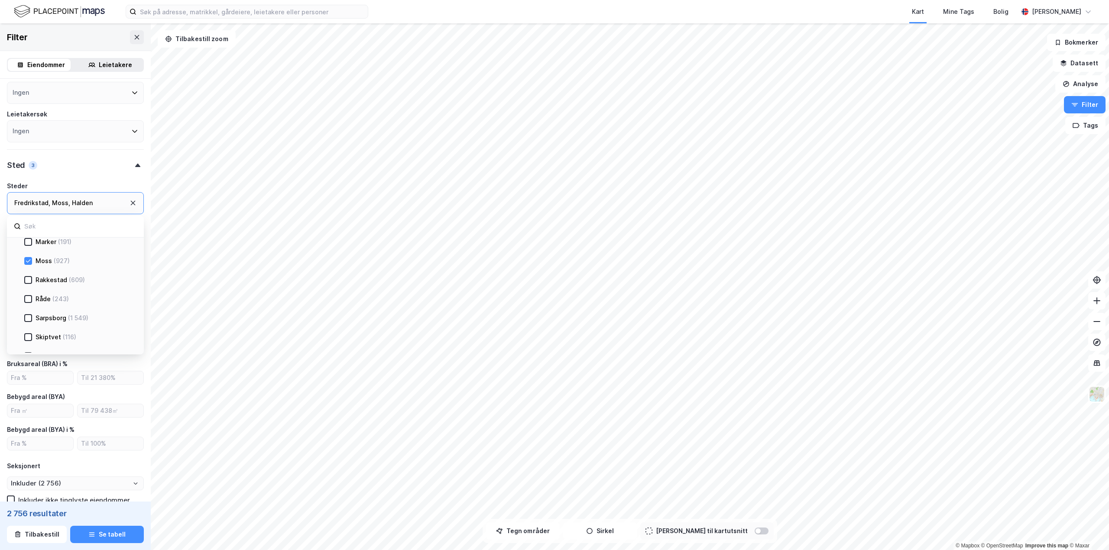
click at [27, 323] on div "Sarpsborg (1 549)" at bounding box center [78, 318] width 108 height 10
click at [27, 319] on icon at bounding box center [28, 318] width 5 height 3
type input "Inkluder (4 305)"
type input "--- (4 305)"
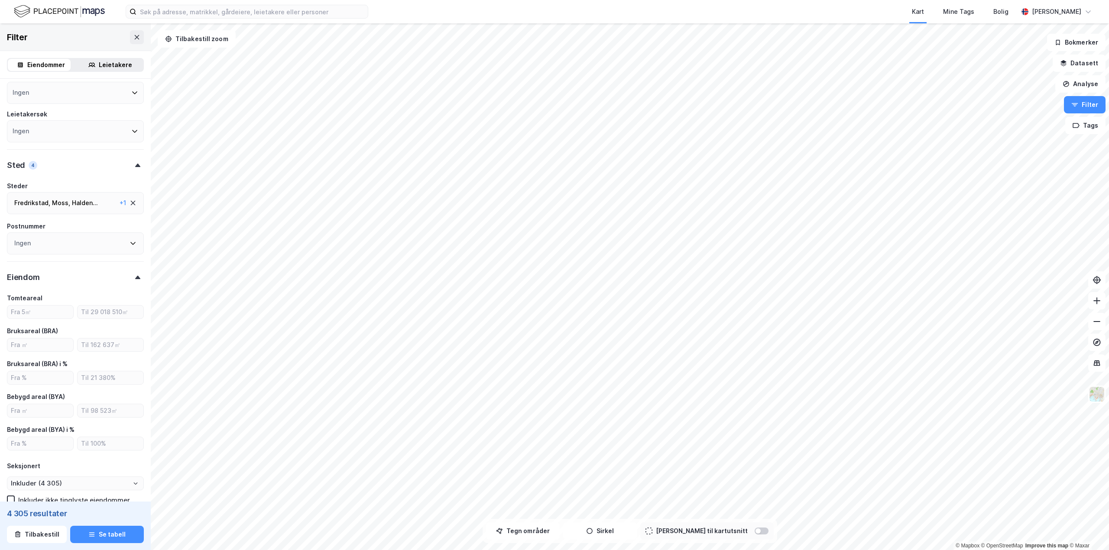
click at [139, 362] on div "Eiendomstype Annet (230) Bolig (59 074) Næring (4 305) [GEOGRAPHIC_DATA] (14 85…" at bounding box center [75, 479] width 151 height 975
click at [36, 347] on input "number" at bounding box center [40, 345] width 66 height 13
type input "1"
type input "Inkluder (4 149)"
type input "--- (4 149)"
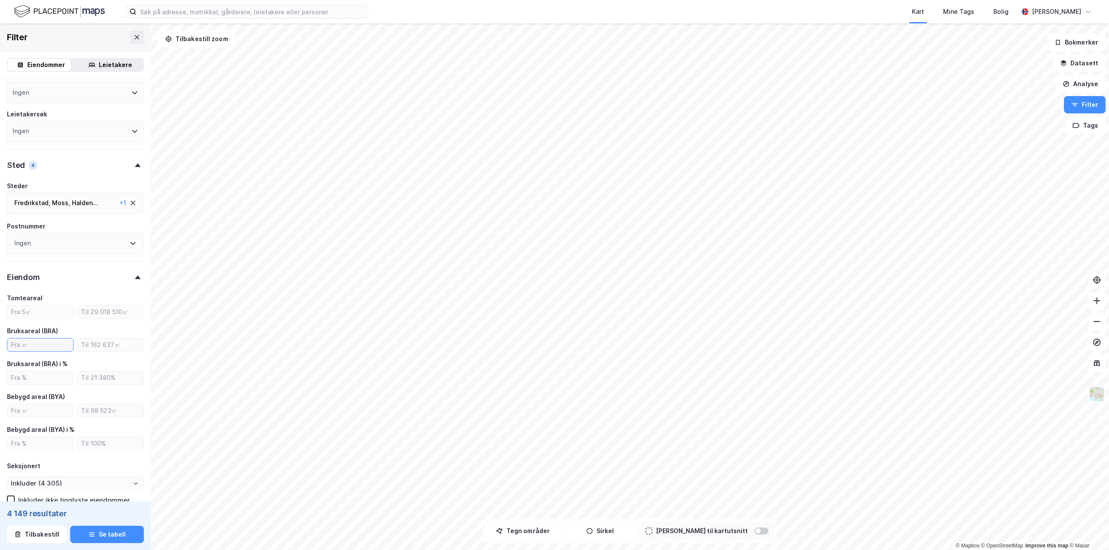
type input "--- (4 149)"
type input "Inkluder (4 305)"
type input "--- (4 305)"
type input "1500"
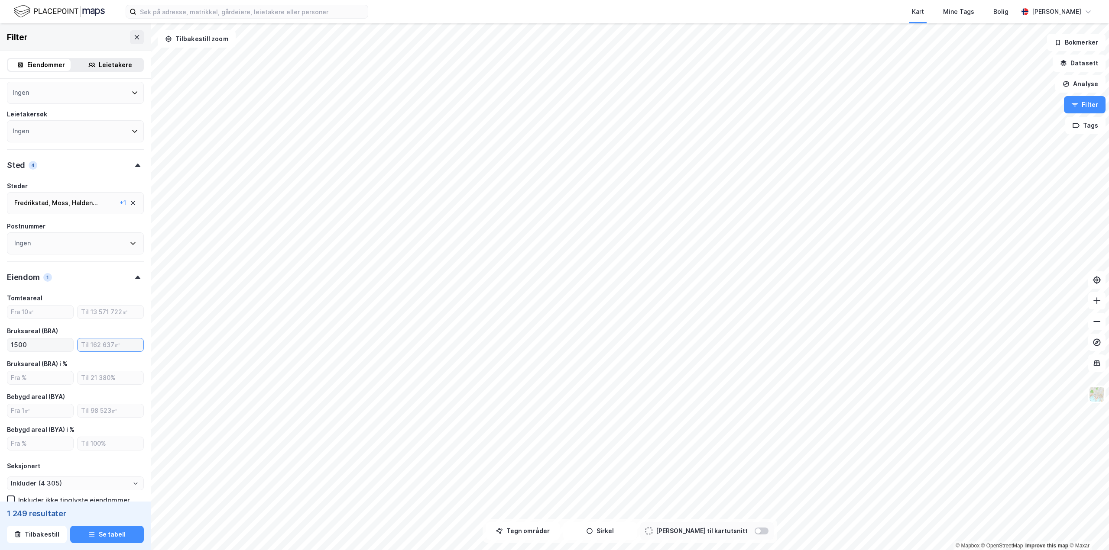
type input "Inkluder (1 249)"
type input "--- (1 249)"
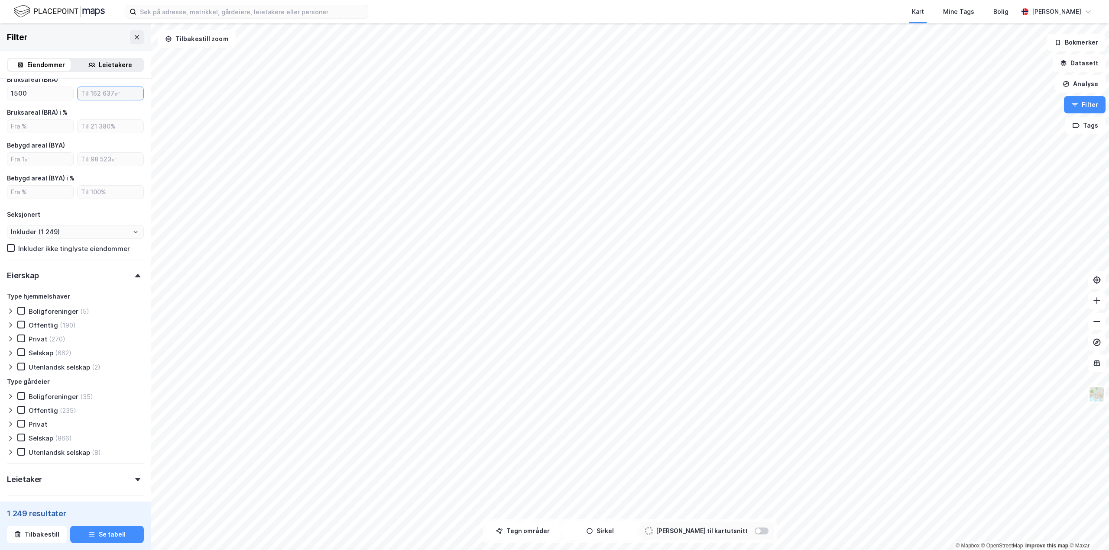
scroll to position [346, 0]
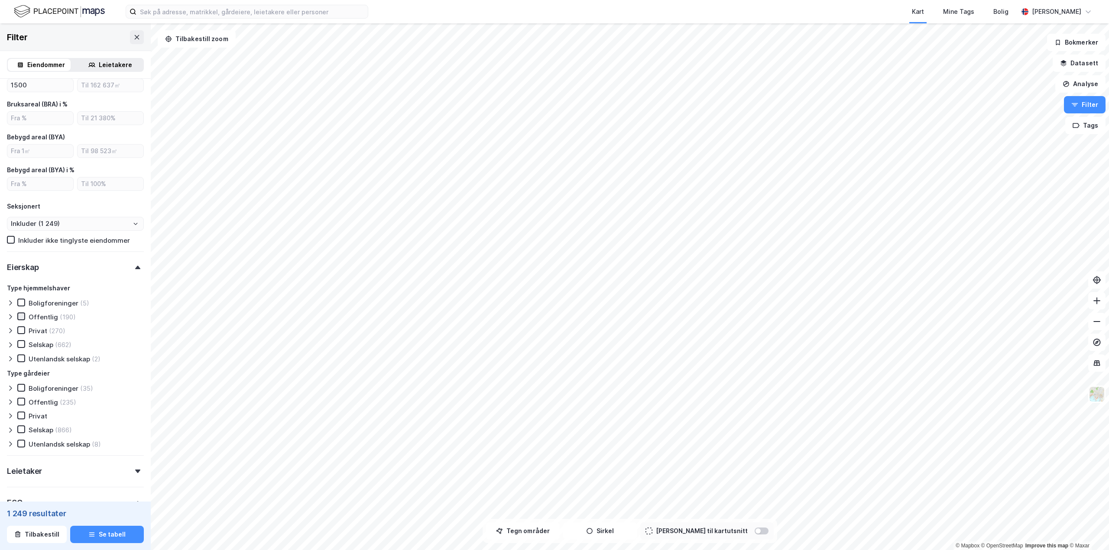
click at [22, 318] on icon at bounding box center [21, 317] width 6 height 6
click at [18, 334] on div at bounding box center [21, 331] width 8 height 8
type input "Inkluder (190)"
type input "--- (190)"
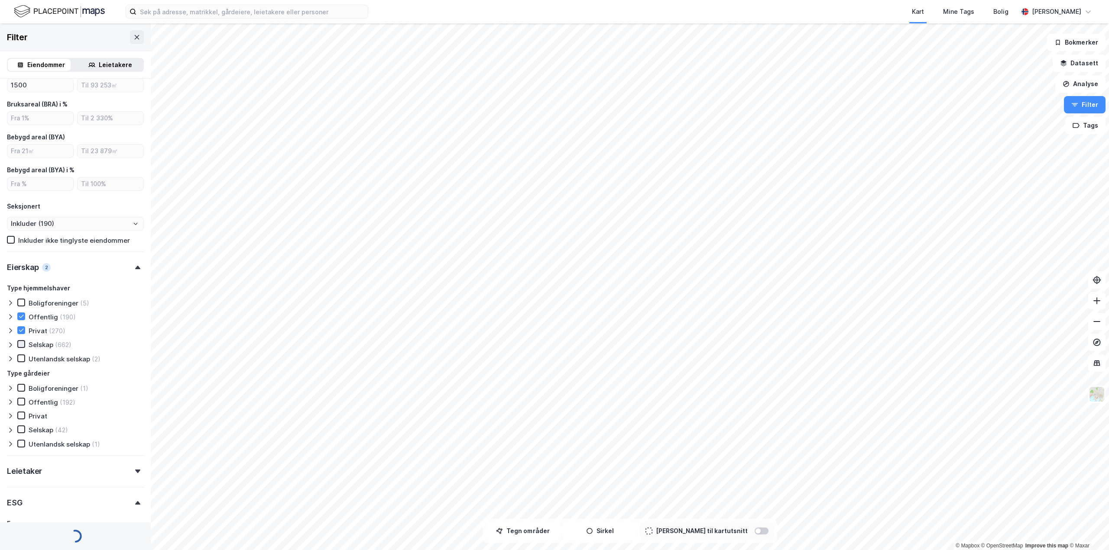
click at [19, 343] on icon at bounding box center [21, 344] width 6 height 6
type input "Inkluder (1 122)"
type input "--- (1 122)"
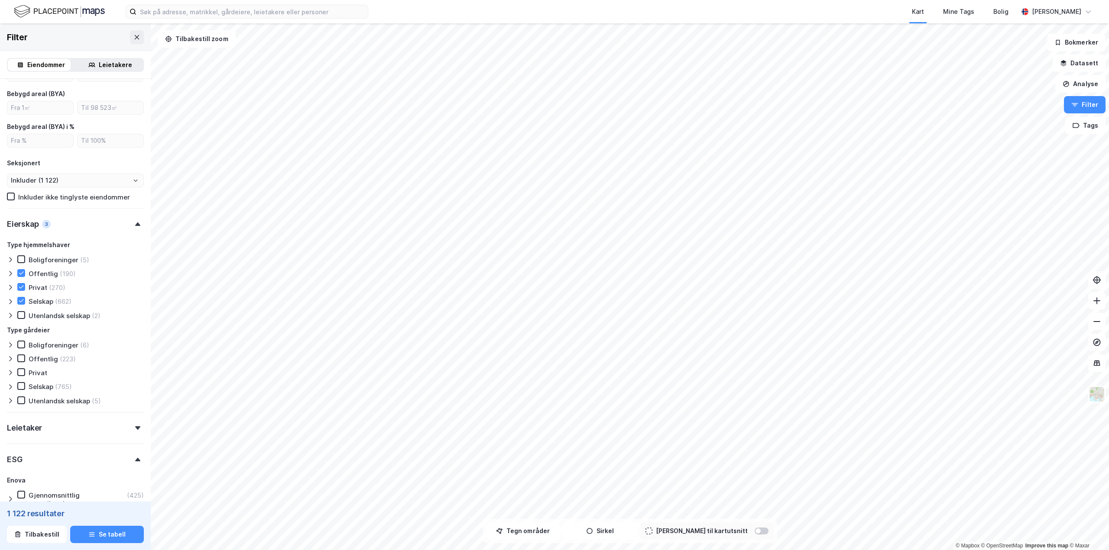
scroll to position [433, 0]
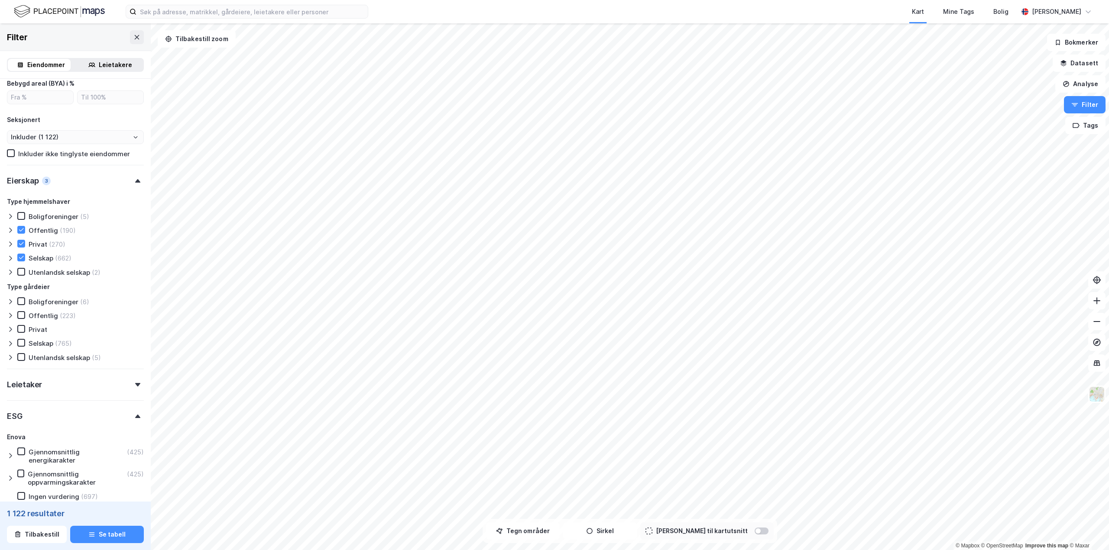
click at [22, 310] on div "Type gårdeier Boligforeninger (6) Offentlig (223) Privat Selskap (765) Utenland…" at bounding box center [75, 322] width 137 height 80
click at [22, 317] on icon at bounding box center [21, 315] width 6 height 6
click at [19, 327] on icon at bounding box center [21, 329] width 6 height 6
click at [19, 343] on icon at bounding box center [21, 343] width 5 height 3
type input "Inkluder (220)"
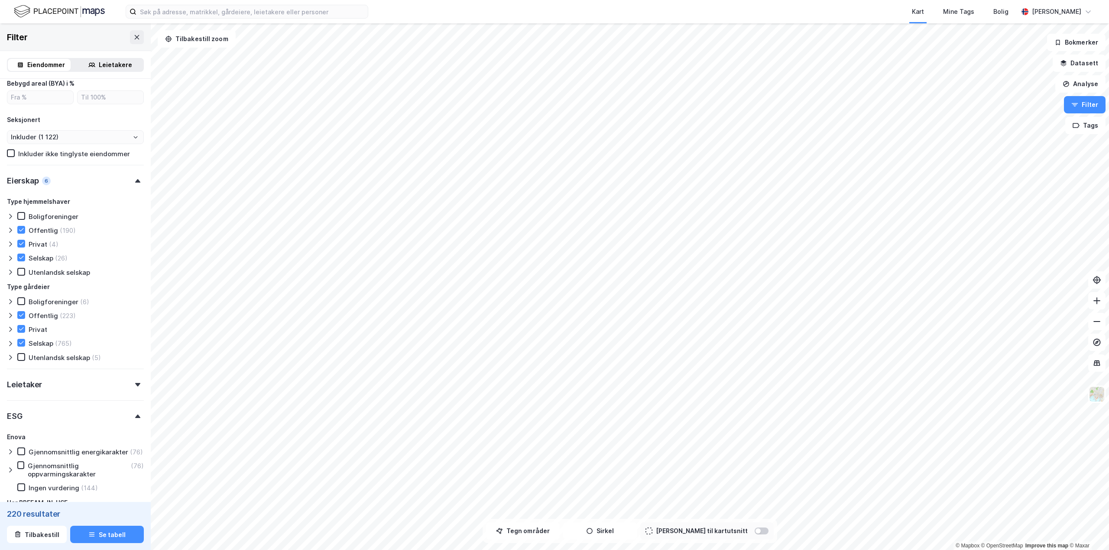
type input "--- (220)"
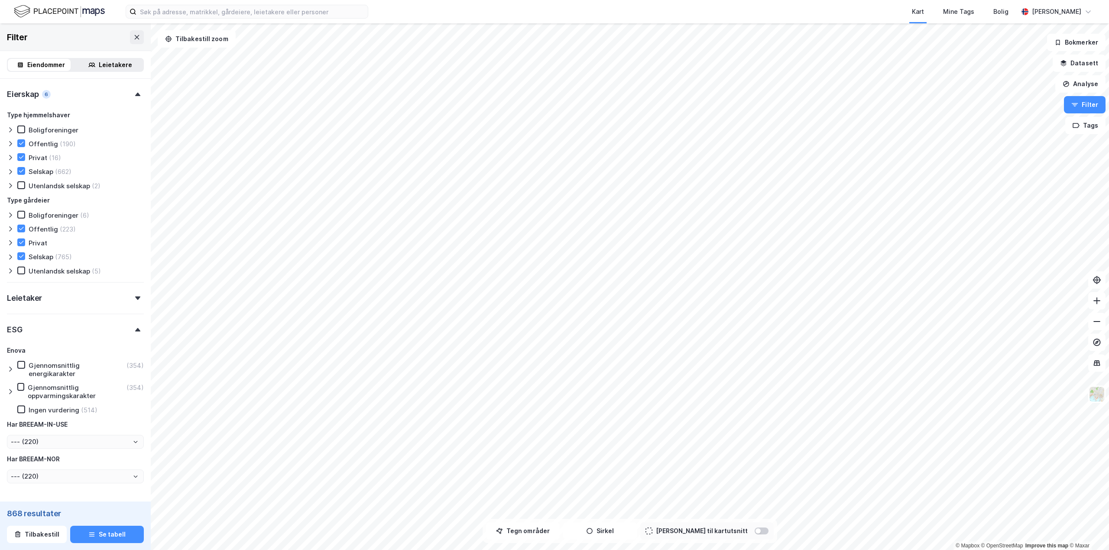
type input "Inkluder (868)"
type input "--- (868)"
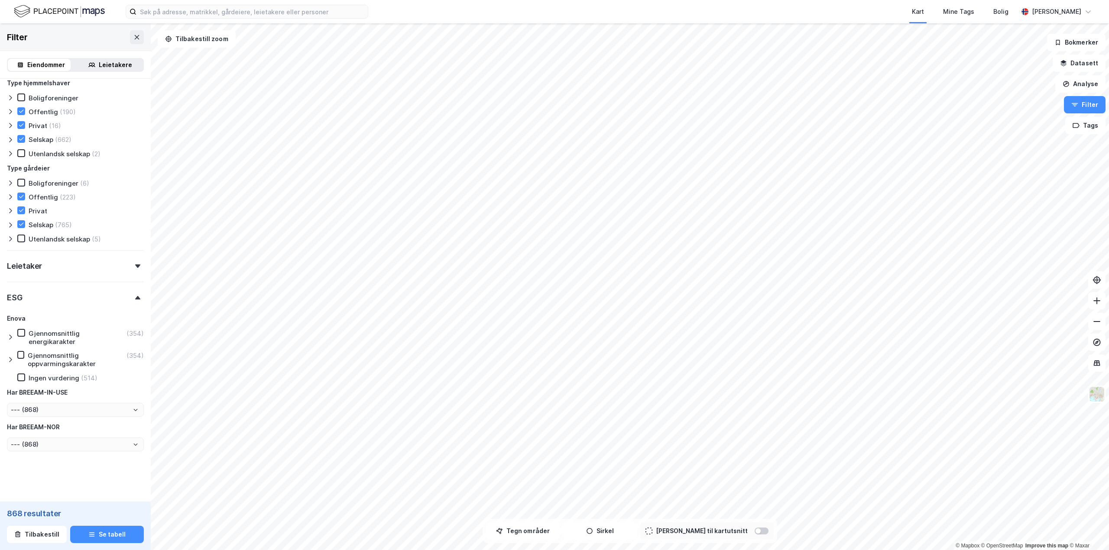
click at [11, 334] on icon at bounding box center [10, 337] width 7 height 7
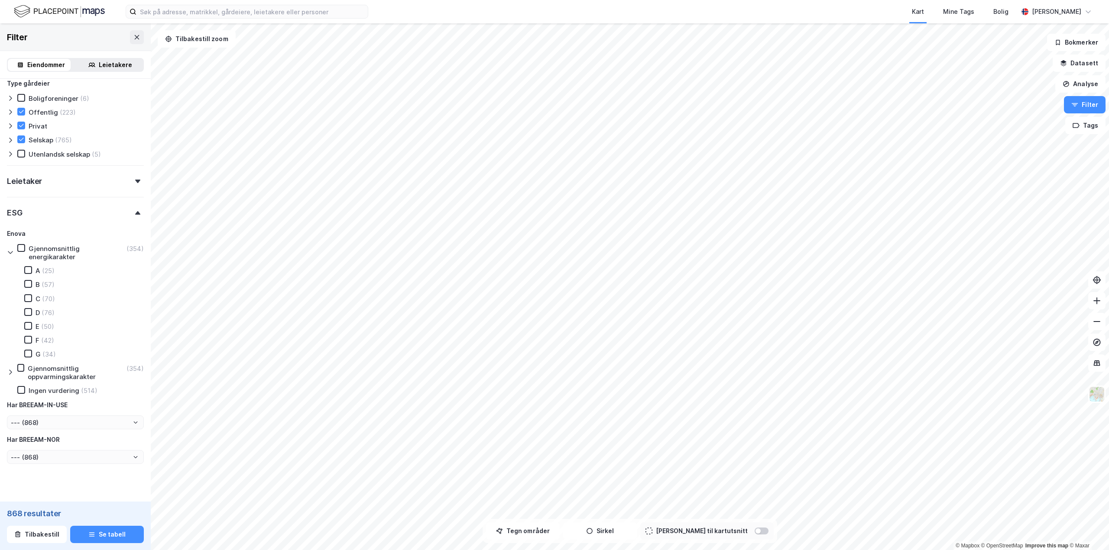
scroll to position [638, 0]
click at [28, 298] on icon at bounding box center [28, 297] width 6 height 6
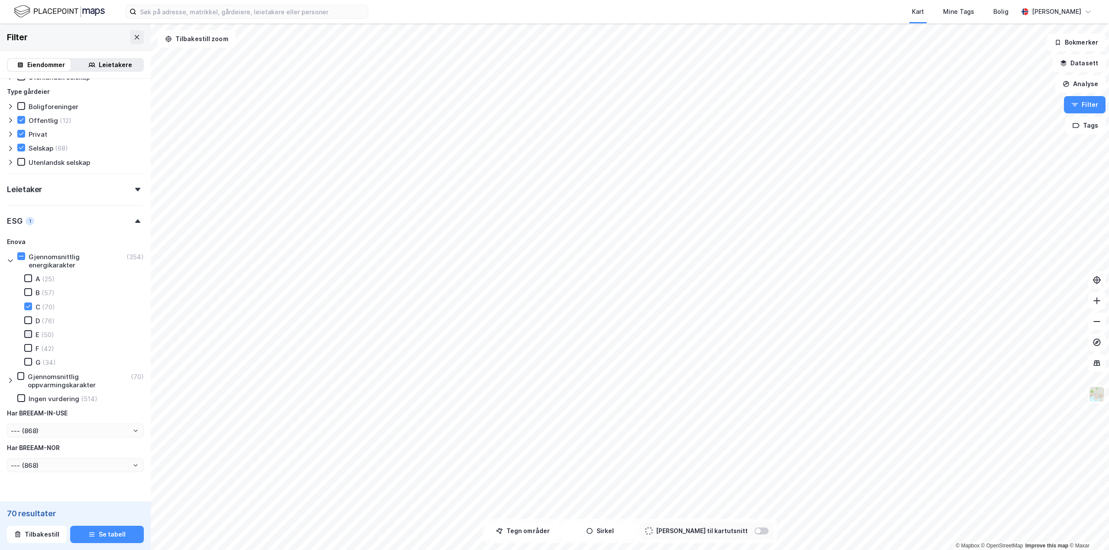
type input "Inkluder (70)"
type input "--- (70)"
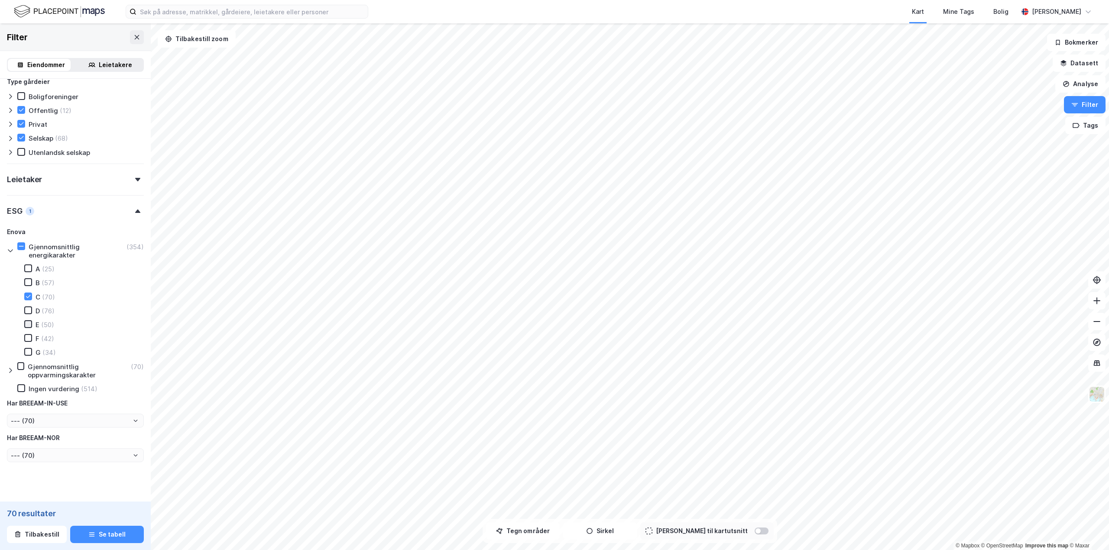
click at [25, 321] on icon at bounding box center [28, 324] width 6 height 6
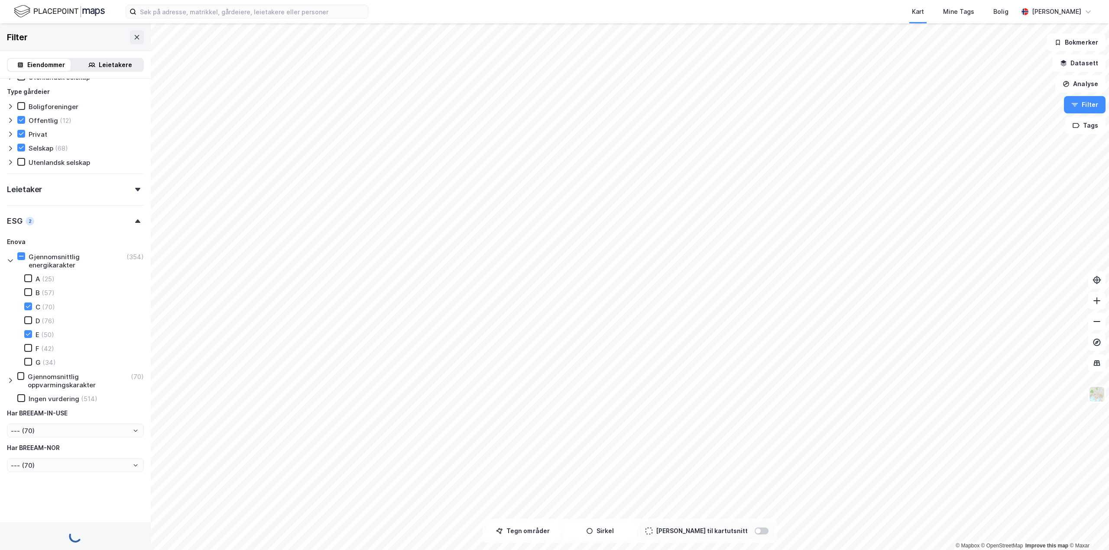
click at [26, 311] on div "C (70)" at bounding box center [34, 307] width 41 height 9
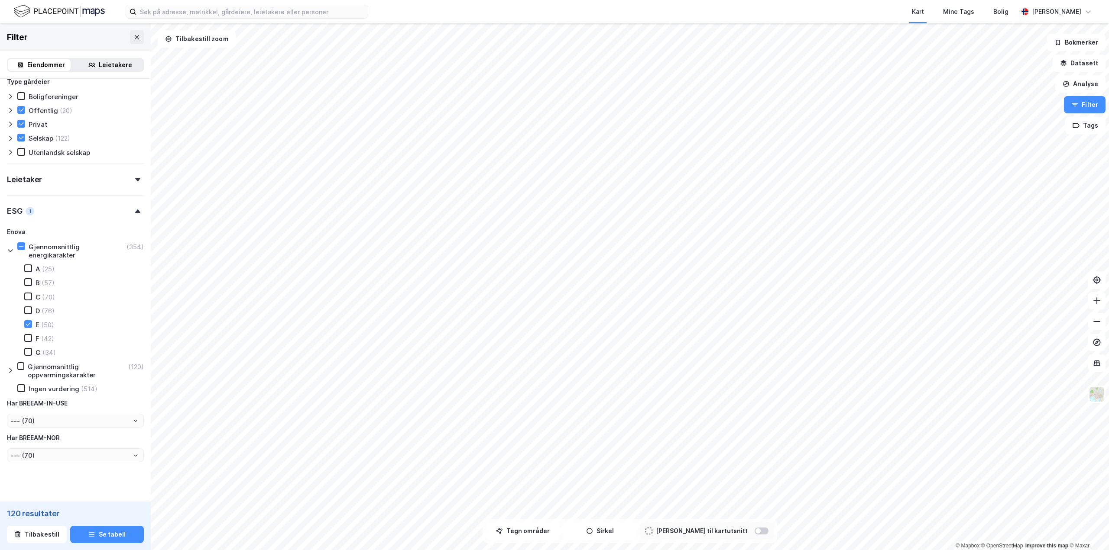
click at [26, 318] on div "A (25) B (57) C (70) D (76) E (50) F (42) G (34)" at bounding box center [79, 311] width 130 height 92
type input "Inkluder (120)"
type input "--- (120)"
type input "Inkluder (50)"
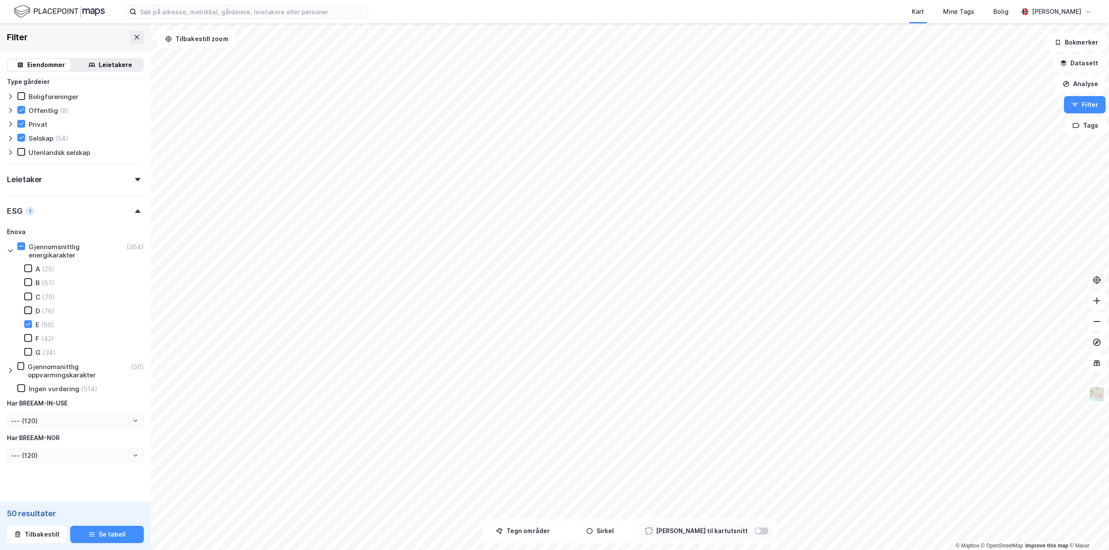
type input "--- (50)"
click at [28, 298] on icon at bounding box center [28, 297] width 6 height 6
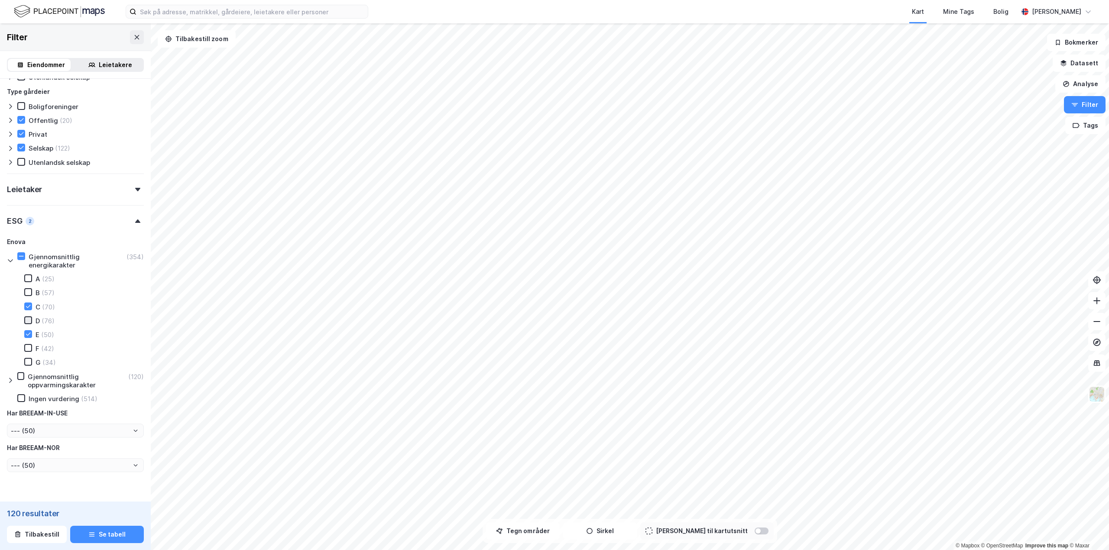
type input "Inkluder (120)"
type input "--- (120)"
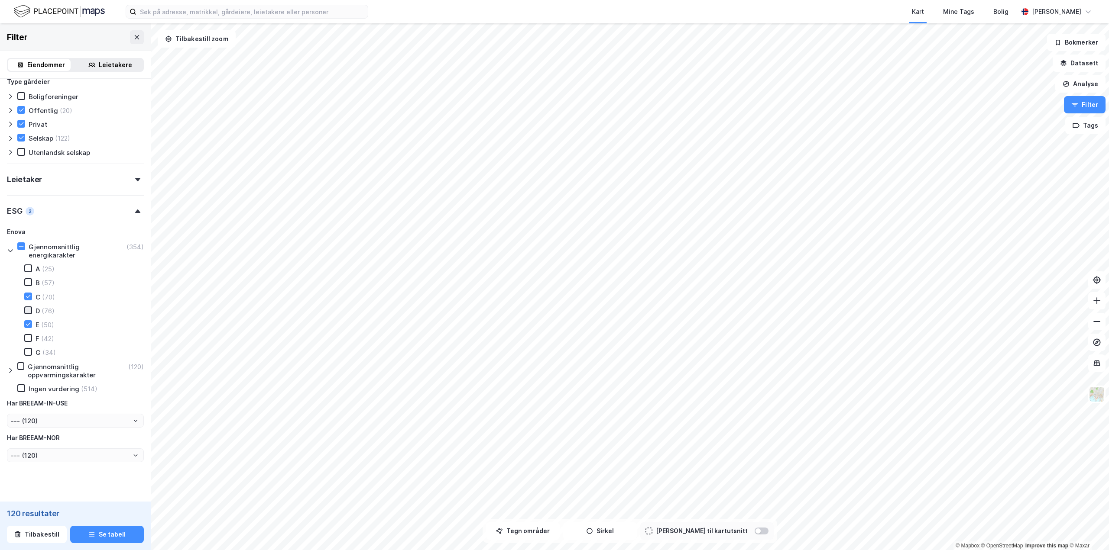
click at [27, 312] on icon at bounding box center [28, 311] width 6 height 6
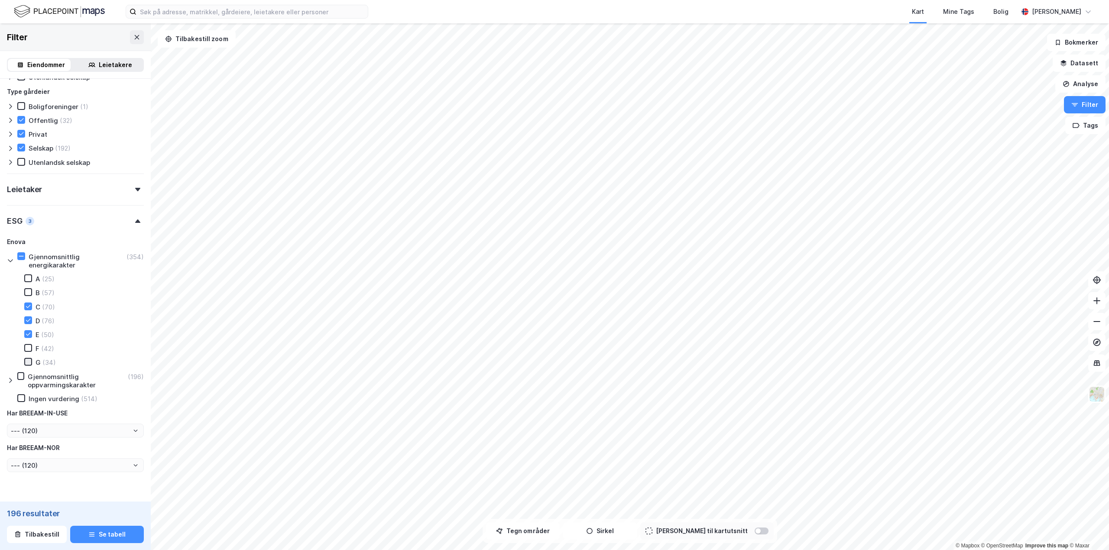
type input "Inkluder (196)"
type input "--- (196)"
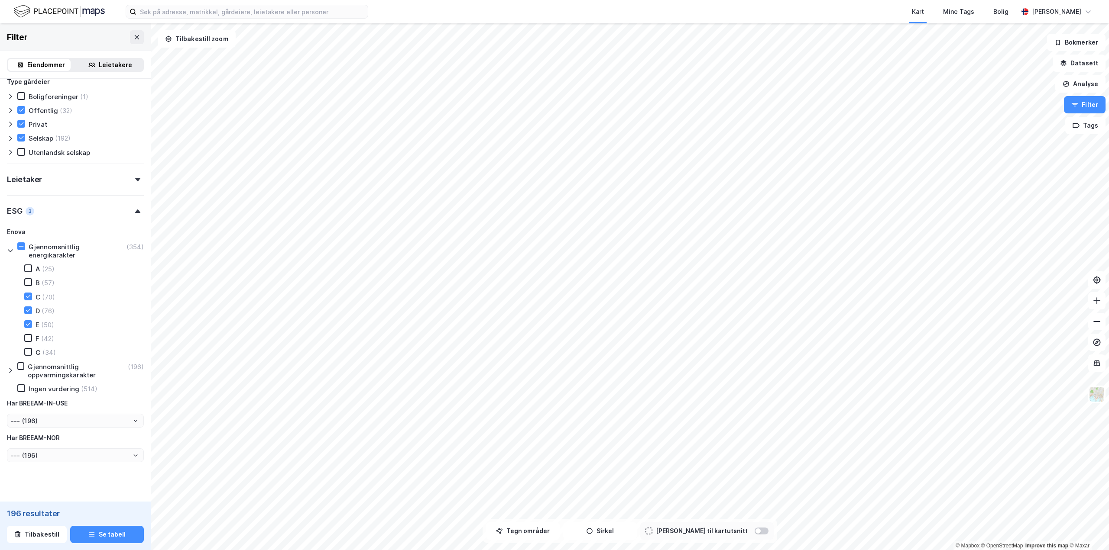
click at [27, 343] on div "F (42)" at bounding box center [34, 338] width 40 height 9
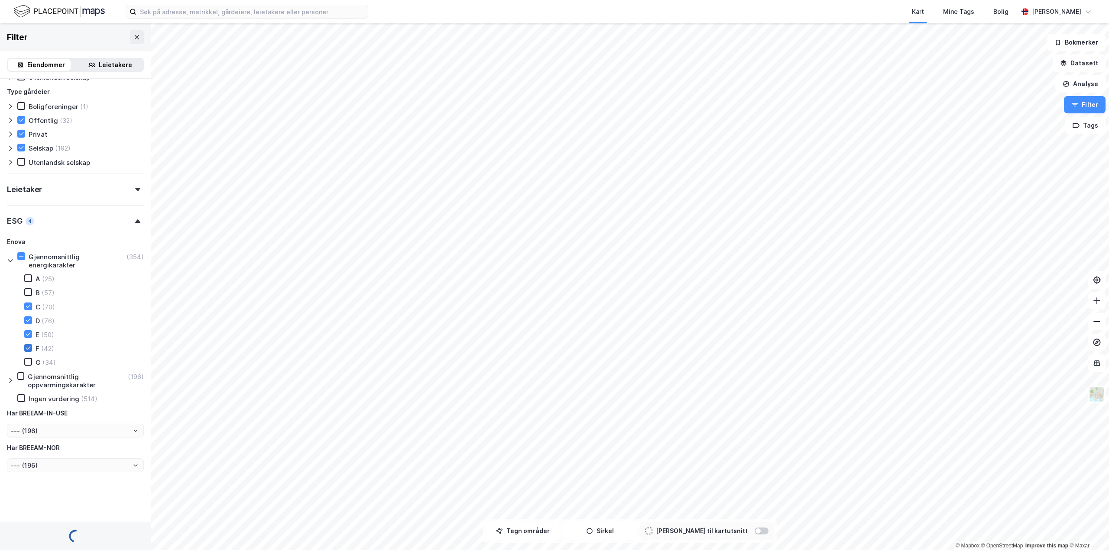
click at [27, 351] on icon at bounding box center [28, 348] width 6 height 6
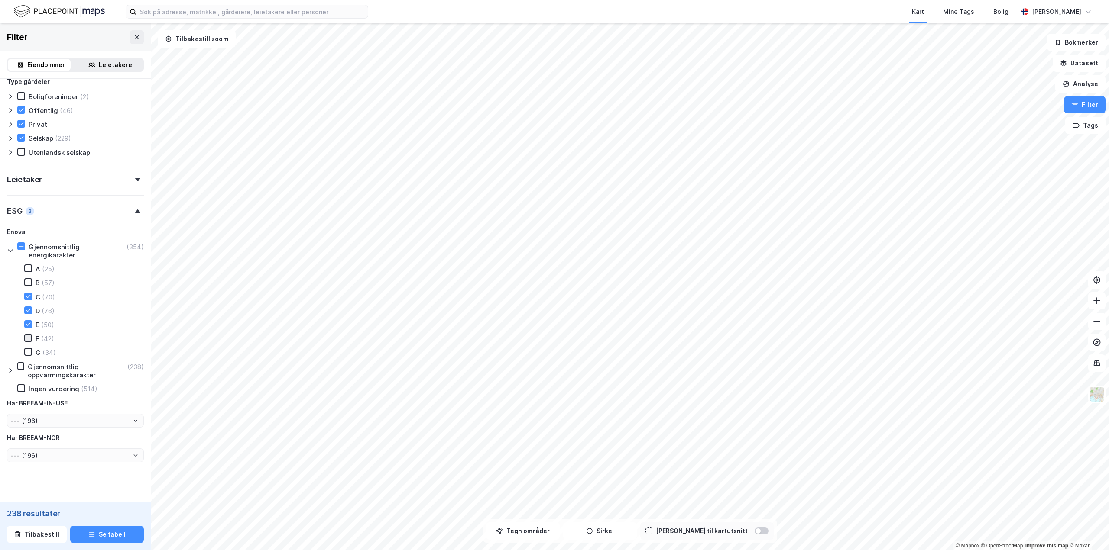
type input "Inkluder (238)"
type input "--- (238)"
click at [27, 351] on icon at bounding box center [28, 352] width 6 height 6
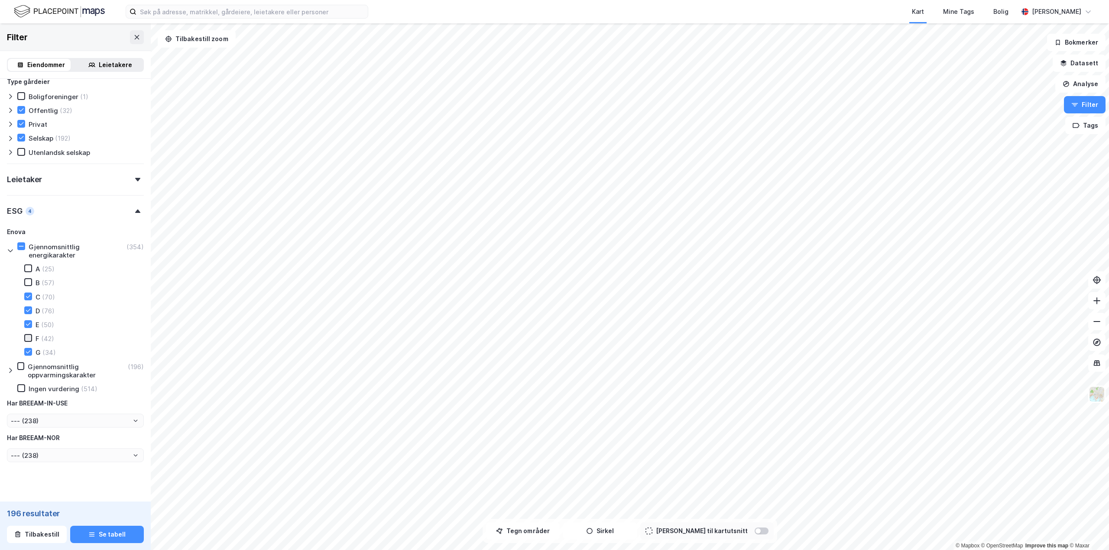
type input "Inkluder (196)"
type input "--- (196)"
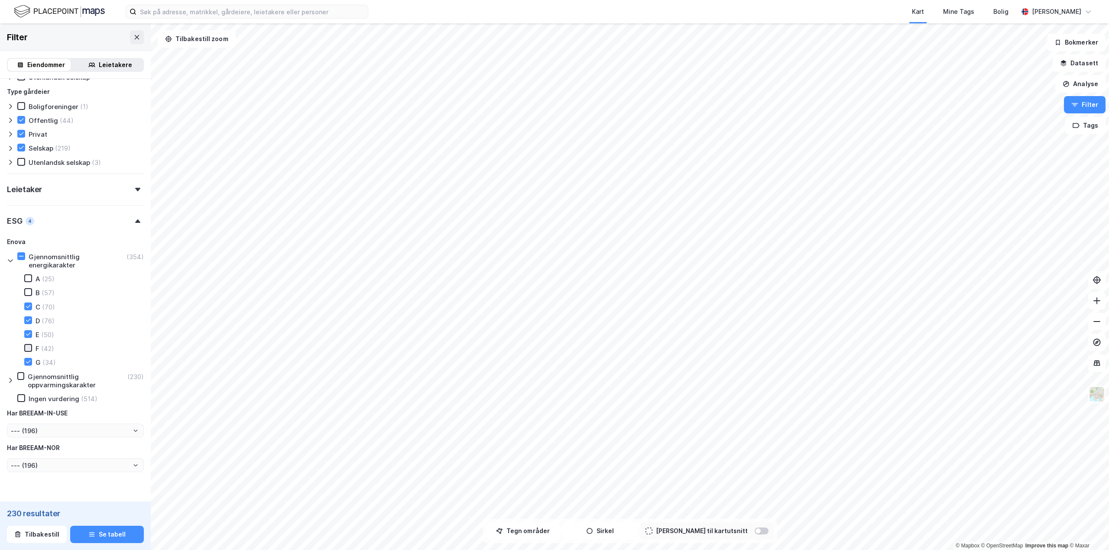
type input "Inkluder (230)"
type input "--- (230)"
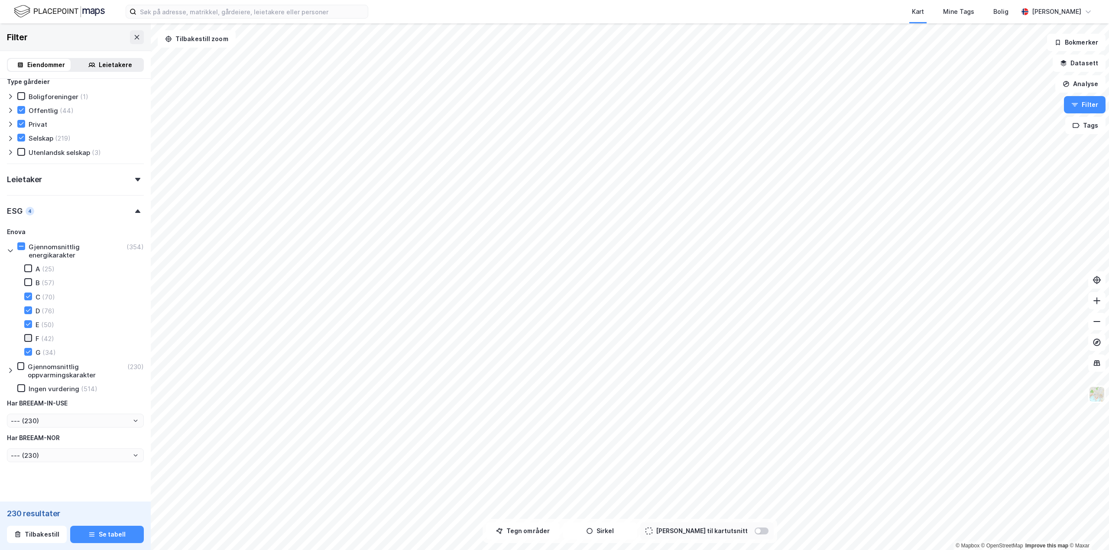
click at [28, 338] on icon at bounding box center [28, 338] width 6 height 6
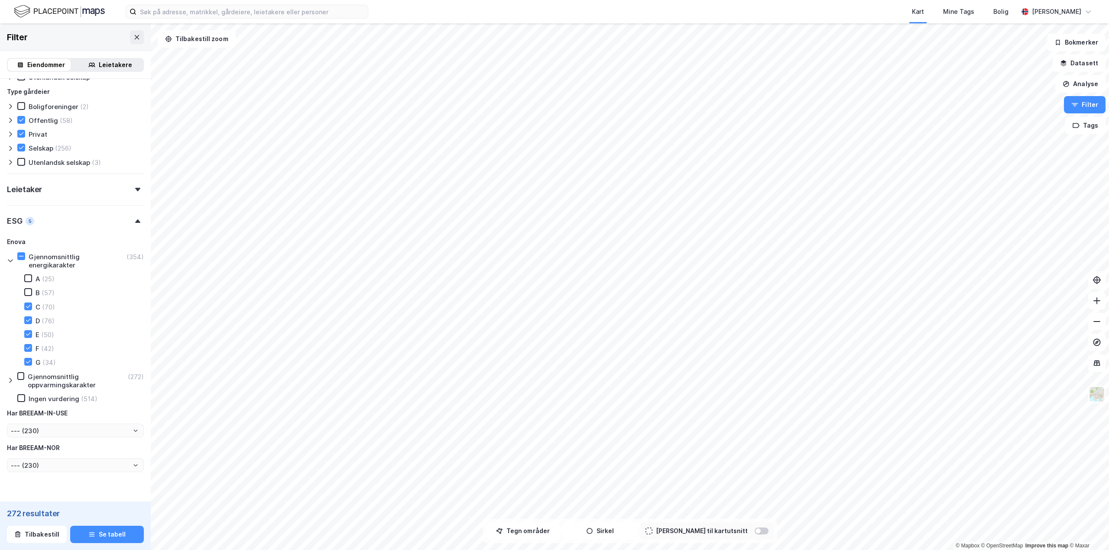
type input "Inkluder (272)"
type input "--- (272)"
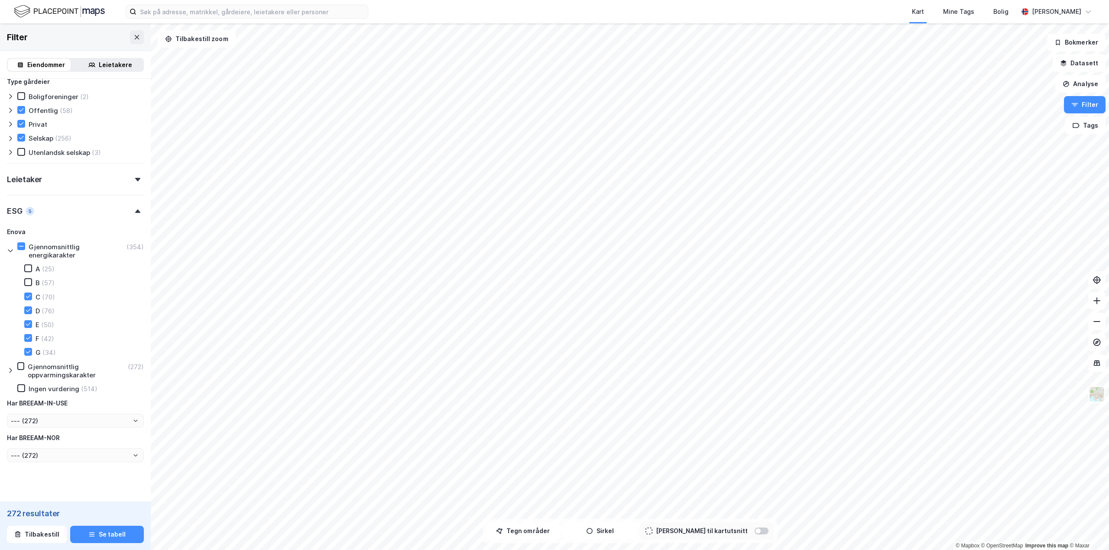
scroll to position [595, 0]
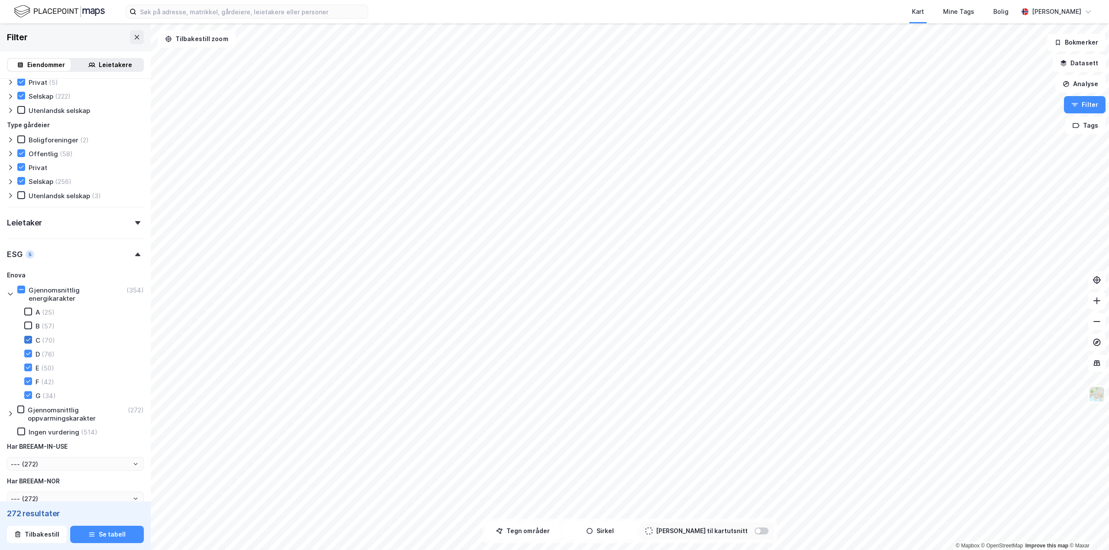
click at [29, 341] on icon at bounding box center [28, 340] width 6 height 6
type input "Inkluder (202)"
type input "--- (202)"
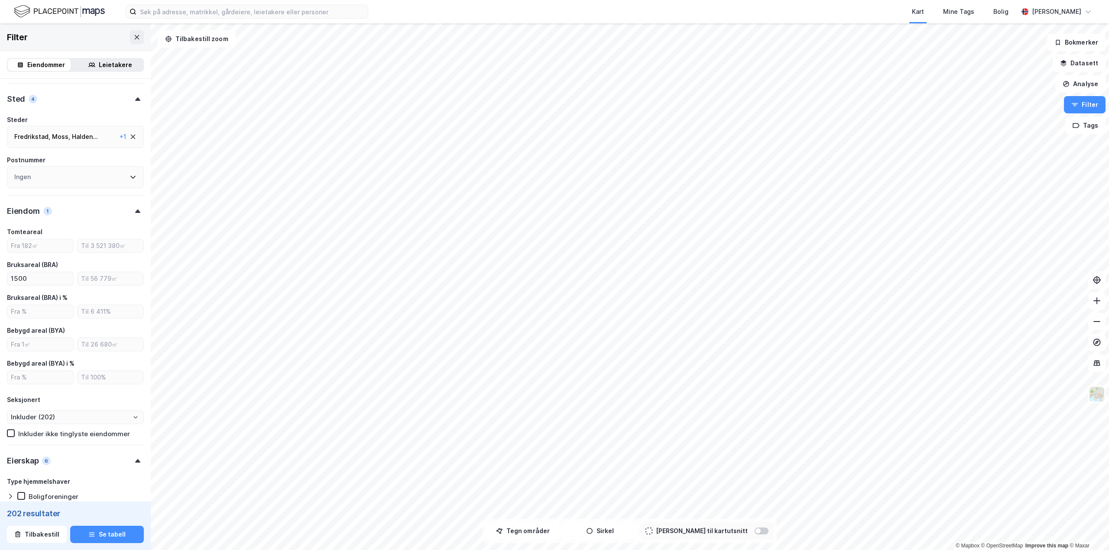
scroll to position [119, 0]
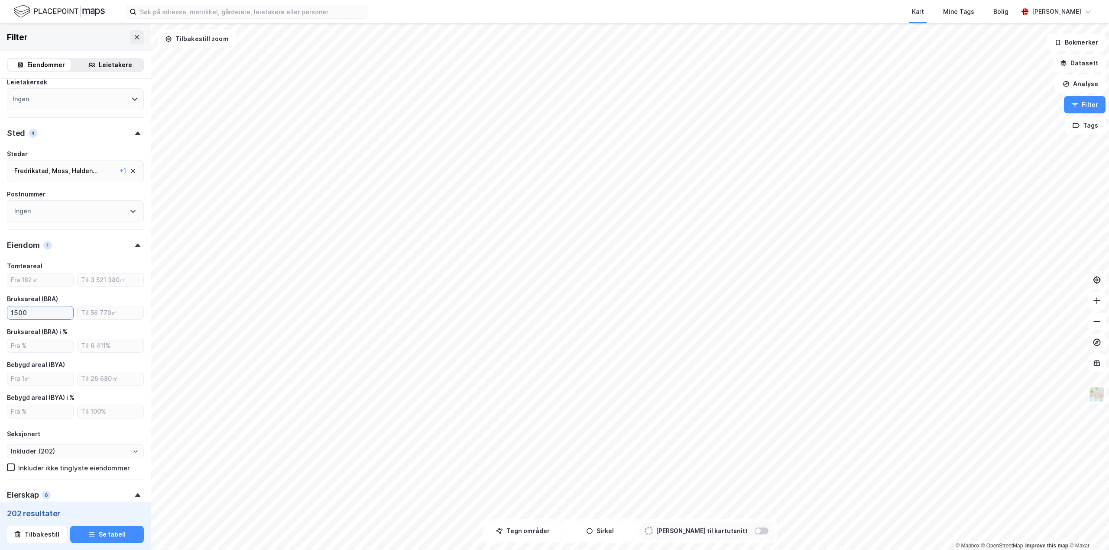
drag, startPoint x: 28, startPoint y: 314, endPoint x: 8, endPoint y: 314, distance: 19.5
click at [8, 314] on input "1500" at bounding box center [40, 313] width 66 height 13
type input "2000"
type input "Inkluder (335)"
type input "--- (335)"
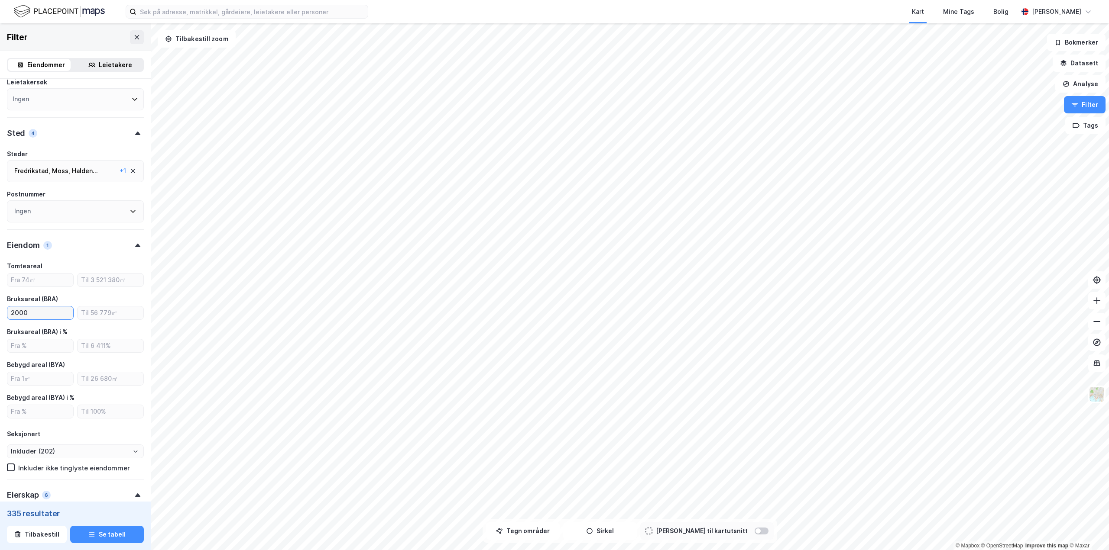
type input "--- (335)"
type input "Inkluder (172)"
type input "--- (172)"
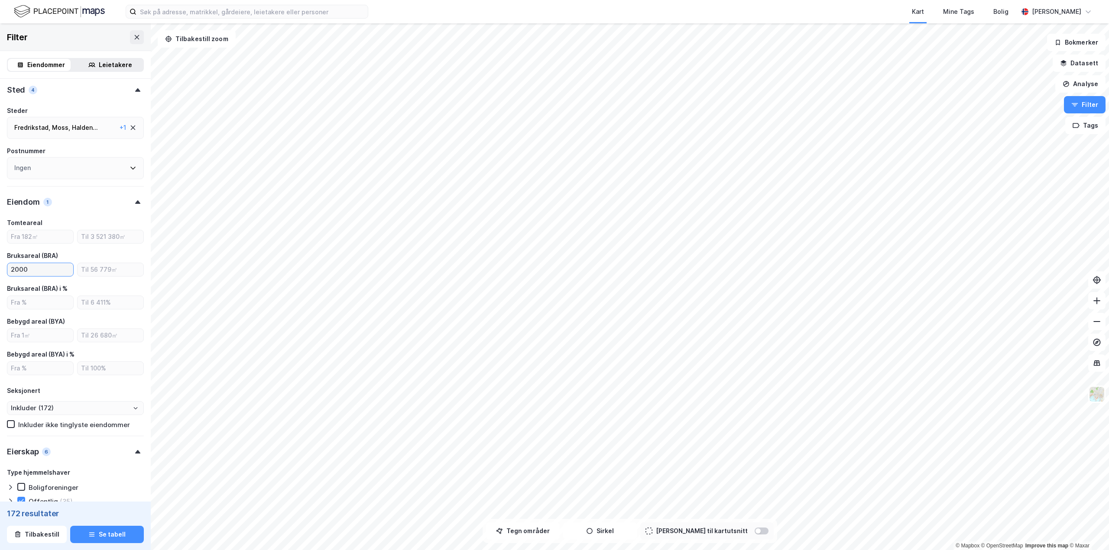
drag, startPoint x: 27, startPoint y: 268, endPoint x: 13, endPoint y: 269, distance: 14.4
click at [11, 269] on input "2000" at bounding box center [40, 269] width 66 height 13
type input "1500"
type input "Inkluder (202)"
type input "--- (202)"
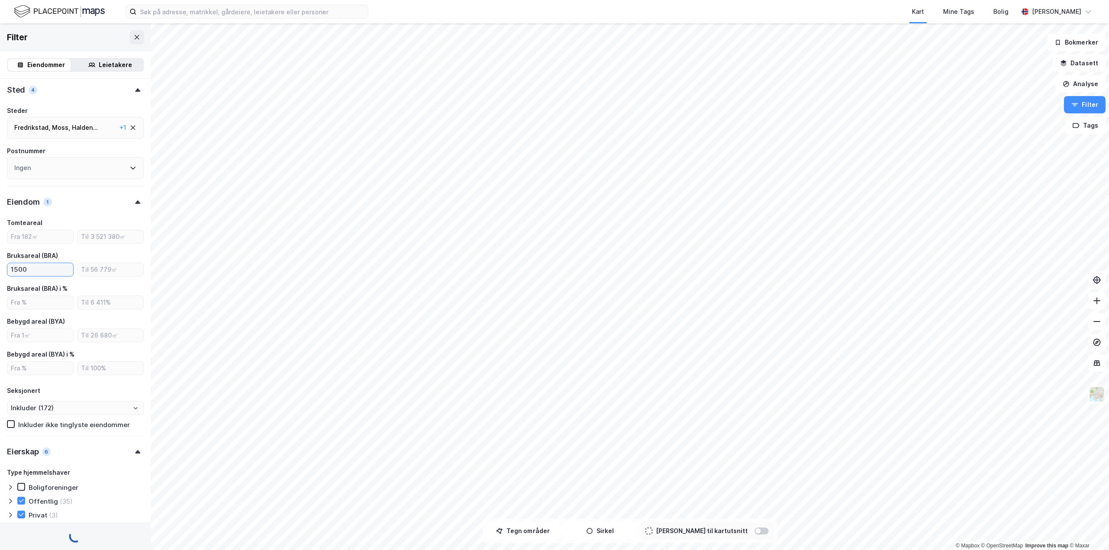
type input "--- (202)"
click at [104, 536] on button "Se tabell" at bounding box center [107, 534] width 74 height 17
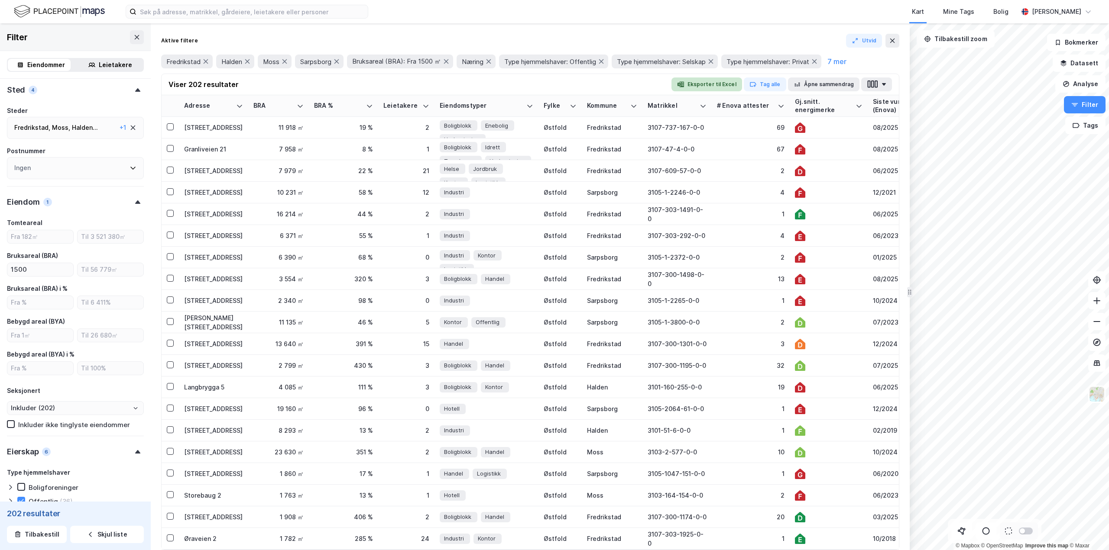
click at [709, 86] on button "Eksporter til Excel" at bounding box center [706, 85] width 71 height 14
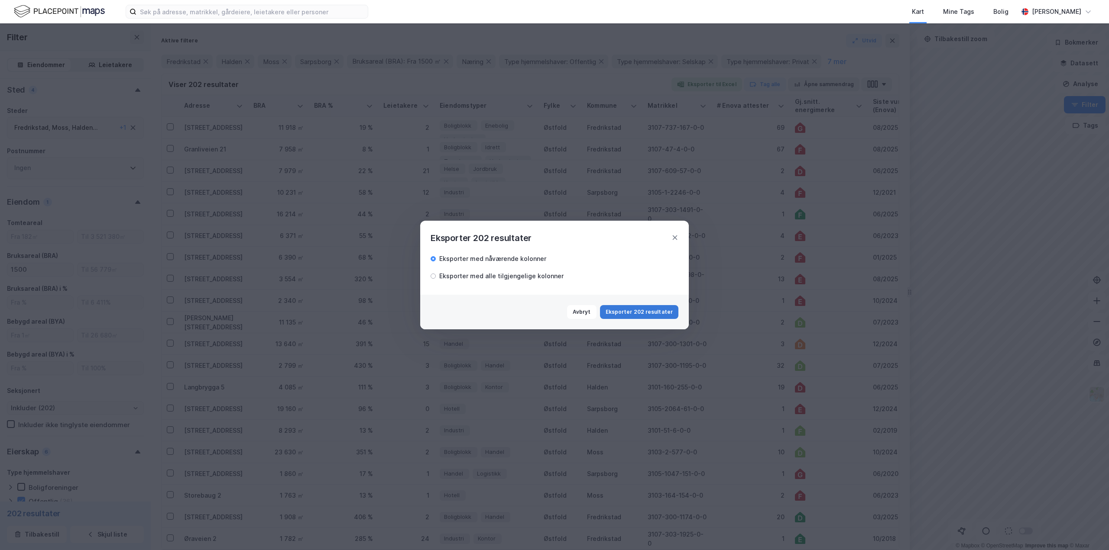
click at [641, 312] on button "Eksporter 202 resultater" at bounding box center [639, 312] width 78 height 14
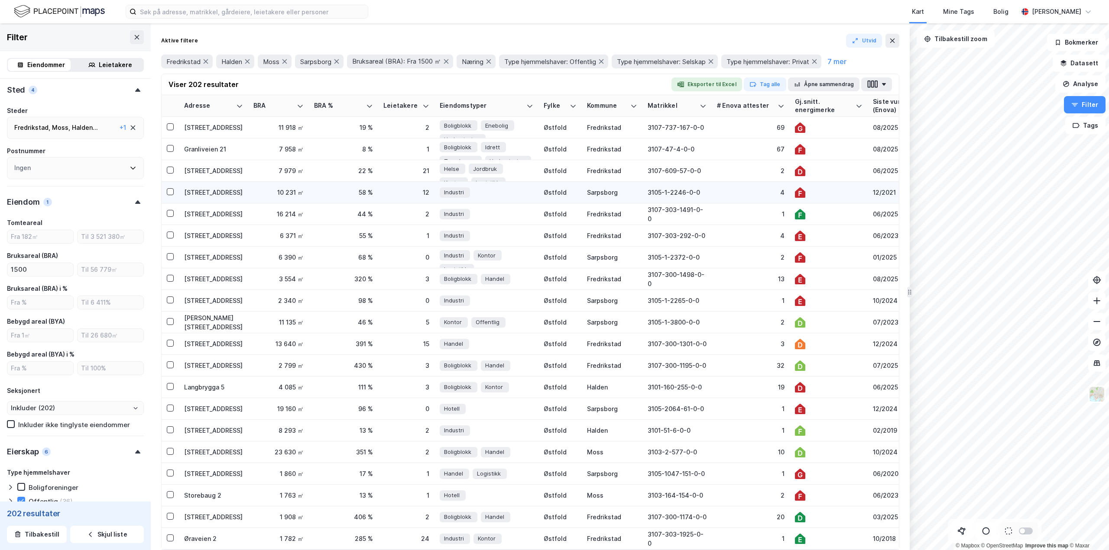
click at [217, 194] on div "[STREET_ADDRESS]" at bounding box center [213, 192] width 59 height 9
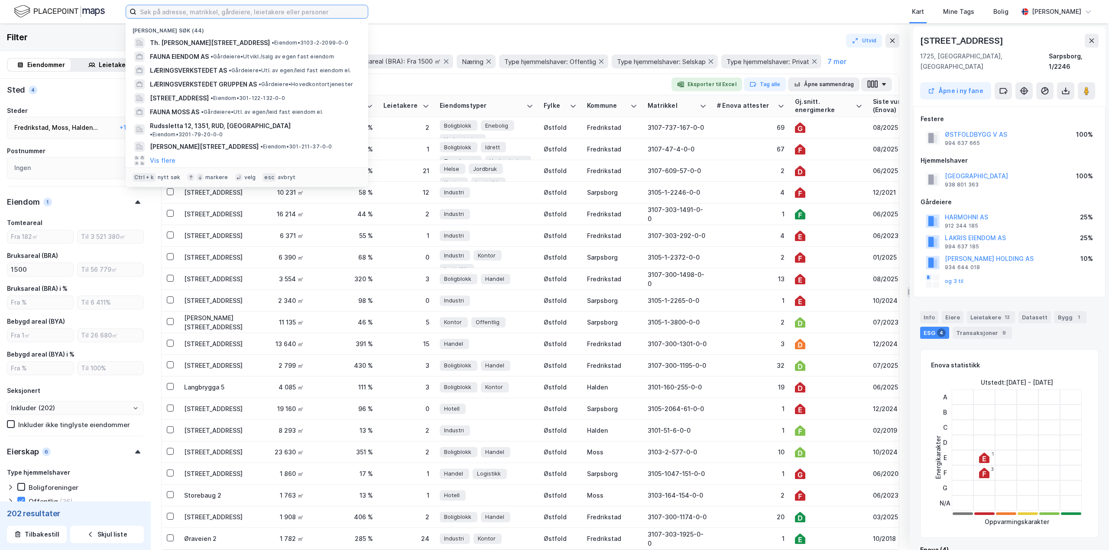
click at [255, 11] on input at bounding box center [251, 11] width 231 height 13
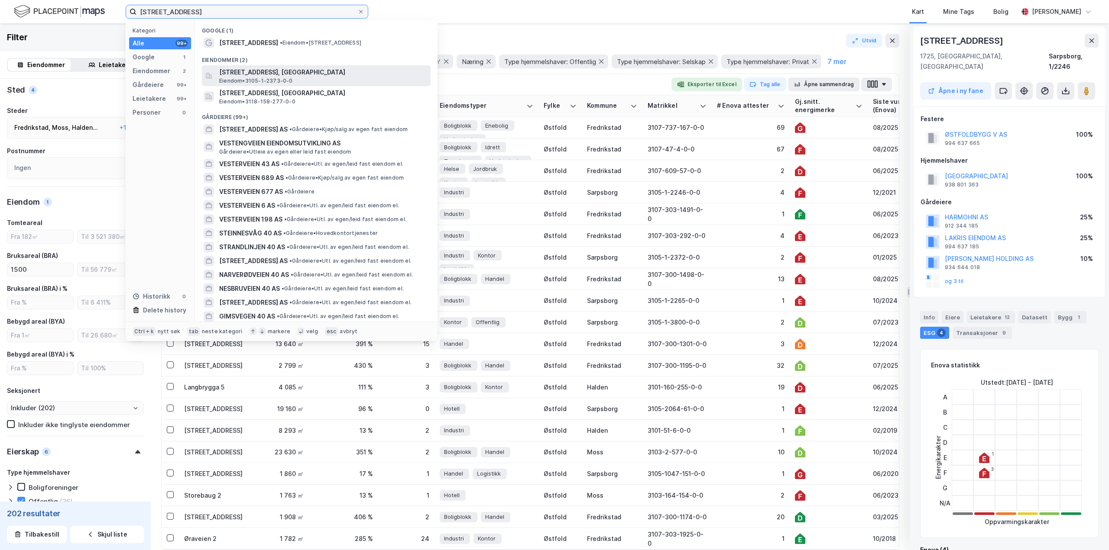
type input "[STREET_ADDRESS]"
click at [255, 74] on span "[STREET_ADDRESS], [GEOGRAPHIC_DATA]" at bounding box center [323, 72] width 208 height 10
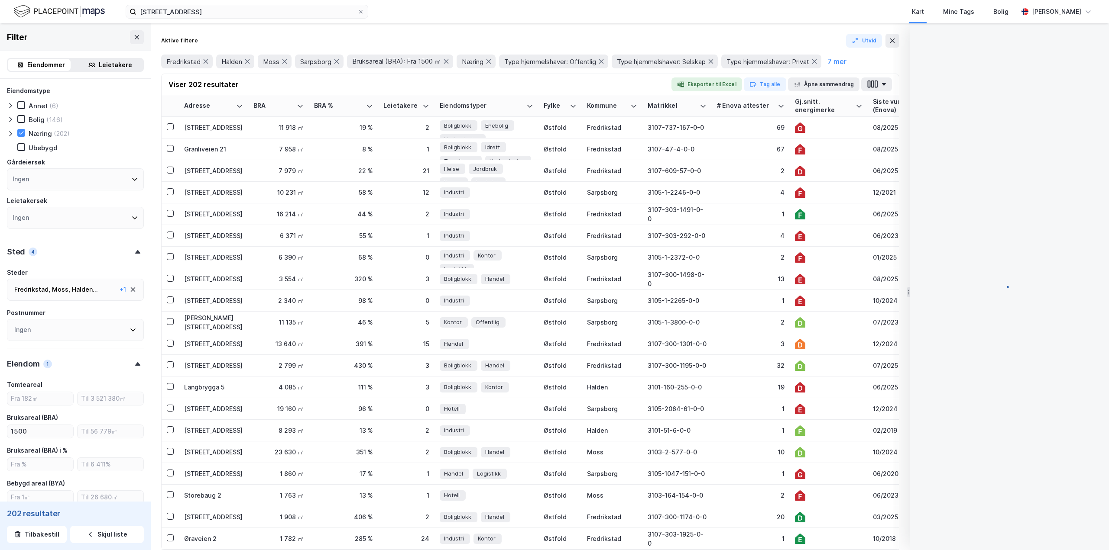
type input "Inkluder (202)"
type input "--- (202)"
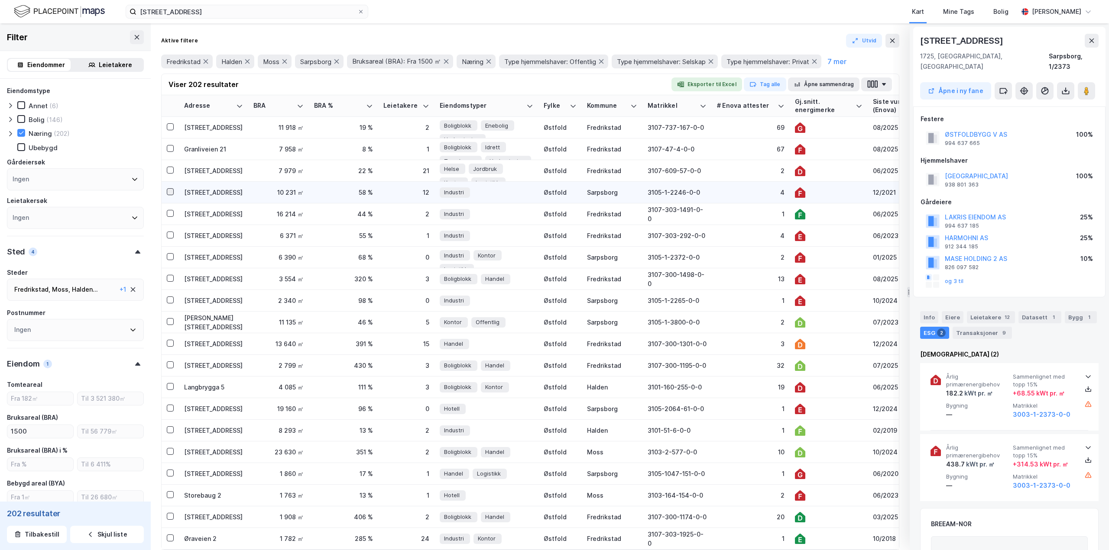
click at [170, 191] on icon at bounding box center [170, 192] width 6 height 6
click at [952, 311] on div "Eiere" at bounding box center [953, 317] width 22 height 12
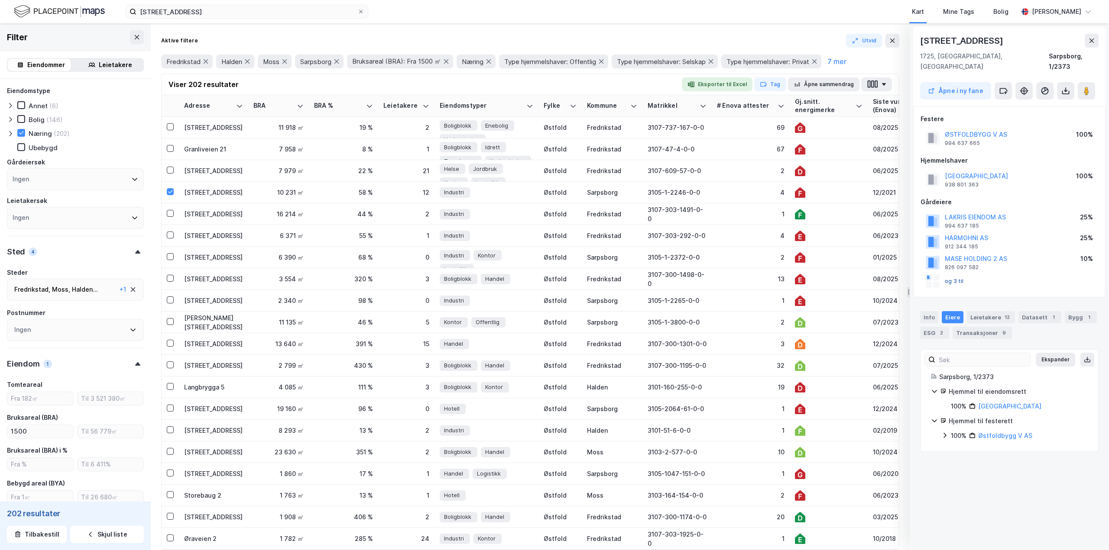
click at [0, 0] on button "og 3 til" at bounding box center [0, 0] width 0 height 0
click at [922, 311] on div "Info" at bounding box center [929, 317] width 18 height 12
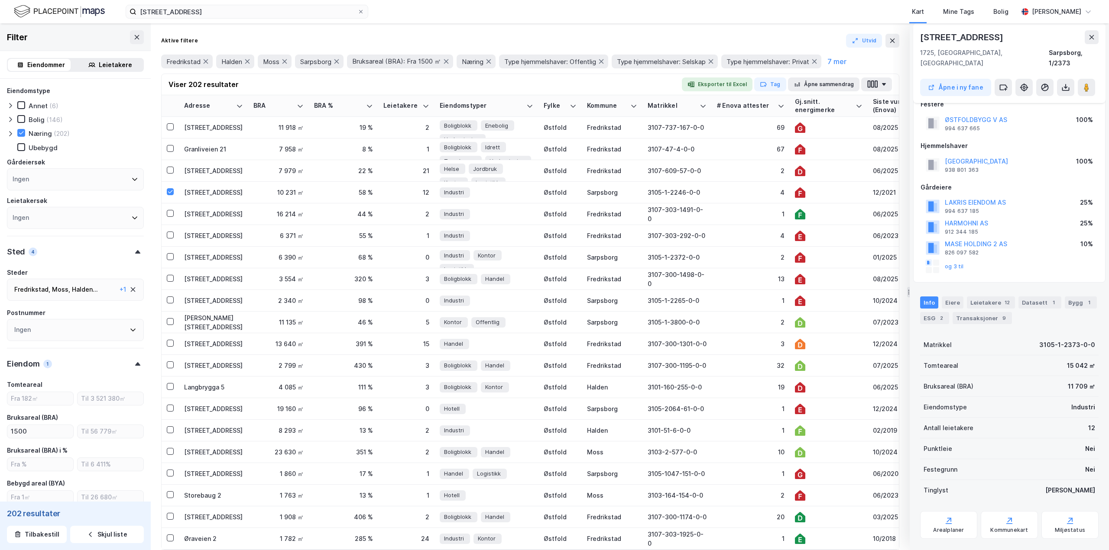
scroll to position [21, 0]
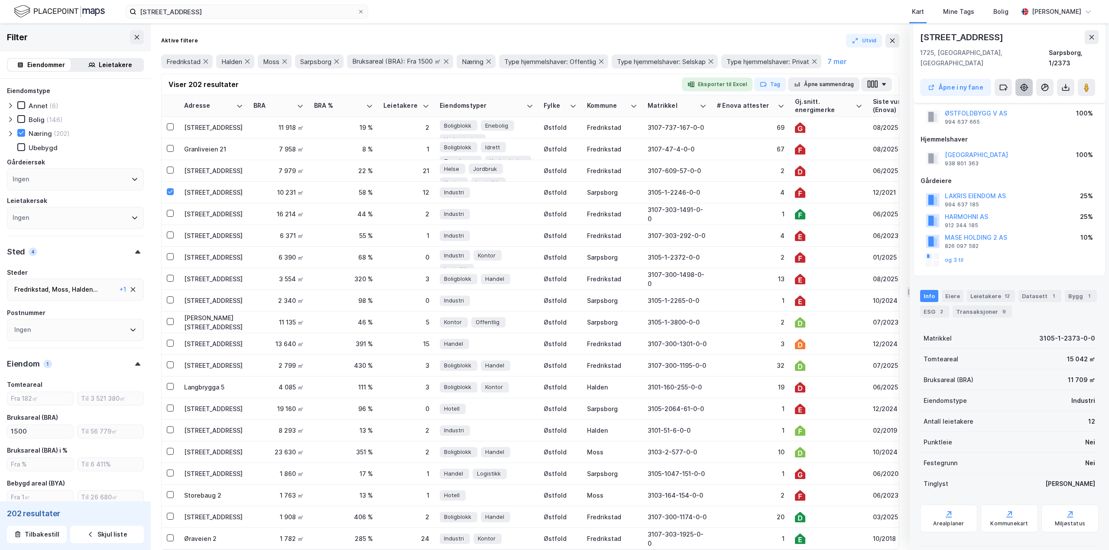
click at [1022, 83] on icon at bounding box center [1024, 87] width 9 height 9
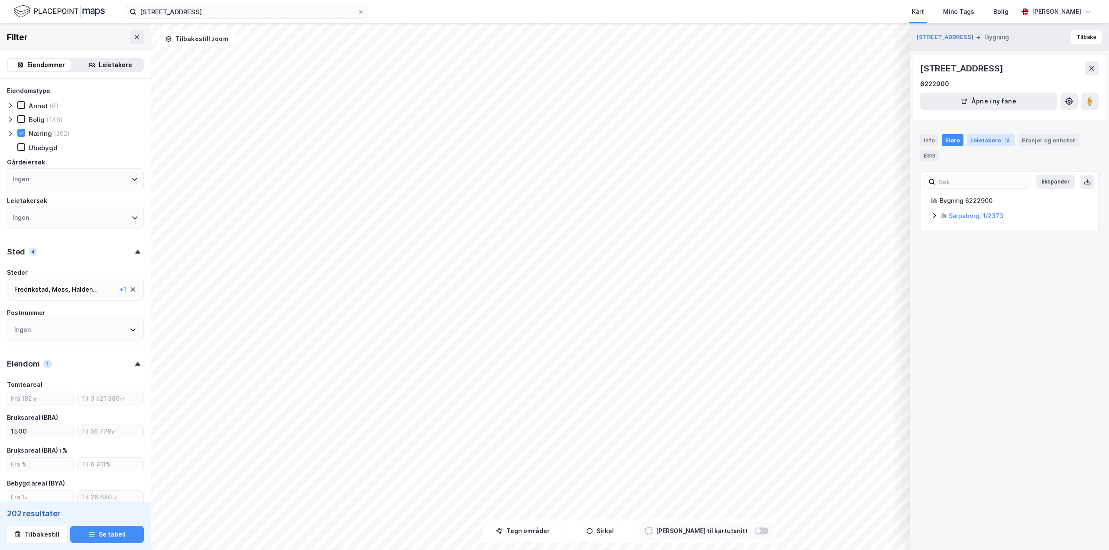
click at [994, 141] on div "Leietakere 12" at bounding box center [991, 140] width 48 height 12
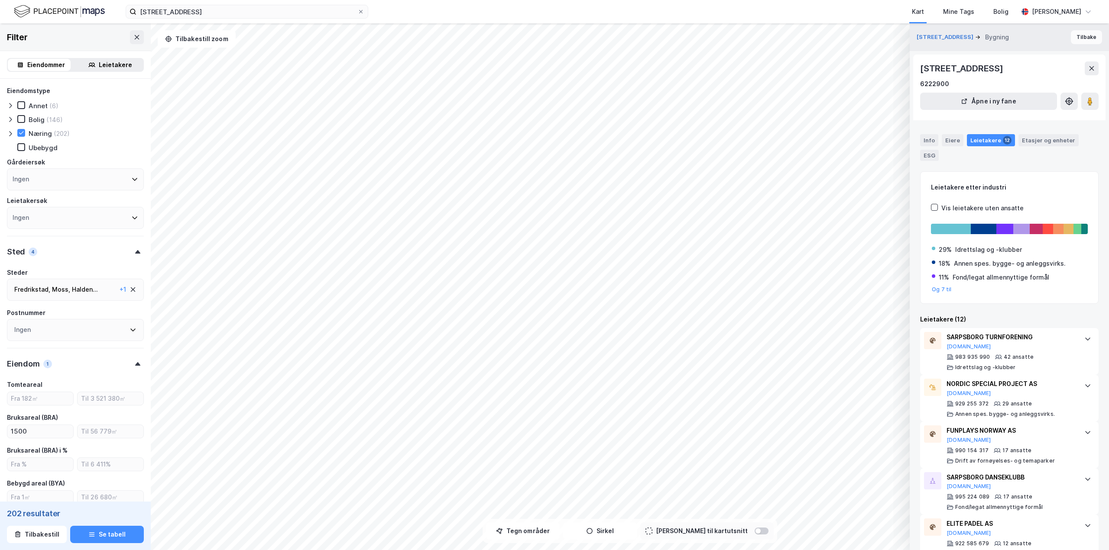
click at [1085, 37] on button "Tilbake" at bounding box center [1086, 37] width 31 height 14
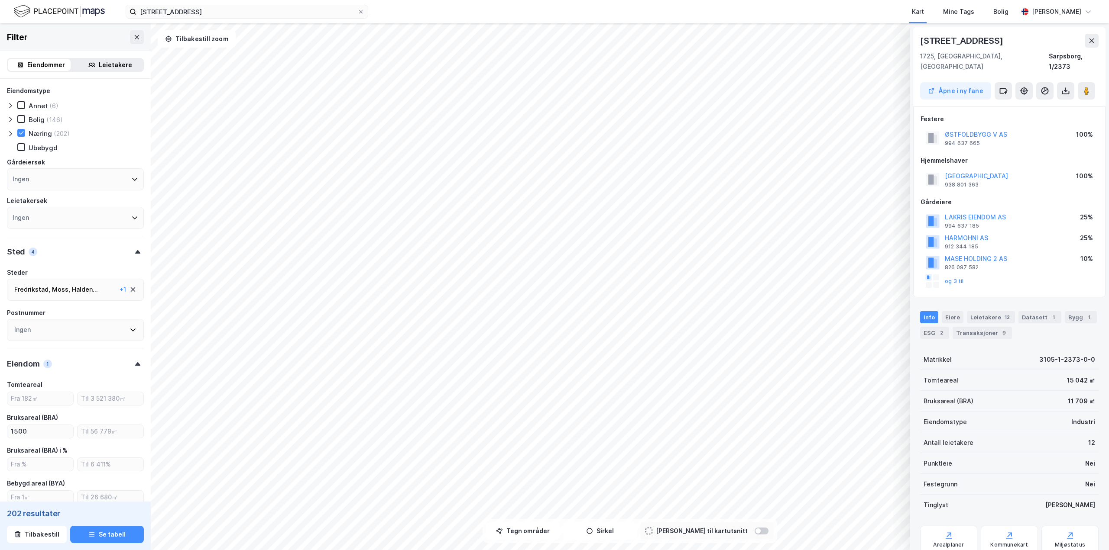
scroll to position [3, 0]
click at [946, 308] on div "Eiere" at bounding box center [953, 314] width 22 height 12
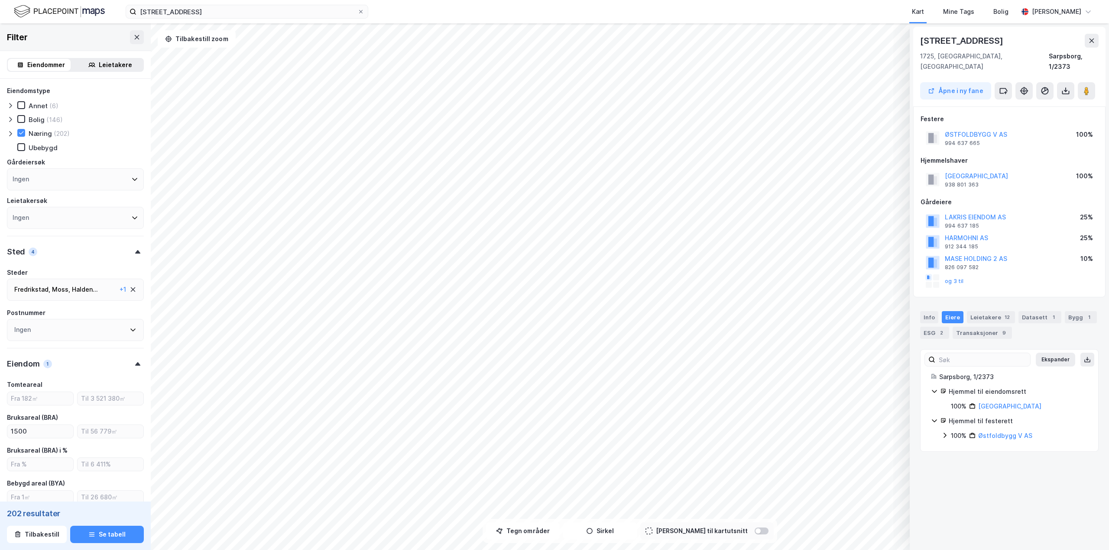
scroll to position [0, 0]
click at [1076, 311] on div "Bygg 1" at bounding box center [1081, 317] width 32 height 12
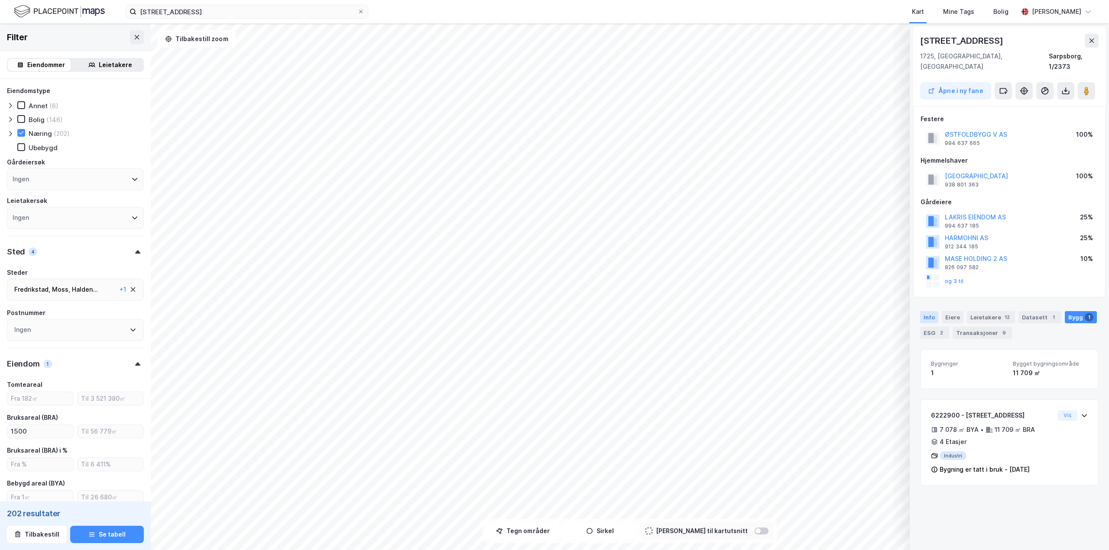
click at [933, 311] on div "Info" at bounding box center [929, 317] width 18 height 12
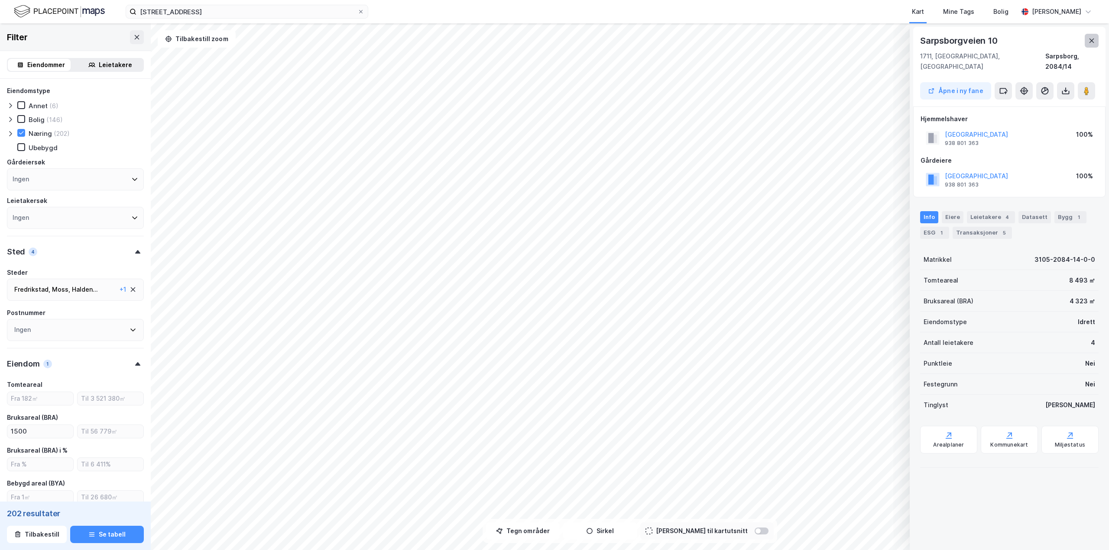
click at [1091, 42] on icon at bounding box center [1091, 40] width 7 height 7
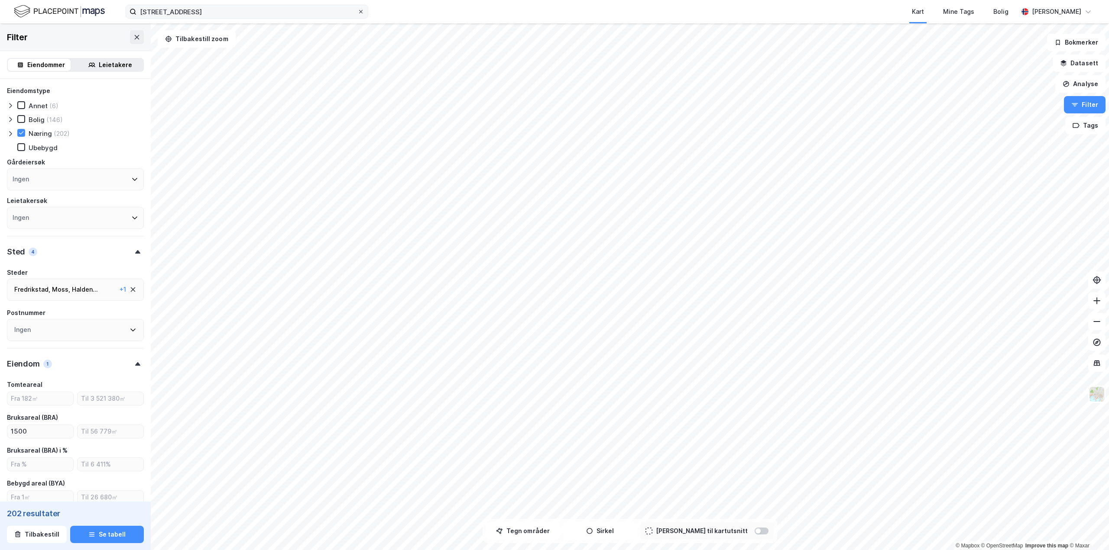
click at [361, 12] on icon at bounding box center [360, 11] width 5 height 5
click at [357, 12] on input "[STREET_ADDRESS]" at bounding box center [246, 11] width 221 height 13
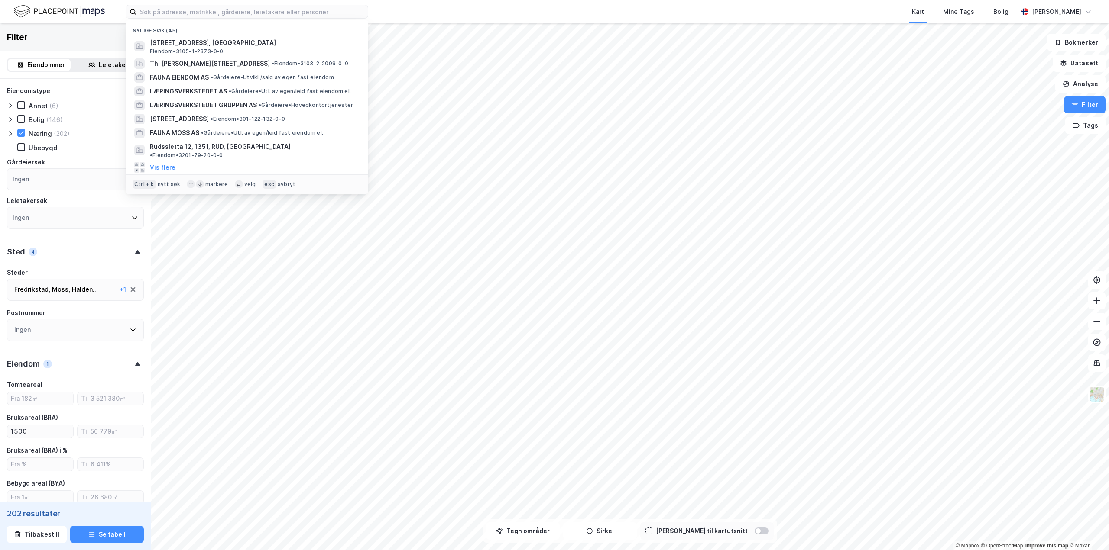
click at [63, 10] on img at bounding box center [59, 11] width 91 height 15
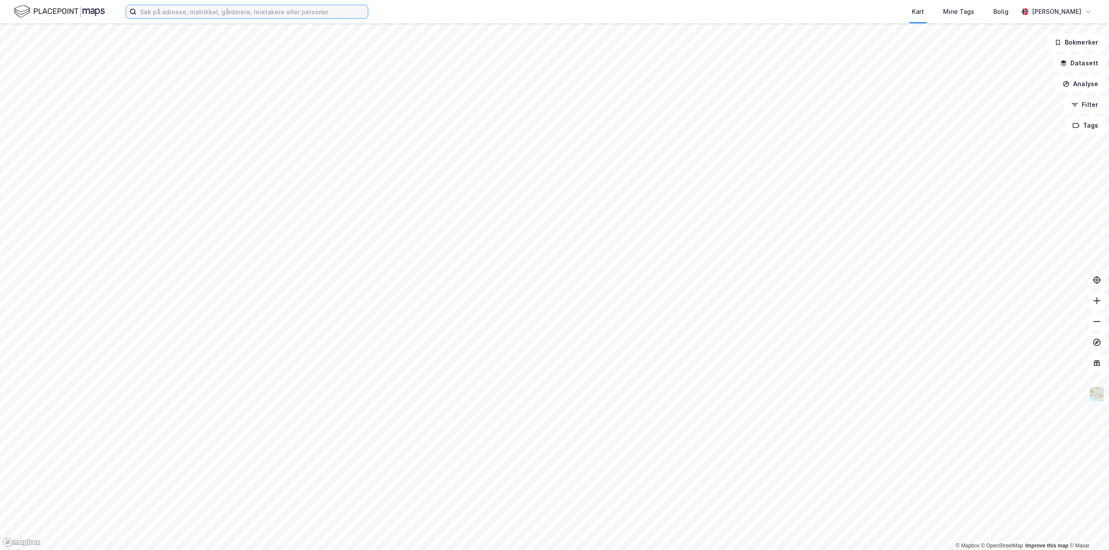
click at [178, 10] on input at bounding box center [251, 11] width 231 height 13
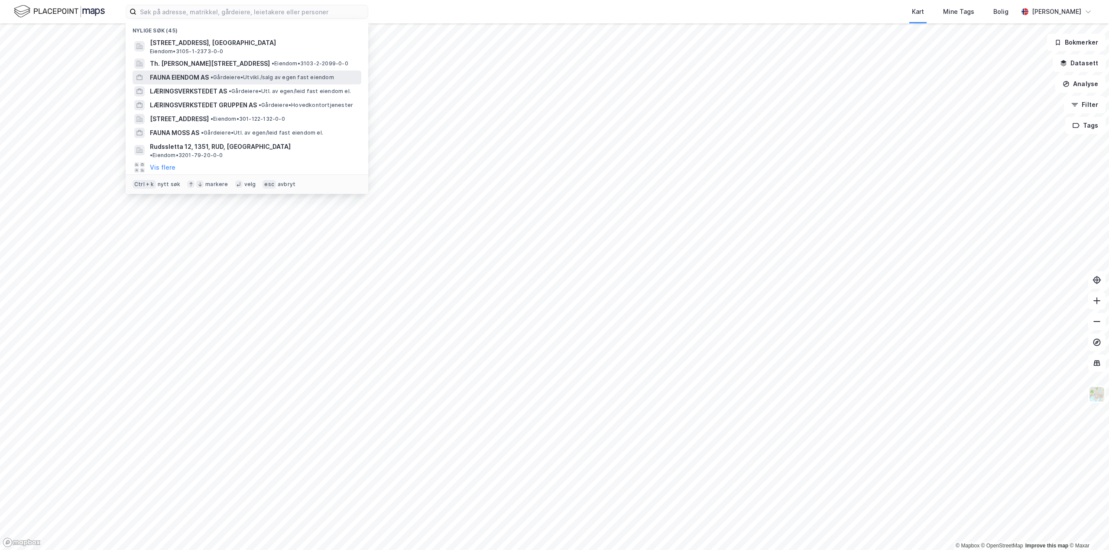
click at [186, 74] on span "FAUNA EIENDOM AS" at bounding box center [179, 77] width 59 height 10
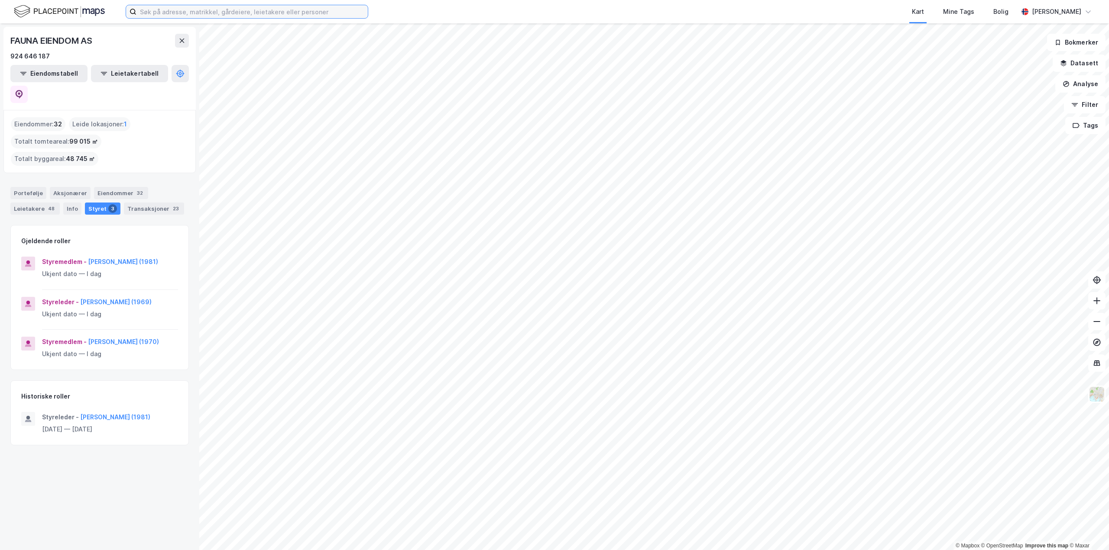
click at [208, 14] on input at bounding box center [251, 11] width 231 height 13
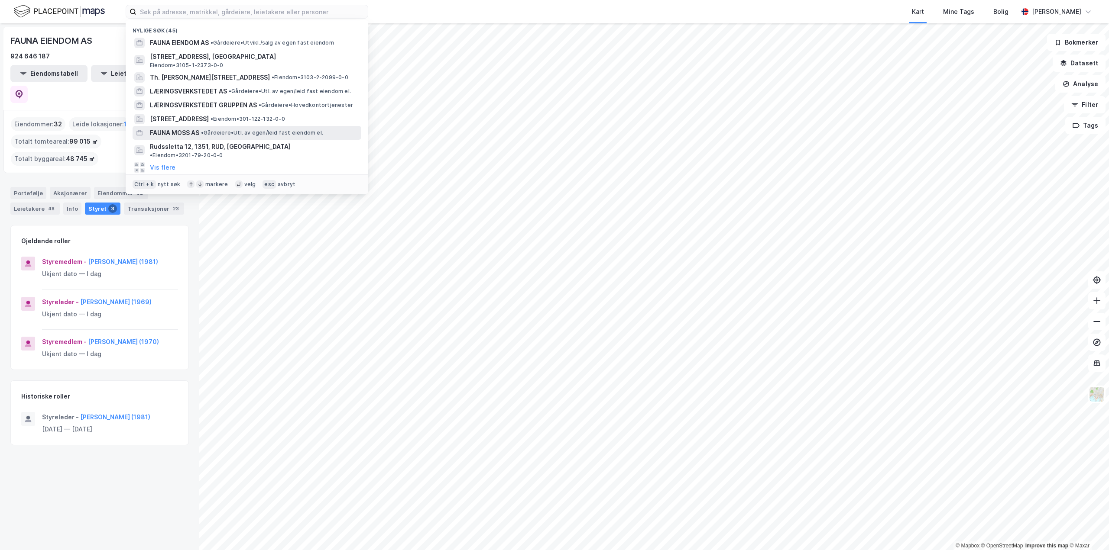
click at [162, 134] on span "FAUNA MOSS AS" at bounding box center [174, 133] width 49 height 10
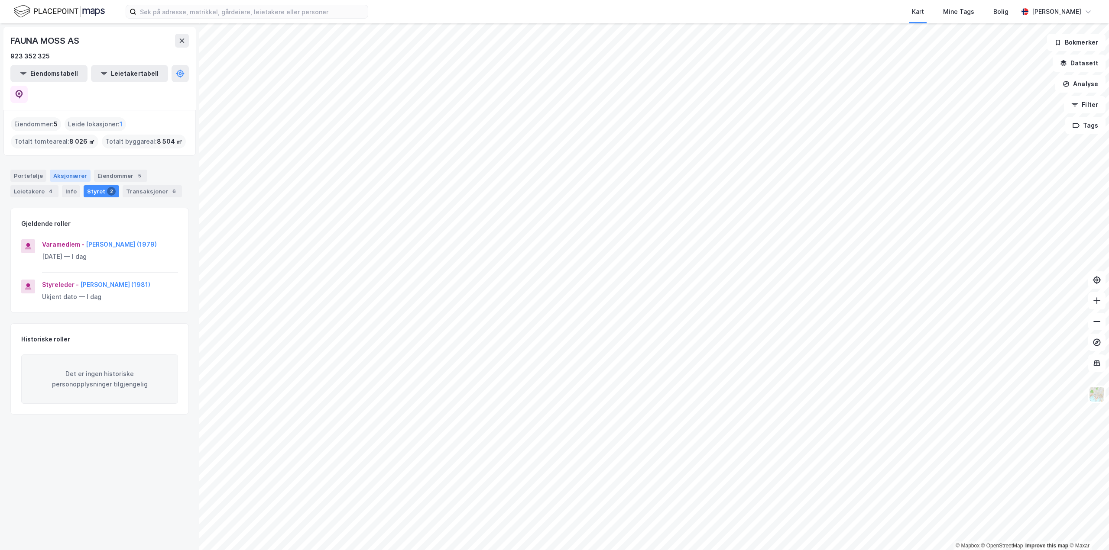
click at [59, 170] on div "Aksjonærer" at bounding box center [70, 176] width 41 height 12
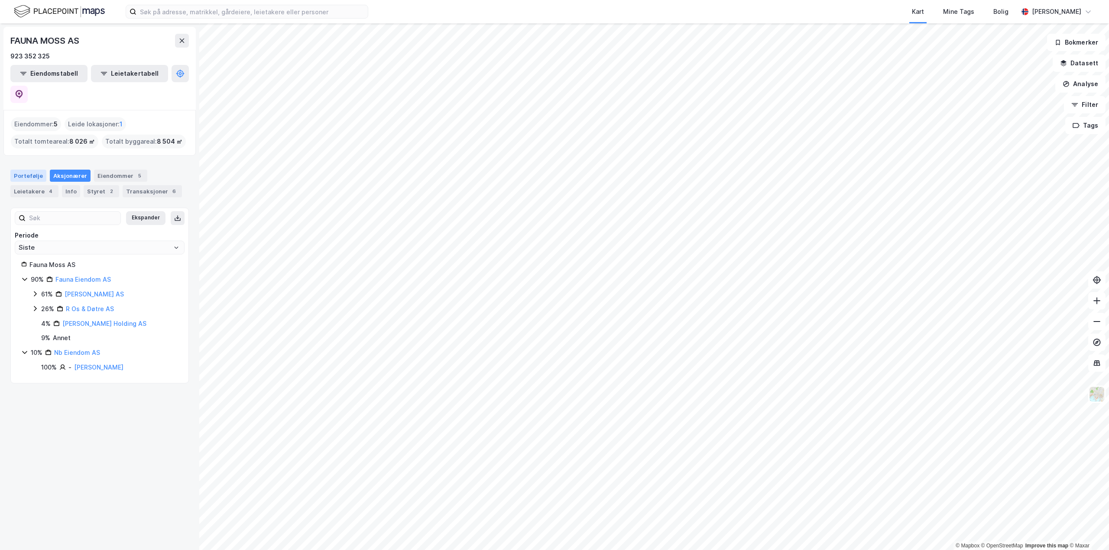
click at [27, 170] on div "Portefølje" at bounding box center [28, 176] width 36 height 12
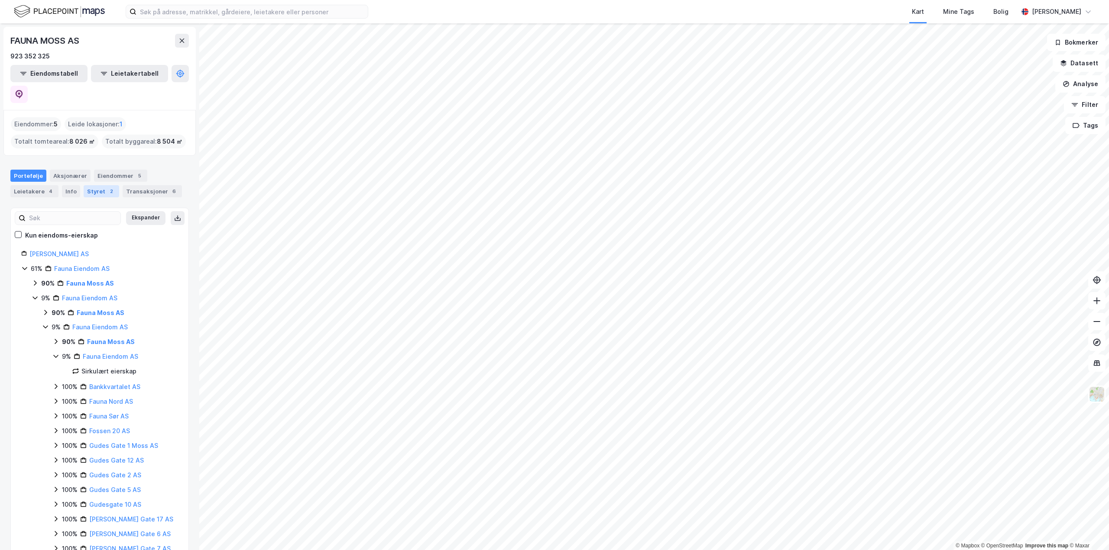
click at [104, 185] on div "Styret 2" at bounding box center [102, 191] width 36 height 12
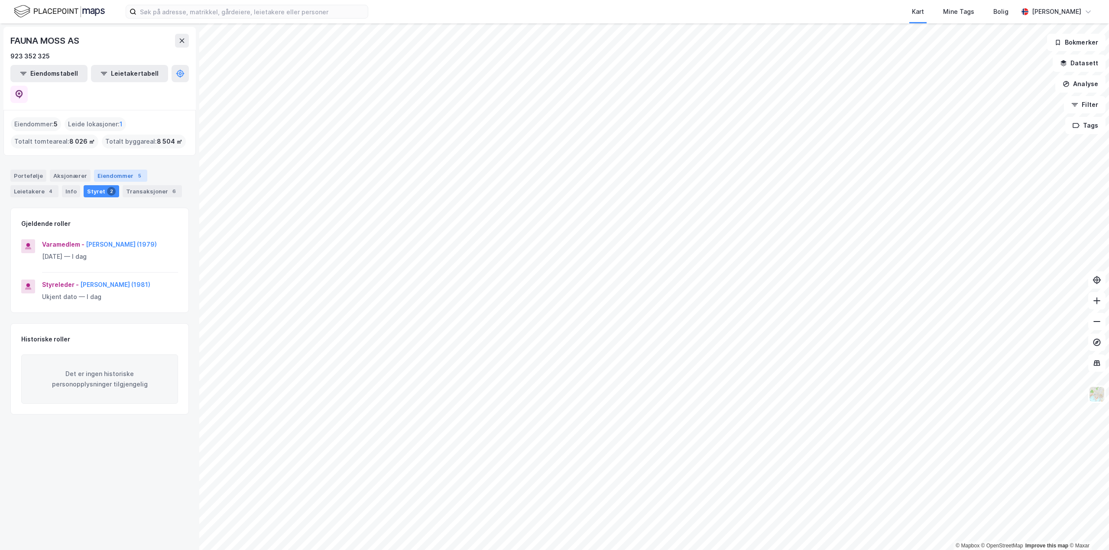
click at [122, 170] on div "Eiendommer 5" at bounding box center [120, 176] width 53 height 12
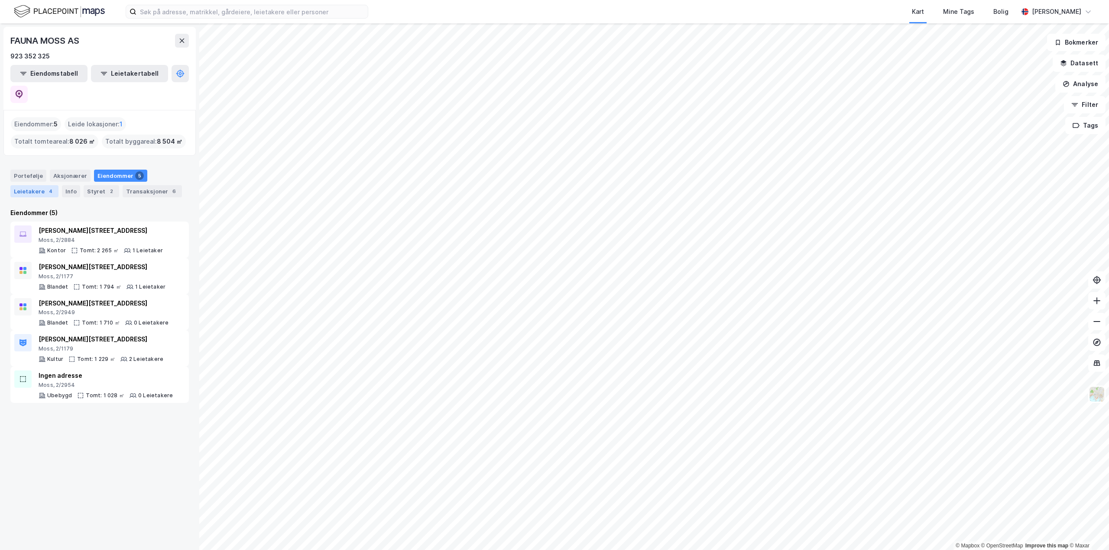
click at [38, 185] on div "Leietakere 4" at bounding box center [34, 191] width 48 height 12
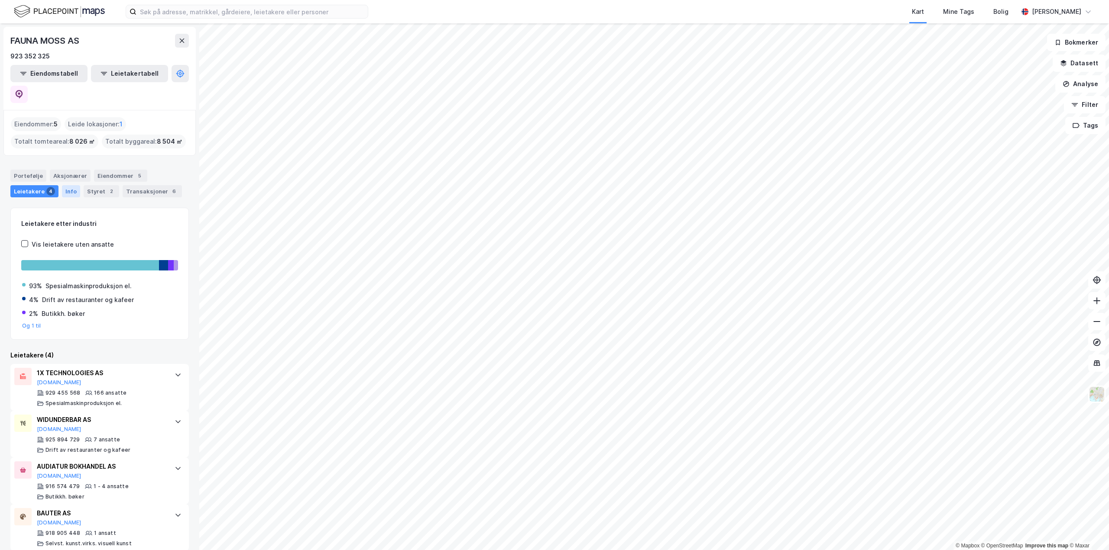
click at [66, 185] on div "Info" at bounding box center [71, 191] width 18 height 12
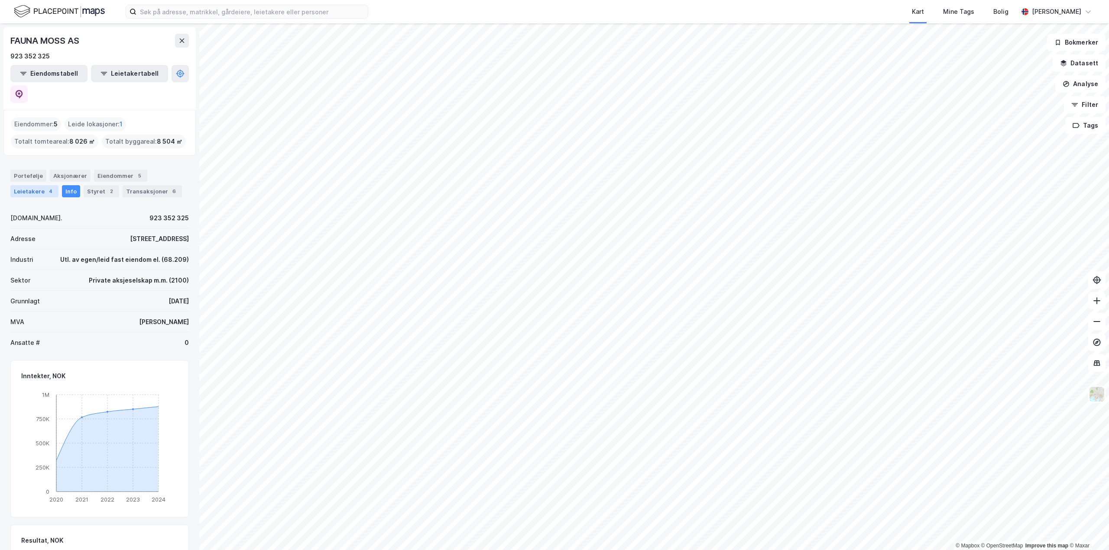
click at [28, 185] on div "Leietakere 4" at bounding box center [34, 191] width 48 height 12
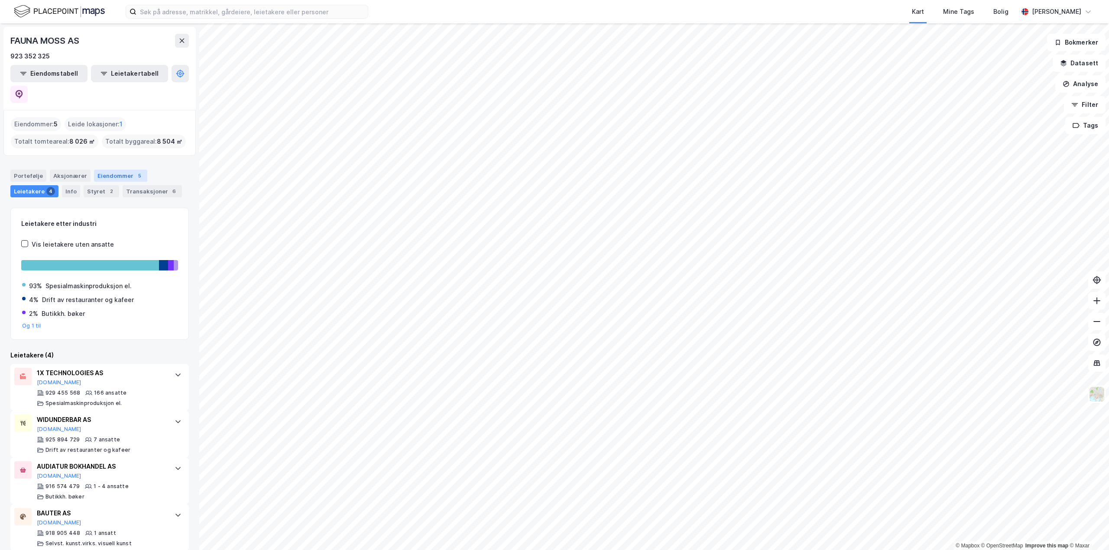
click at [104, 170] on div "Eiendommer 5" at bounding box center [120, 176] width 53 height 12
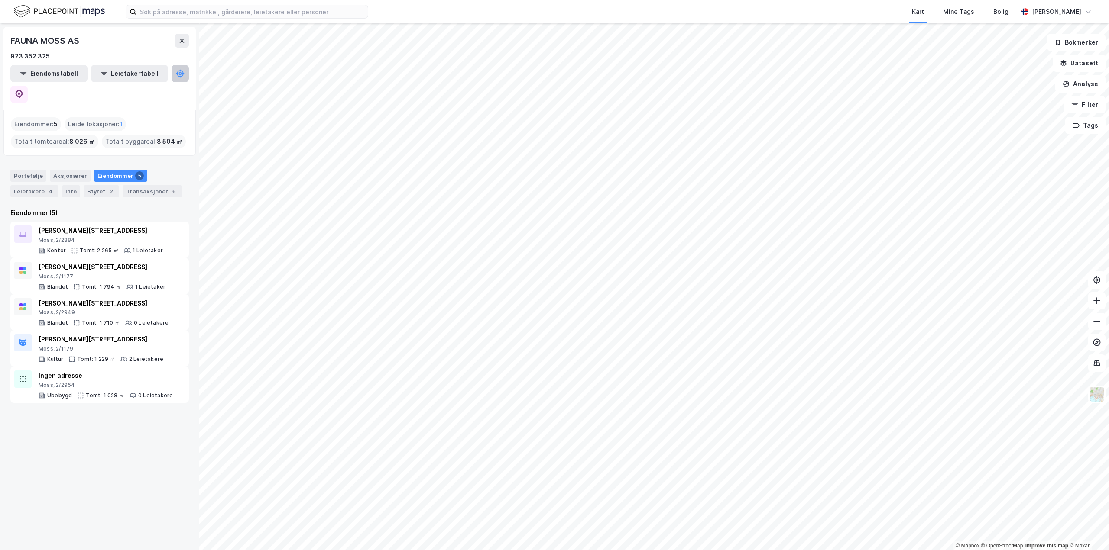
click at [172, 80] on button at bounding box center [180, 73] width 17 height 17
click at [31, 81] on button "Eiendomstabell" at bounding box center [48, 73] width 77 height 17
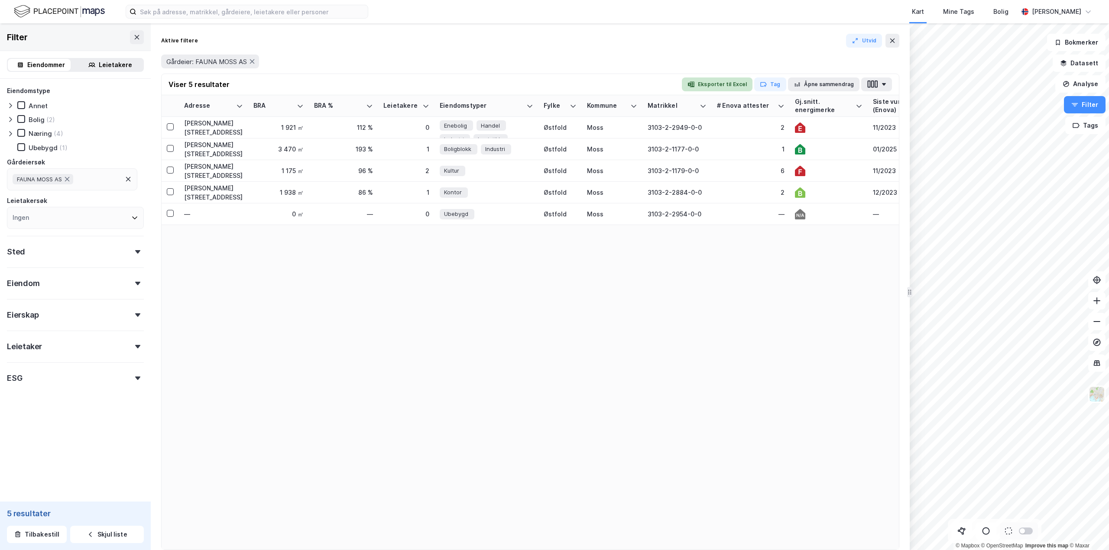
click at [731, 87] on button "Eksporter til Excel" at bounding box center [717, 85] width 71 height 14
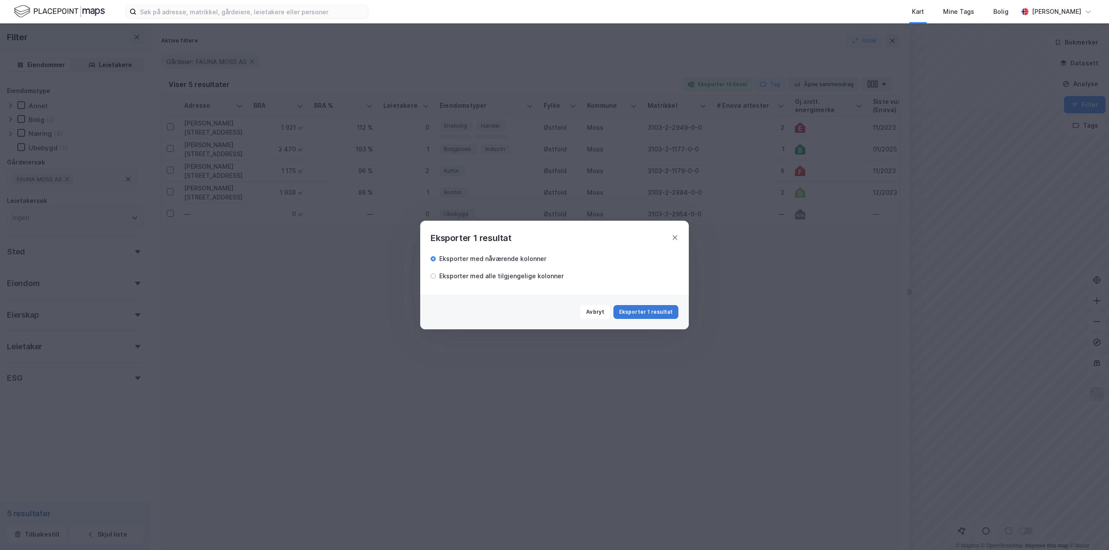
click at [648, 311] on button "Eksporter 1 resultat" at bounding box center [645, 312] width 65 height 14
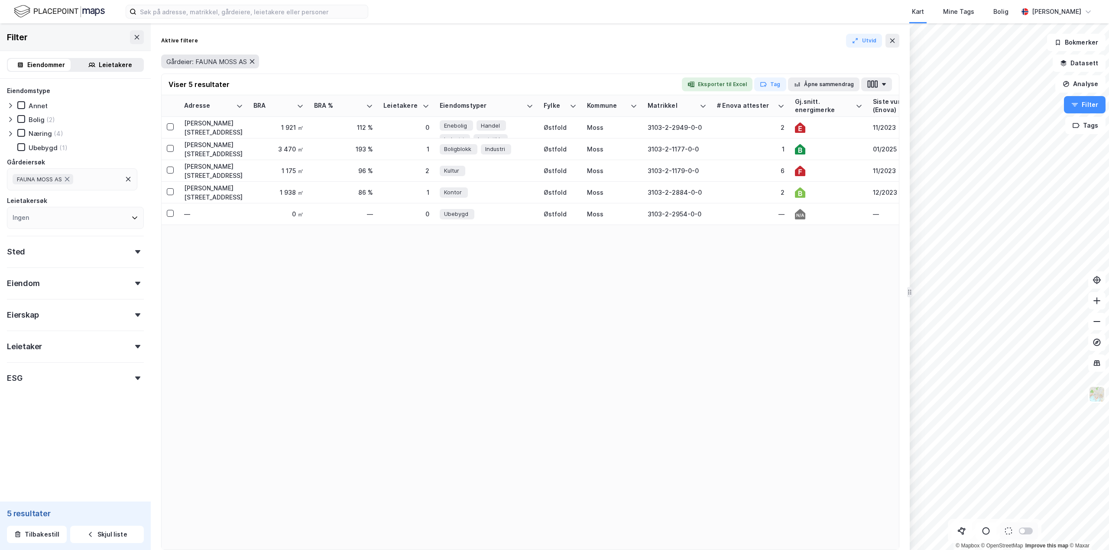
click at [255, 61] on icon at bounding box center [252, 61] width 5 height 4
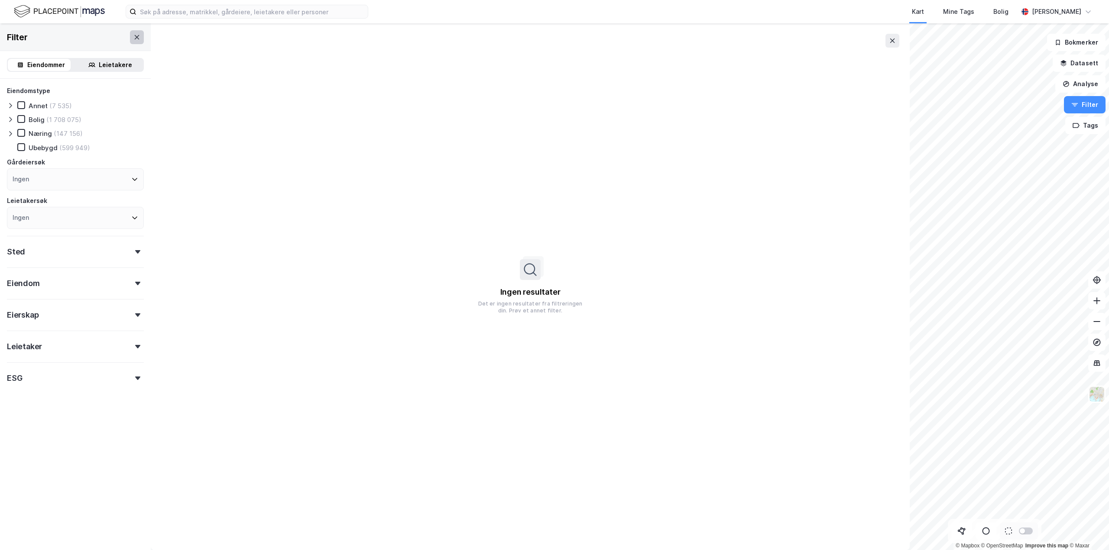
click at [130, 41] on button at bounding box center [137, 37] width 14 height 14
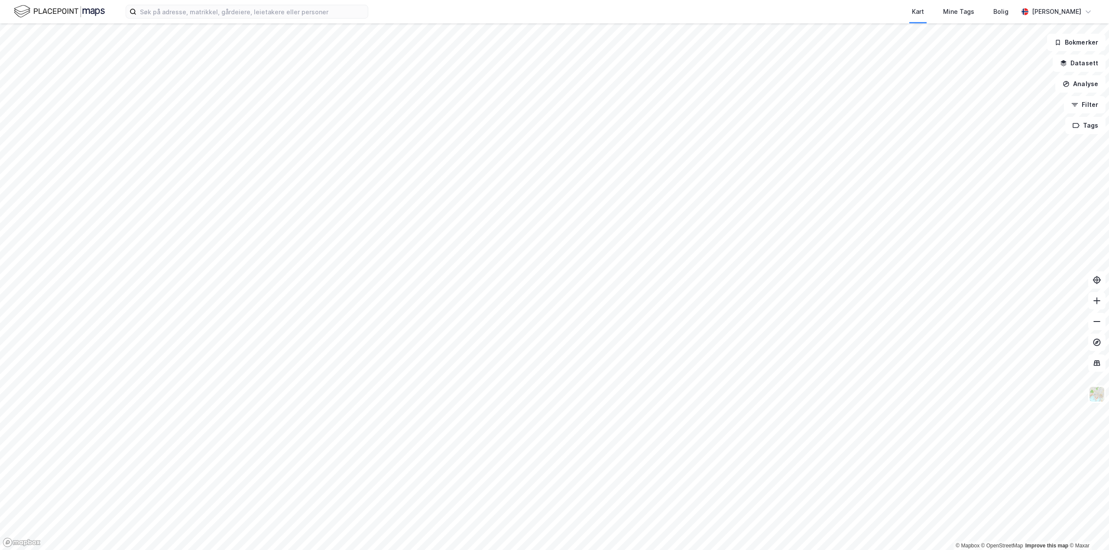
click at [64, 16] on img at bounding box center [59, 11] width 91 height 15
click at [221, 13] on input at bounding box center [251, 11] width 231 height 13
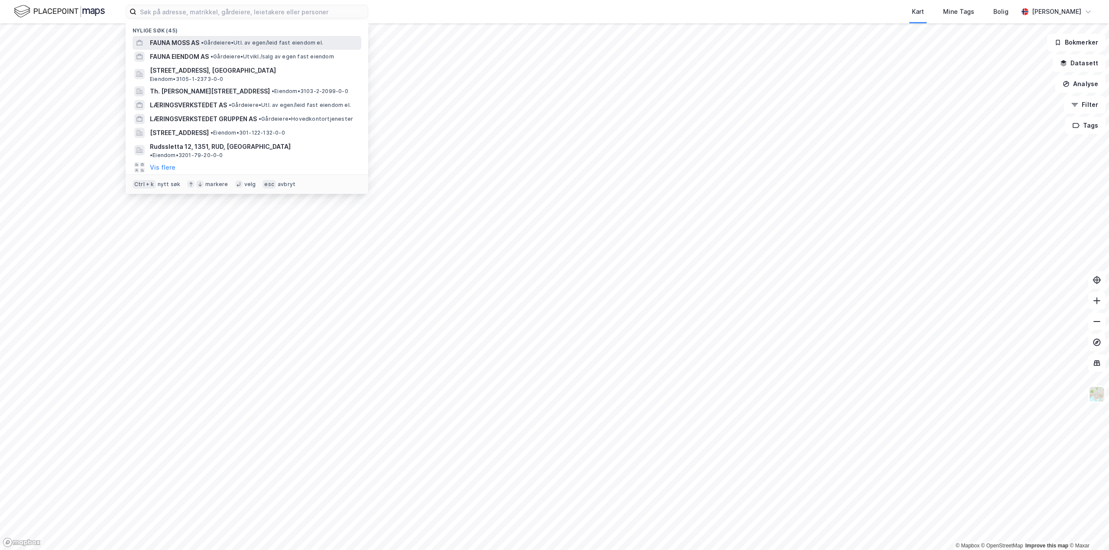
click at [187, 43] on span "FAUNA MOSS AS" at bounding box center [174, 43] width 49 height 10
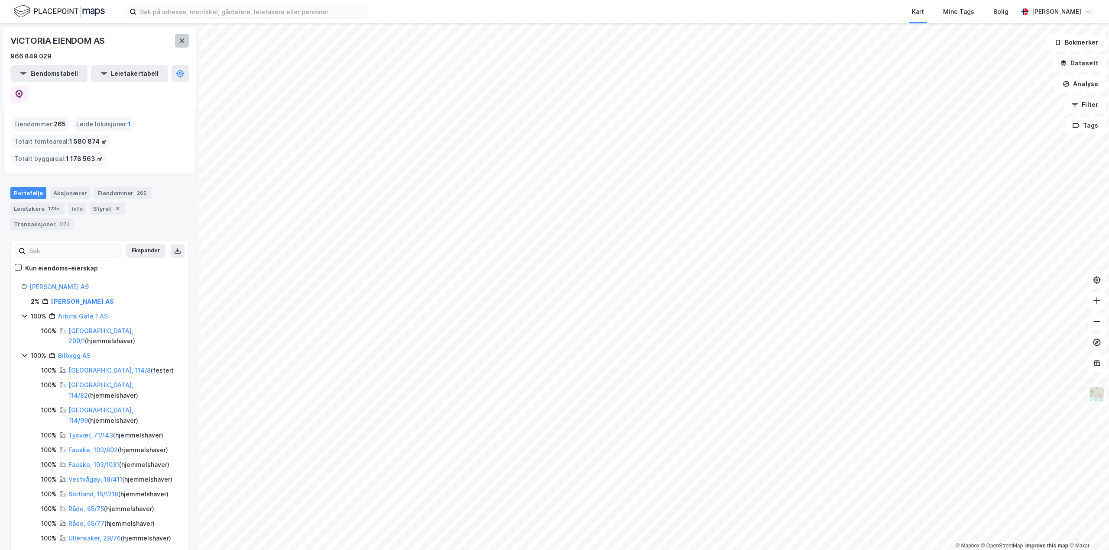
click at [183, 41] on icon at bounding box center [182, 41] width 5 height 4
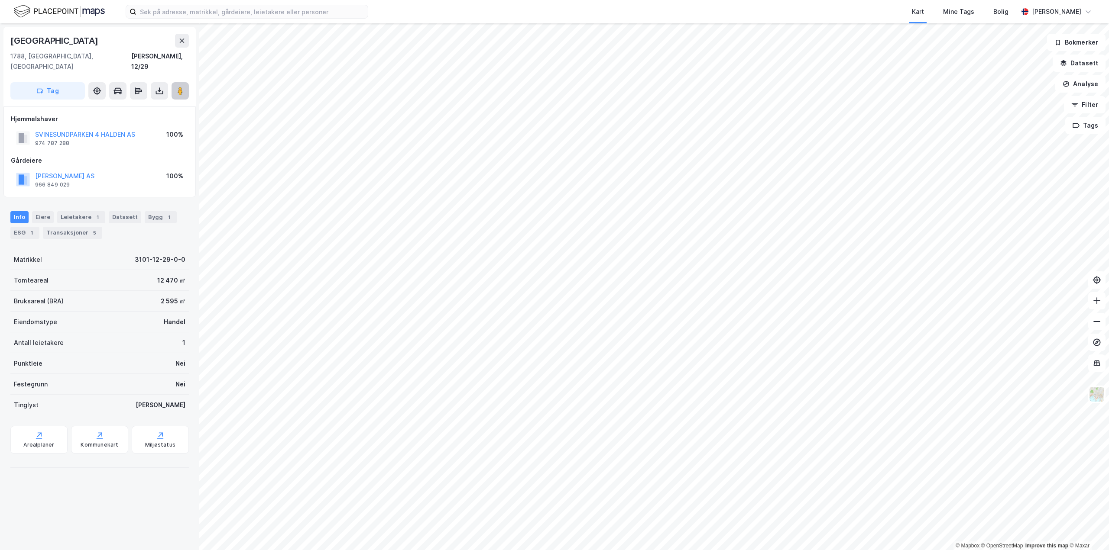
click at [180, 87] on image at bounding box center [180, 91] width 5 height 9
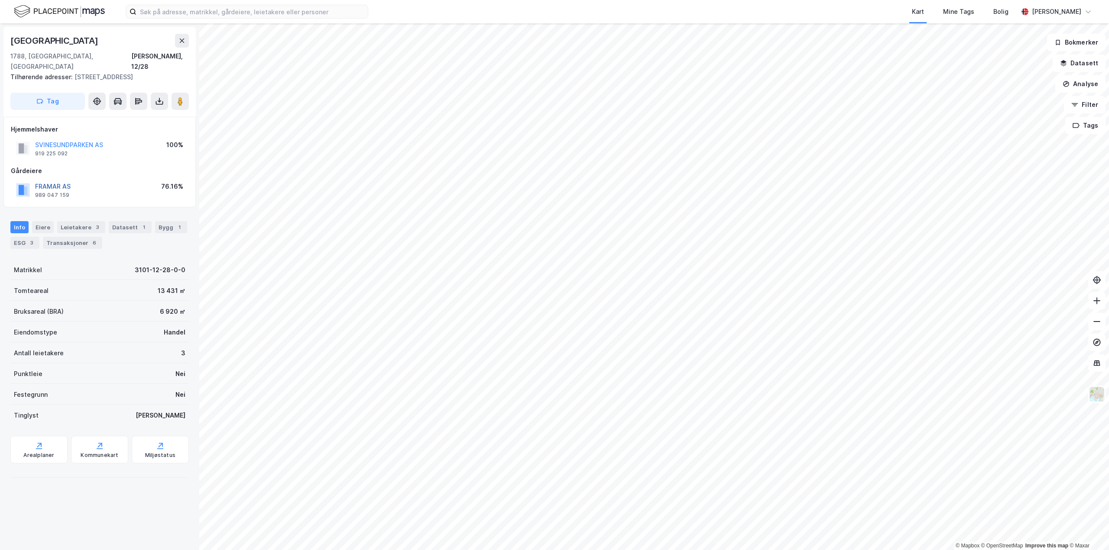
click at [0, 0] on button "FRAMAR AS" at bounding box center [0, 0] width 0 height 0
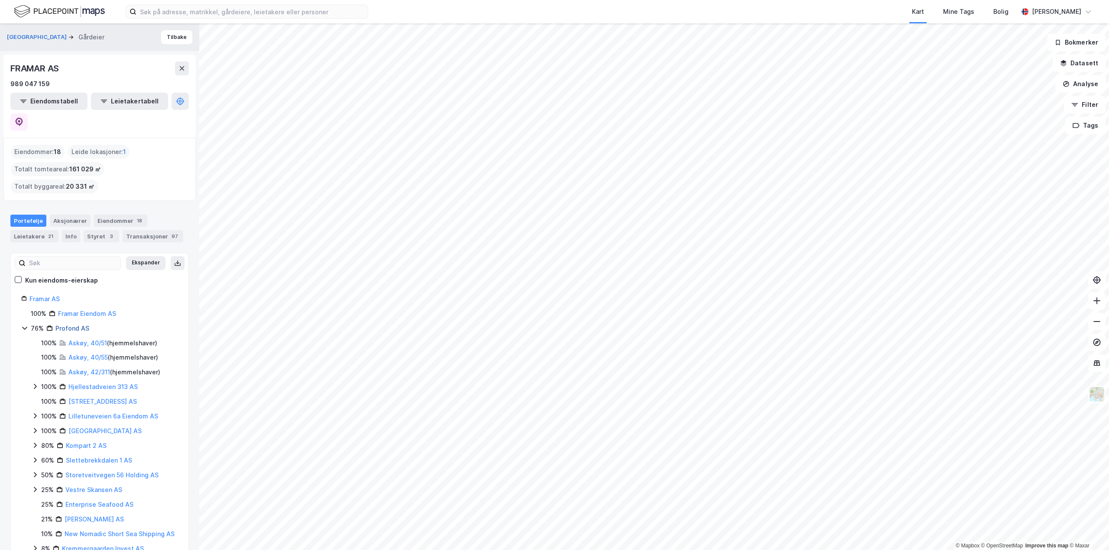
click at [69, 325] on link "Profond AS" at bounding box center [72, 328] width 34 height 7
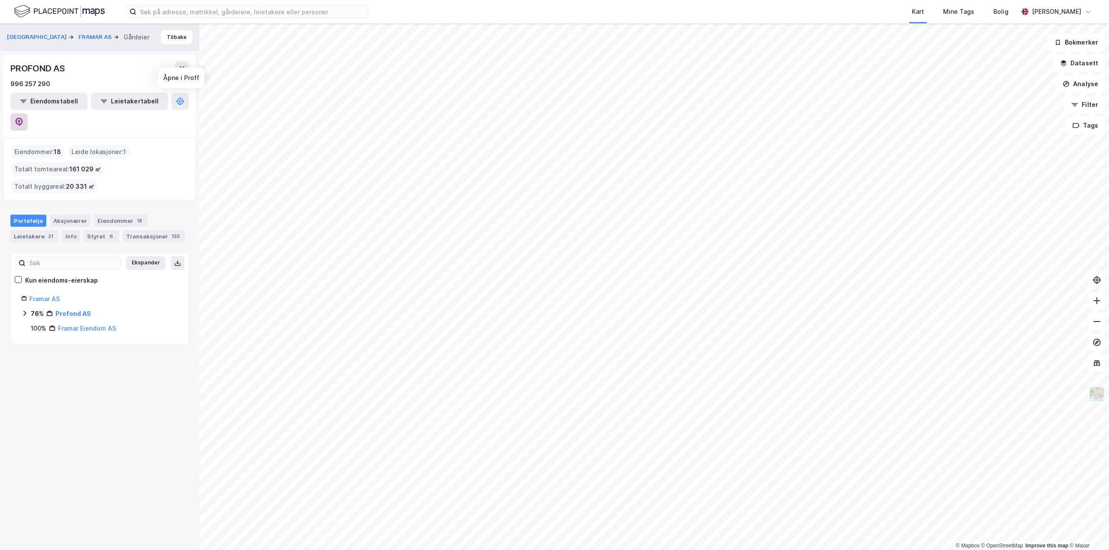
click at [20, 120] on icon at bounding box center [19, 121] width 3 height 3
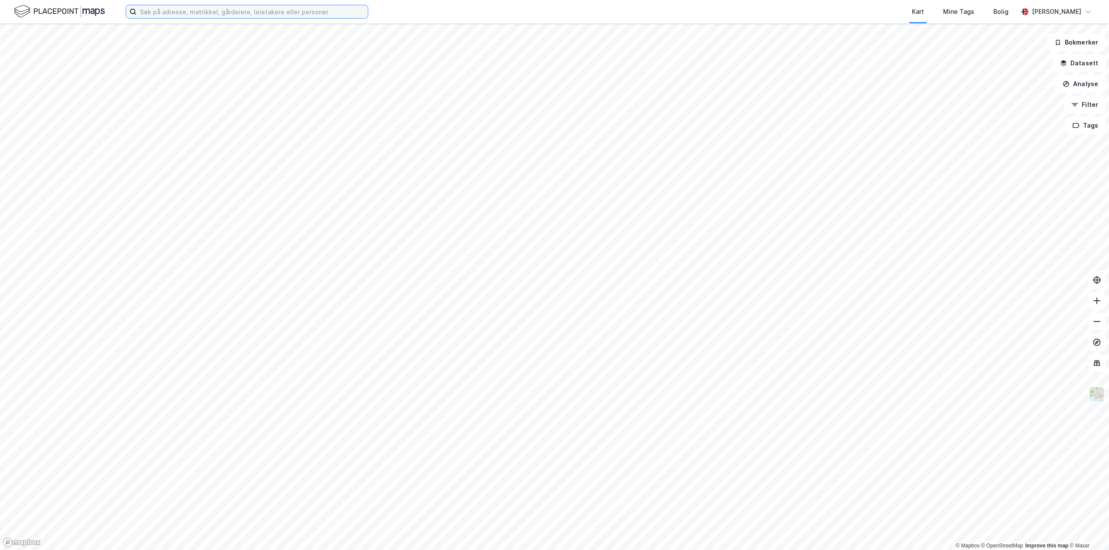
click at [234, 13] on input at bounding box center [251, 11] width 231 height 13
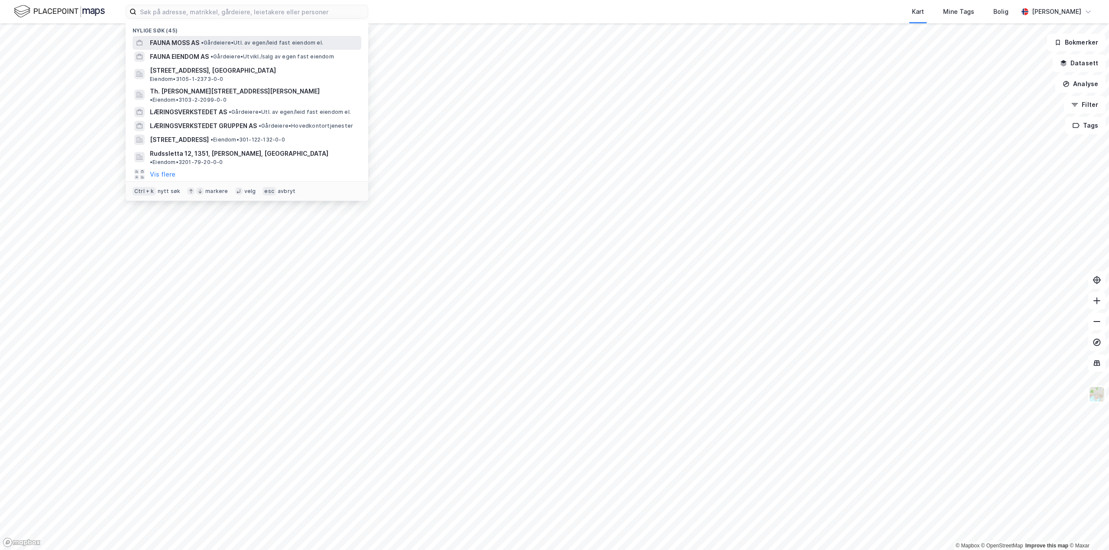
click at [178, 40] on span "FAUNA MOSS AS" at bounding box center [174, 43] width 49 height 10
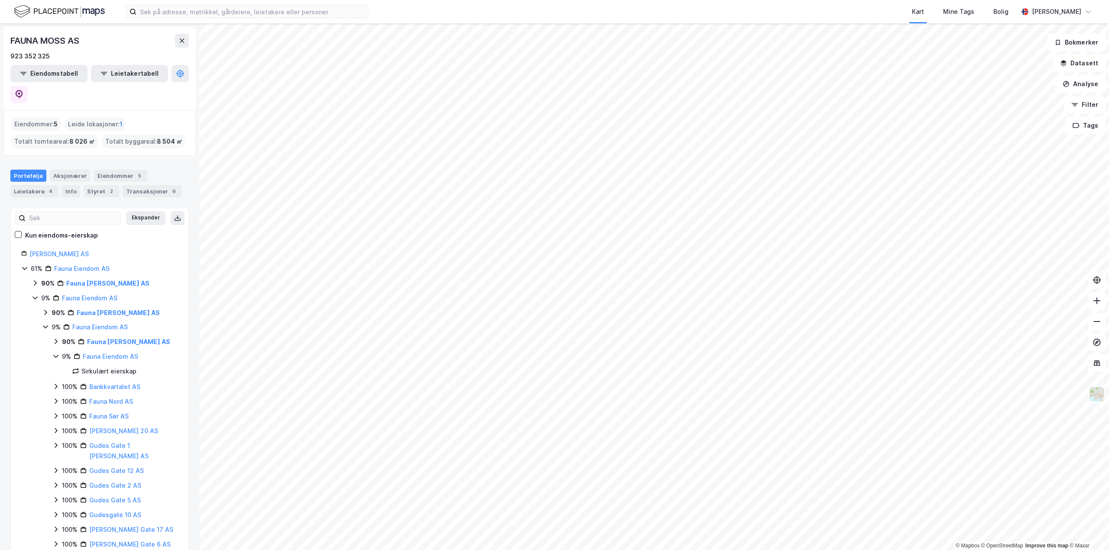
click at [43, 117] on div "Eiendommer : 5" at bounding box center [36, 124] width 50 height 14
click at [176, 75] on icon at bounding box center [180, 73] width 9 height 9
click at [28, 185] on div "Leietakere 4" at bounding box center [34, 191] width 48 height 12
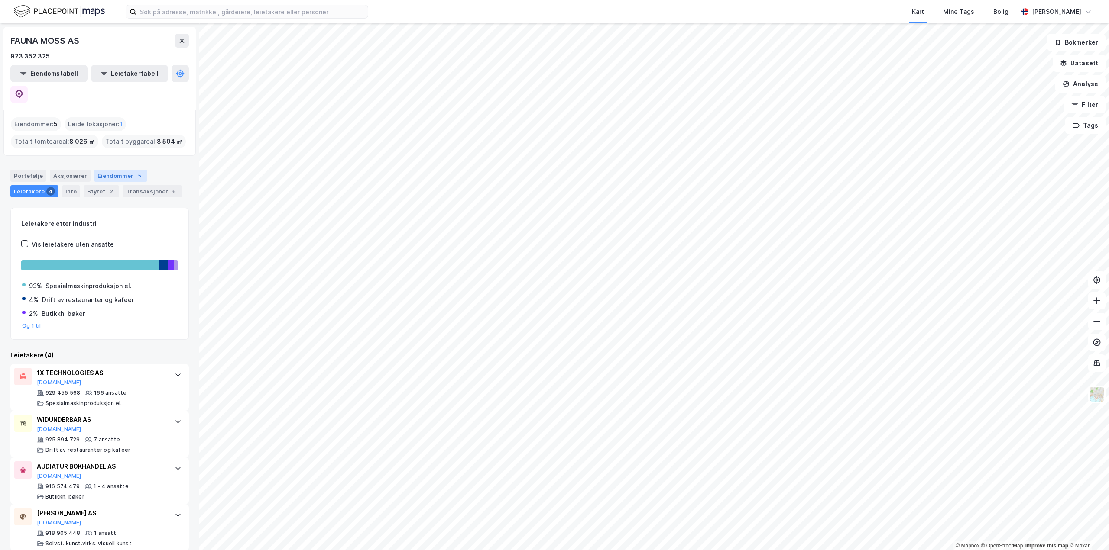
click at [118, 170] on div "Eiendommer 5" at bounding box center [120, 176] width 53 height 12
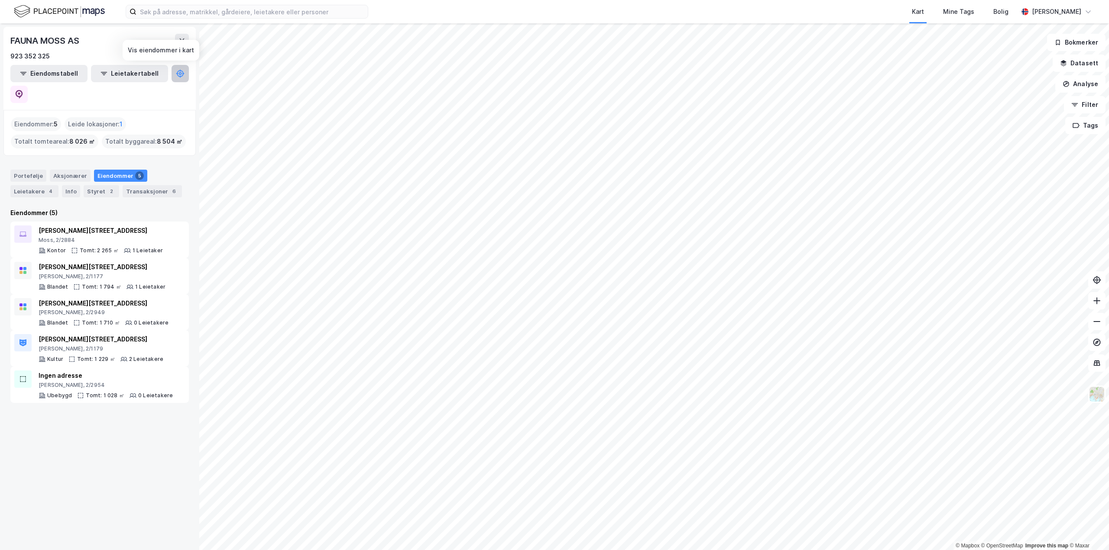
click at [172, 74] on button at bounding box center [180, 73] width 17 height 17
click at [68, 185] on div "Info" at bounding box center [71, 191] width 18 height 12
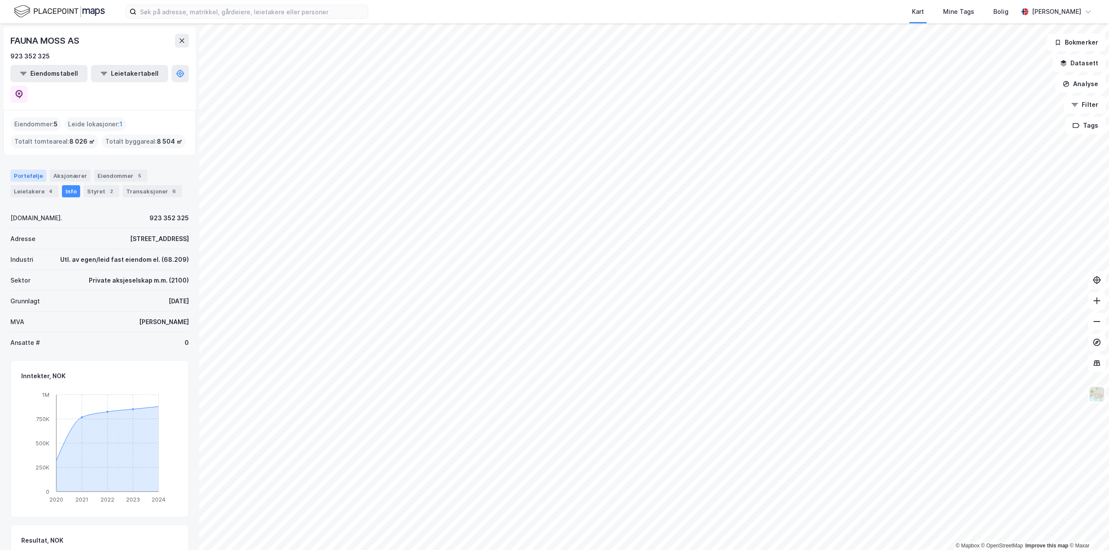
click at [17, 170] on div "Portefølje" at bounding box center [28, 176] width 36 height 12
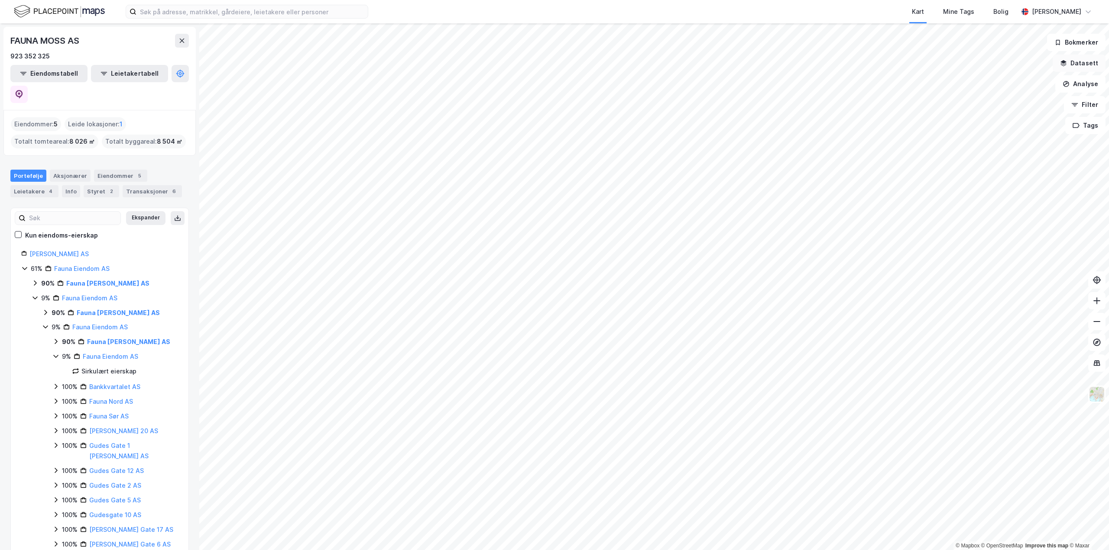
click at [1081, 67] on button "Datasett" at bounding box center [1078, 63] width 53 height 17
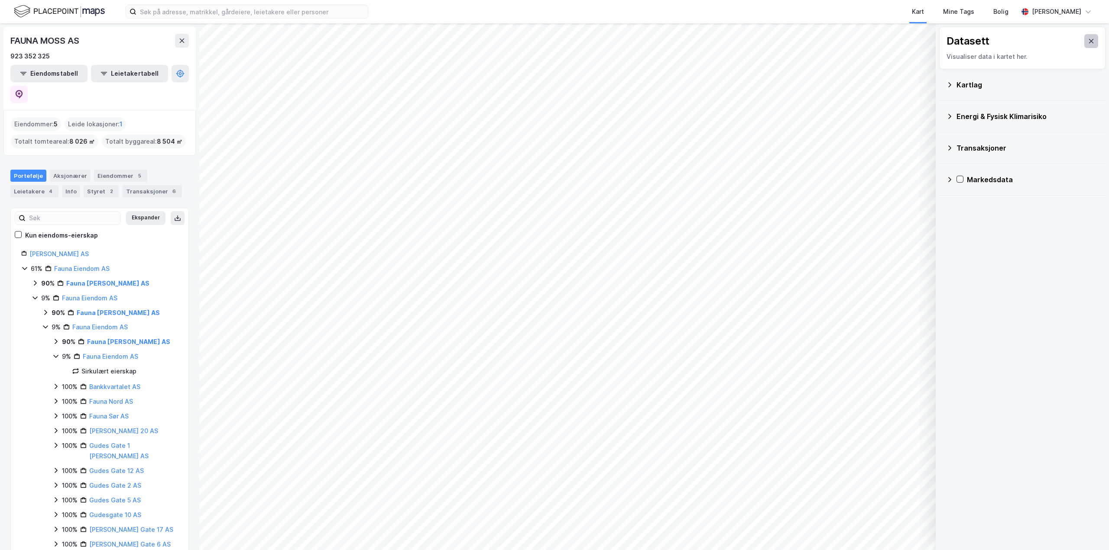
click at [1088, 42] on icon at bounding box center [1091, 41] width 7 height 7
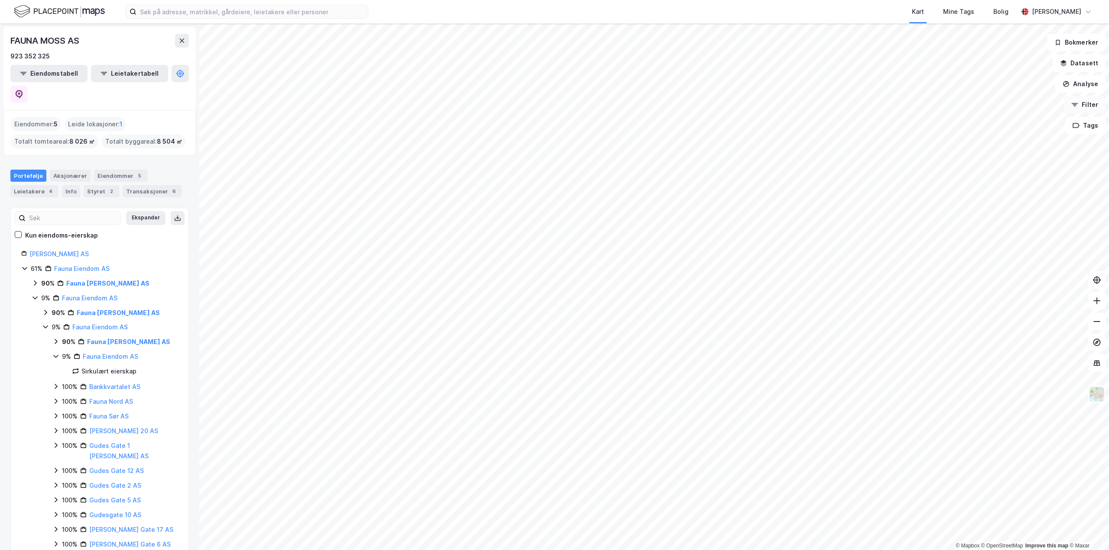
click at [1086, 104] on button "Filter" at bounding box center [1085, 104] width 42 height 17
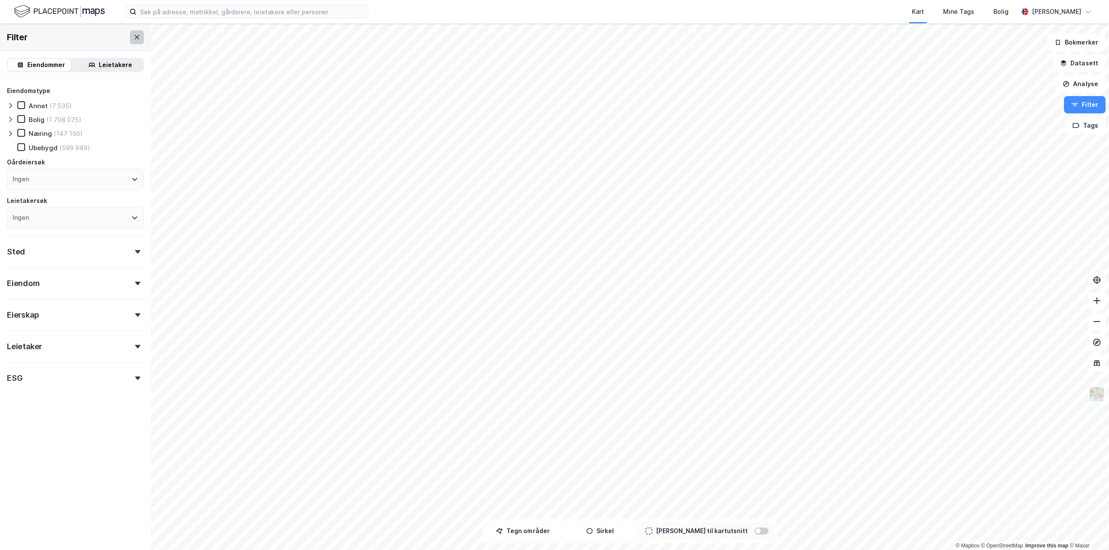
click at [135, 36] on icon at bounding box center [137, 37] width 5 height 4
